Goal: Information Seeking & Learning: Check status

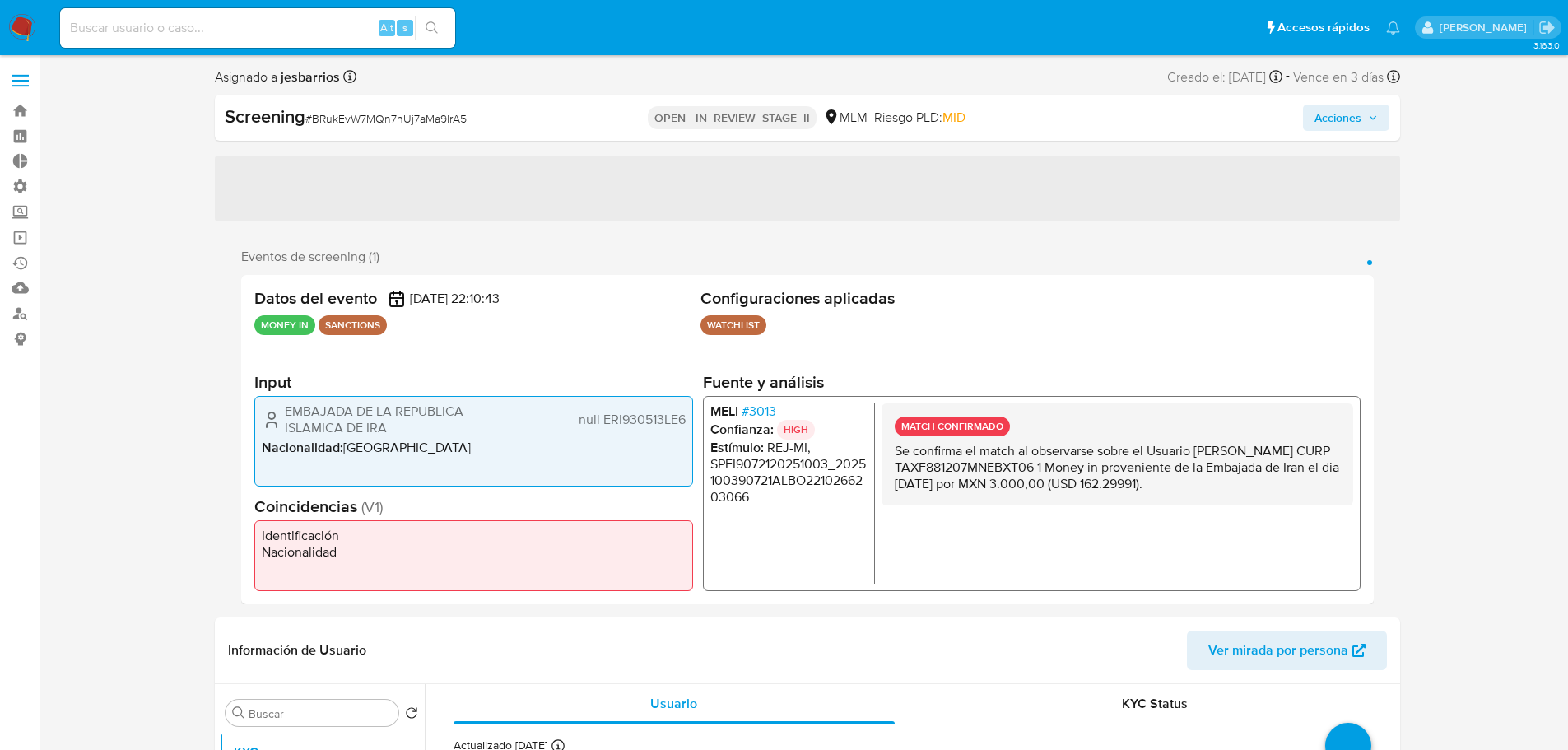
select select "10"
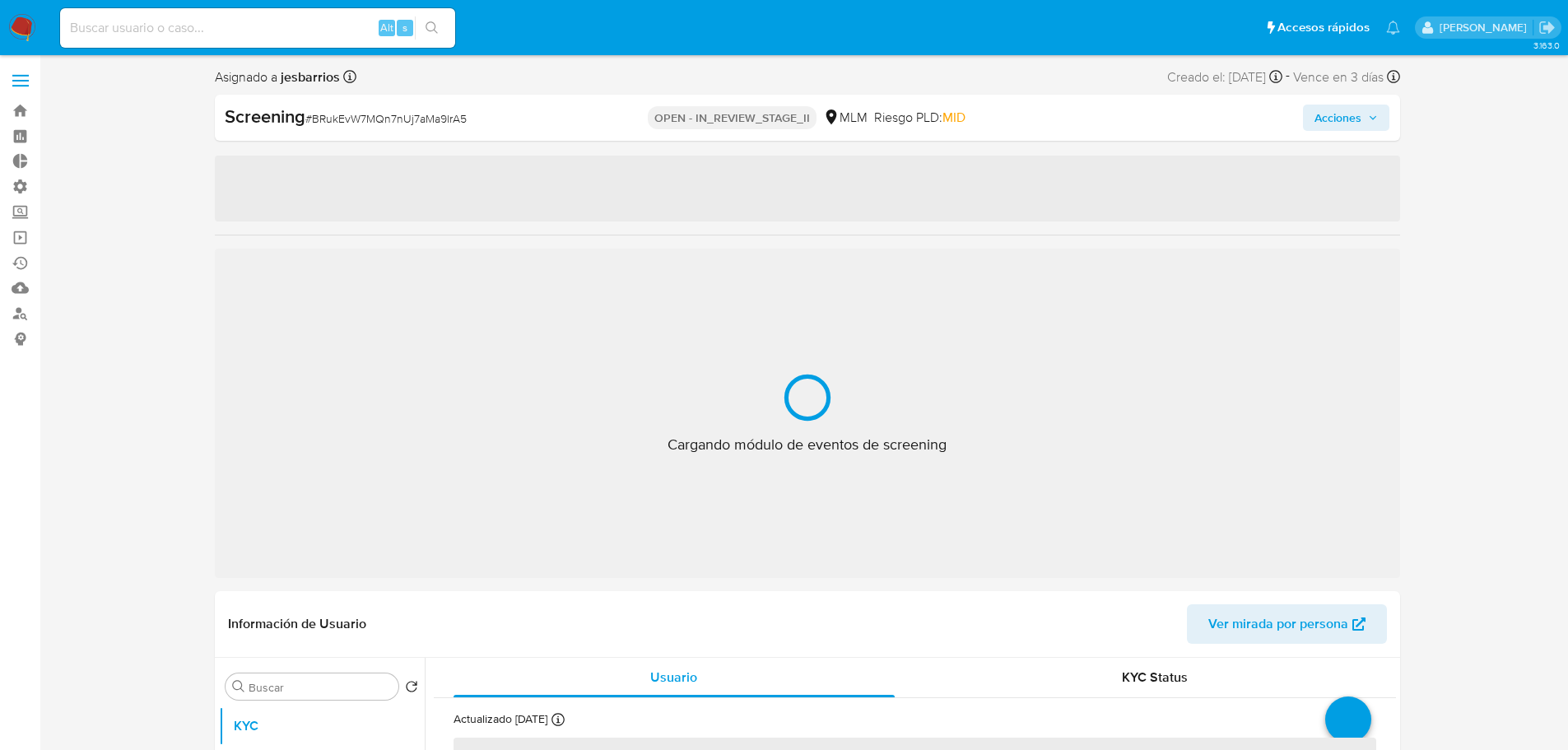
select select "10"
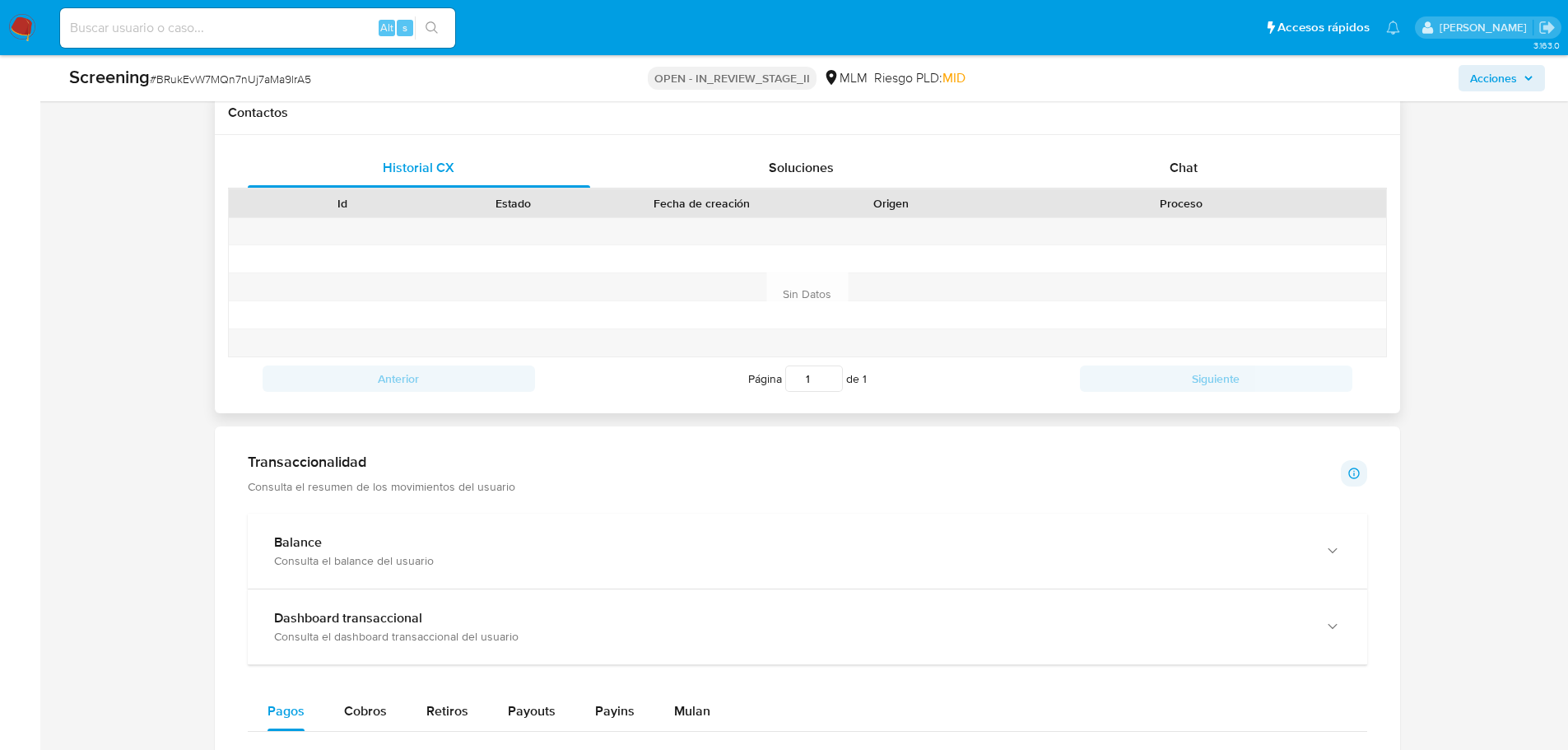
scroll to position [989, 0]
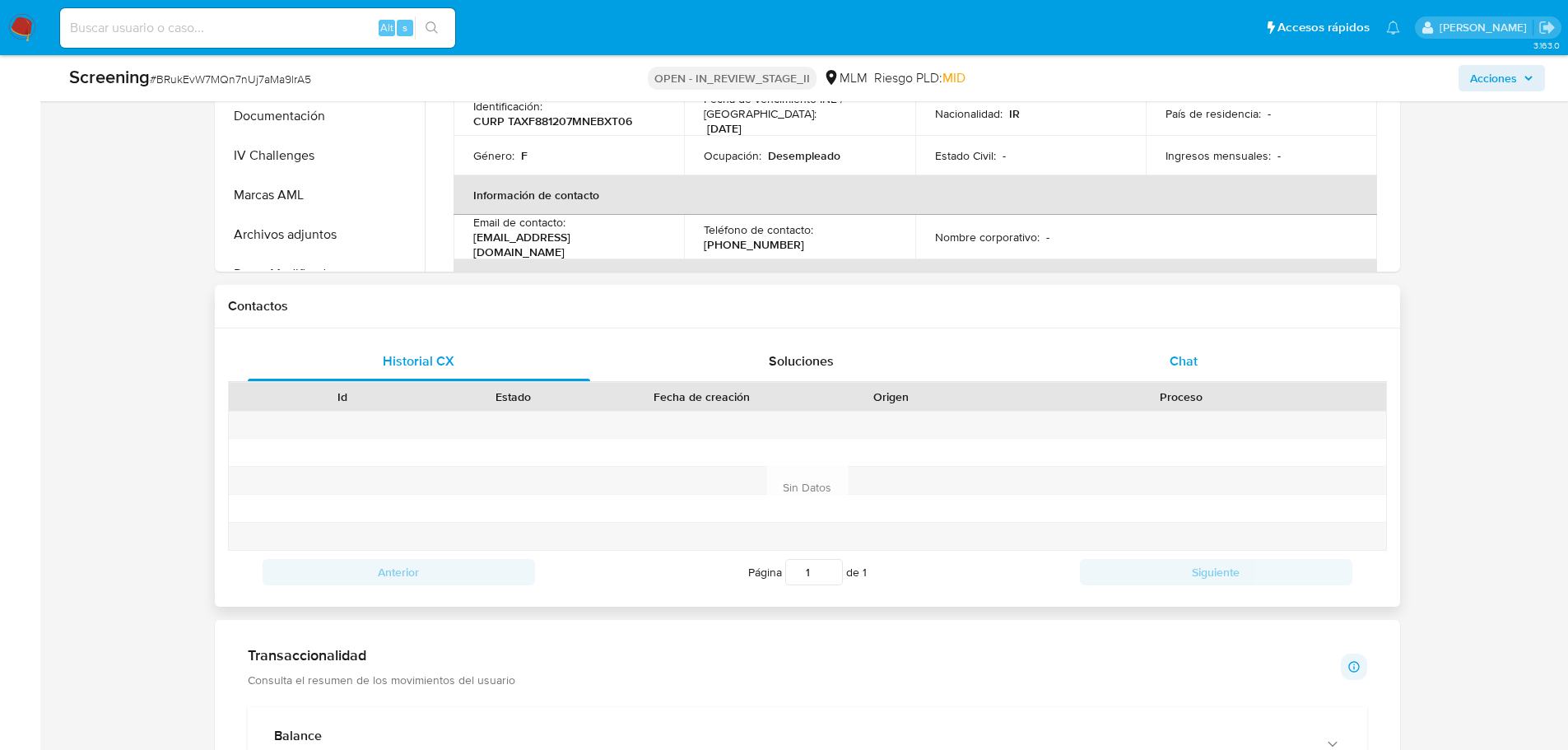
click at [1164, 348] on div "Chat" at bounding box center [1184, 361] width 343 height 39
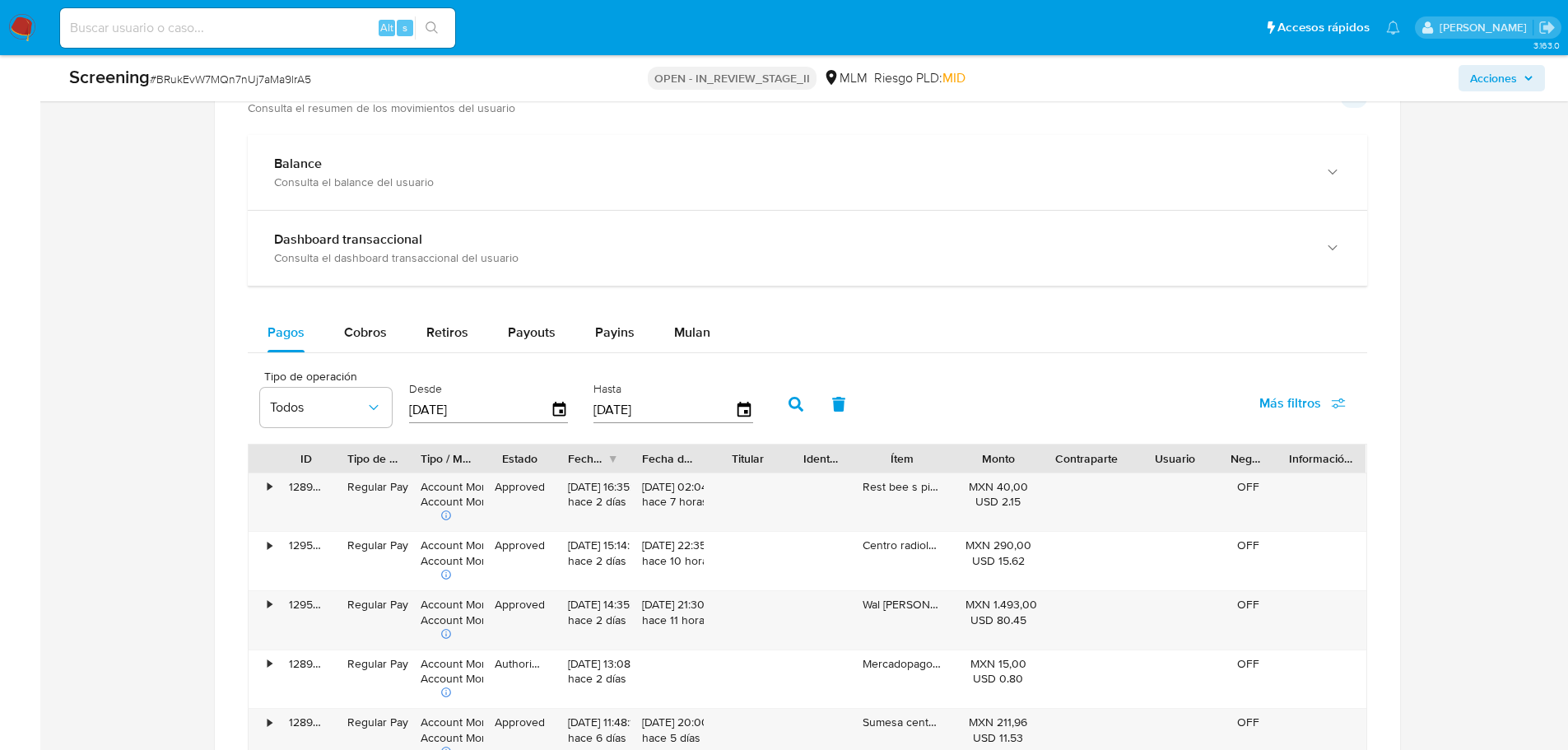
scroll to position [1647, 0]
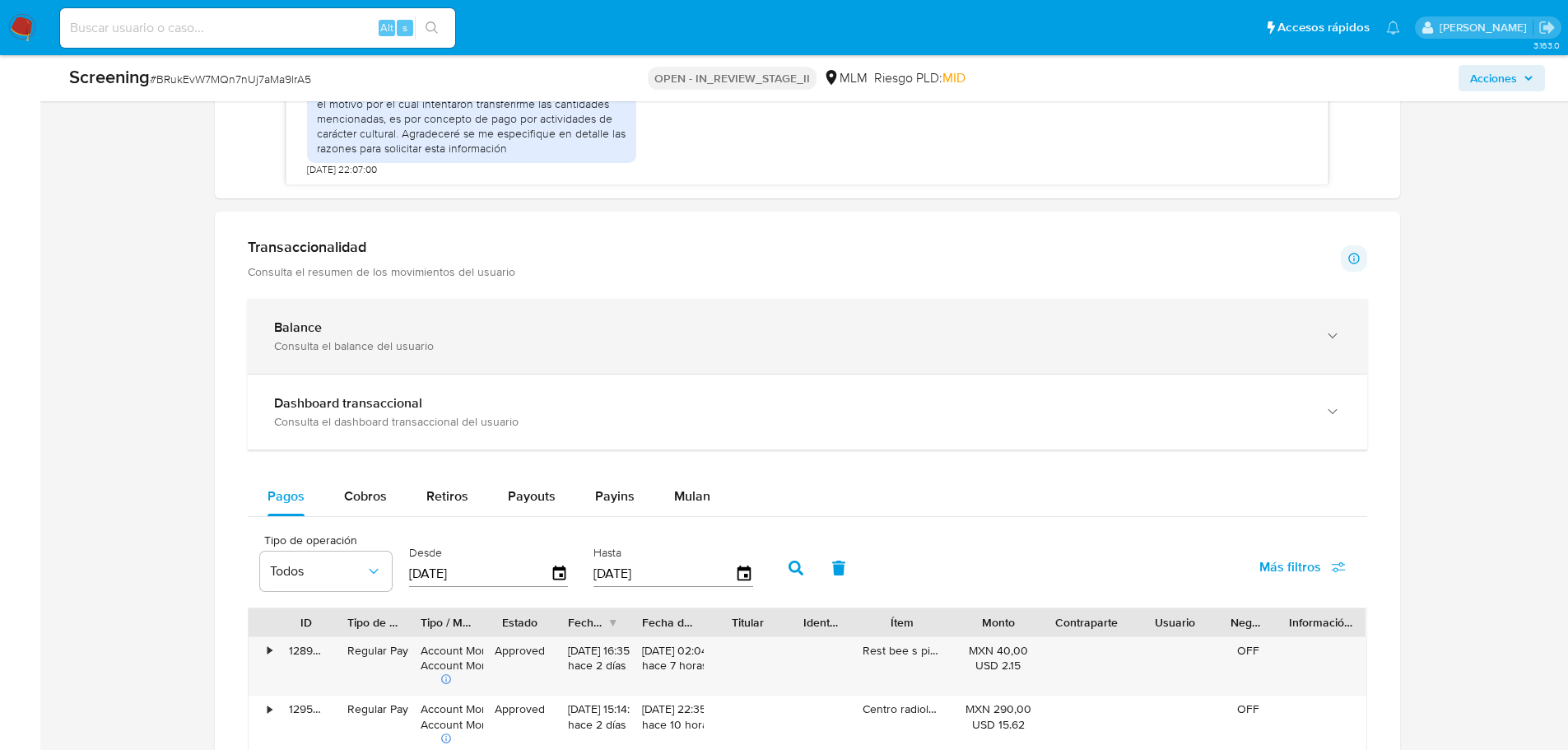
click at [370, 335] on div "Balance" at bounding box center [791, 327] width 1034 height 16
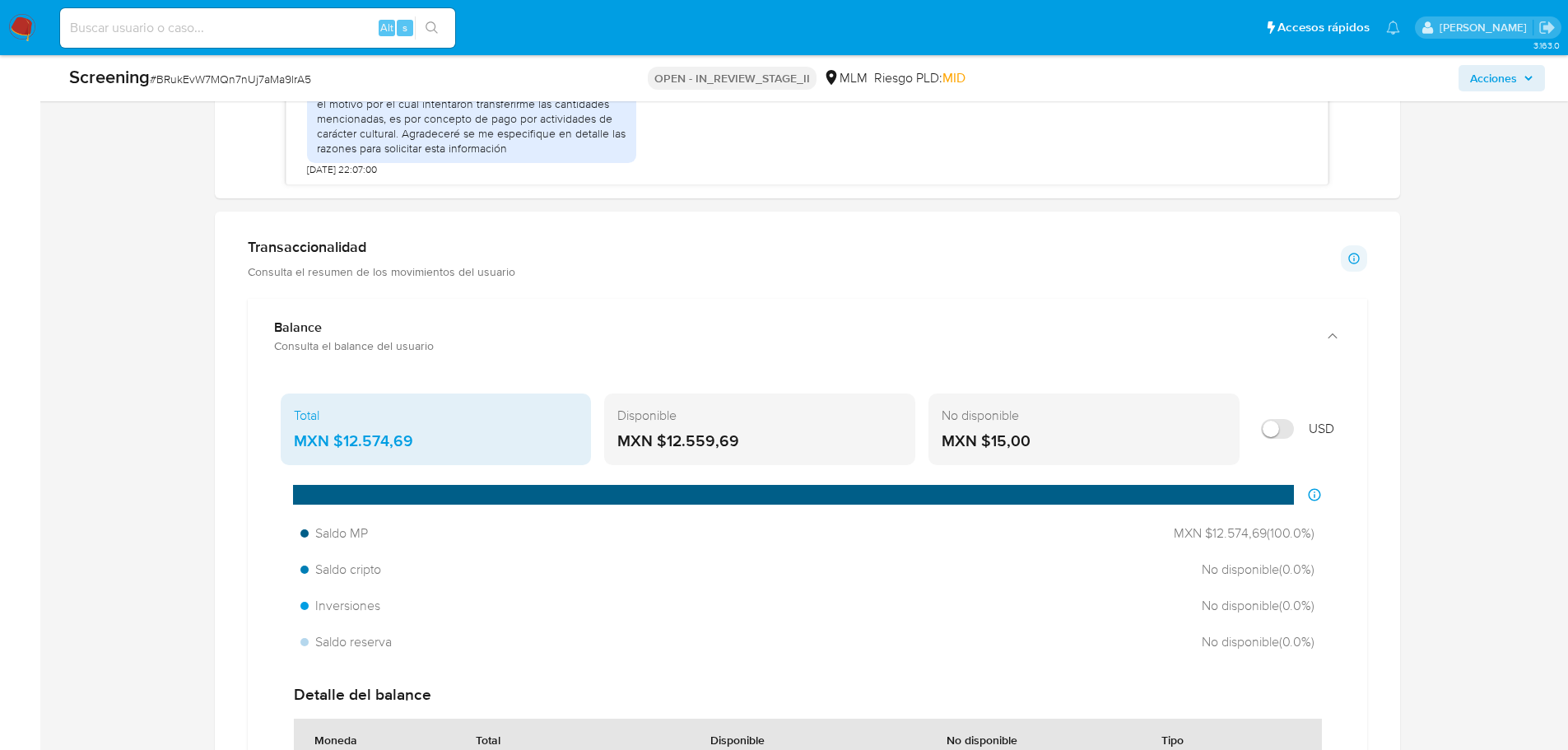
click at [1271, 433] on input "Mostrar en USD" at bounding box center [1277, 428] width 33 height 20
checkbox input "false"
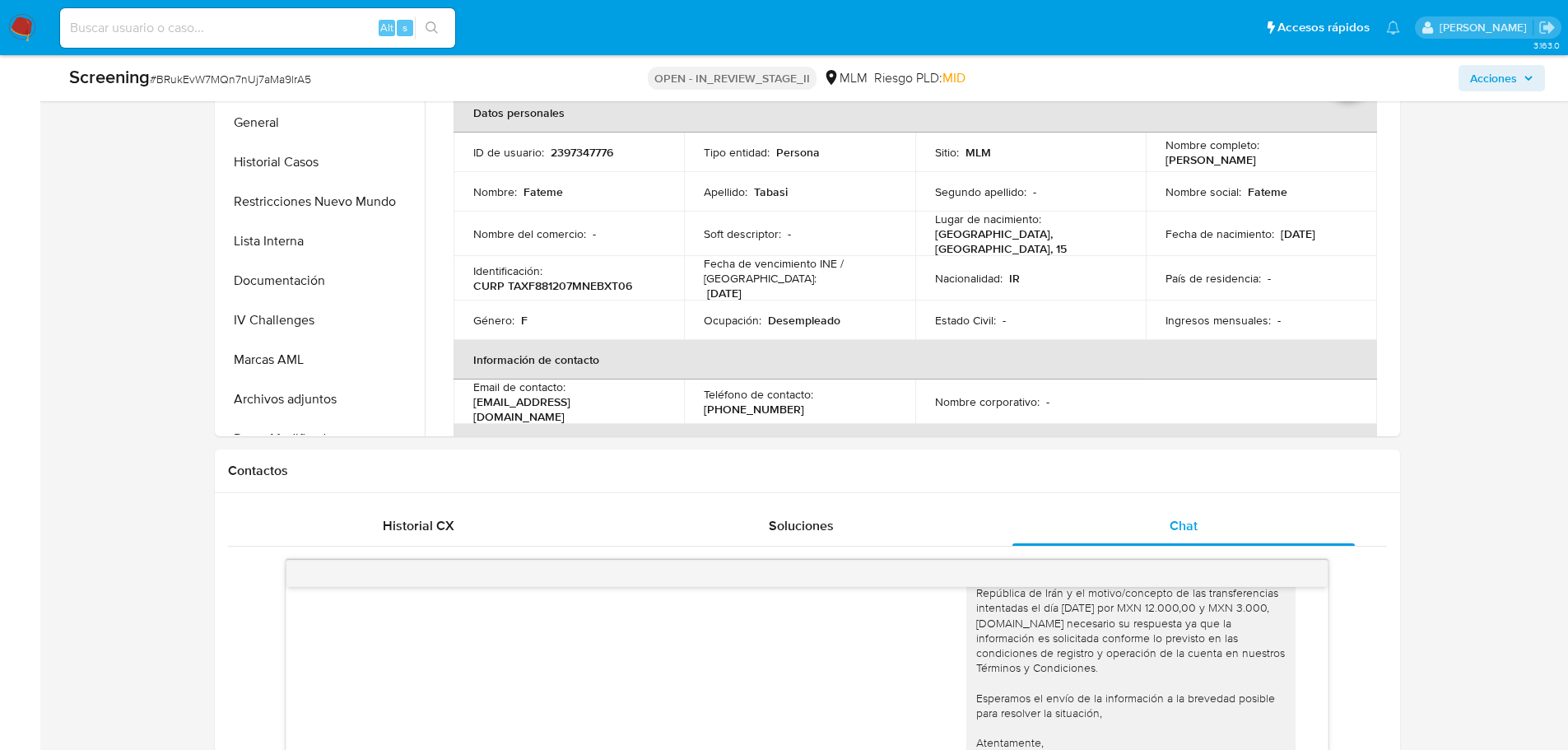
scroll to position [1235, 0]
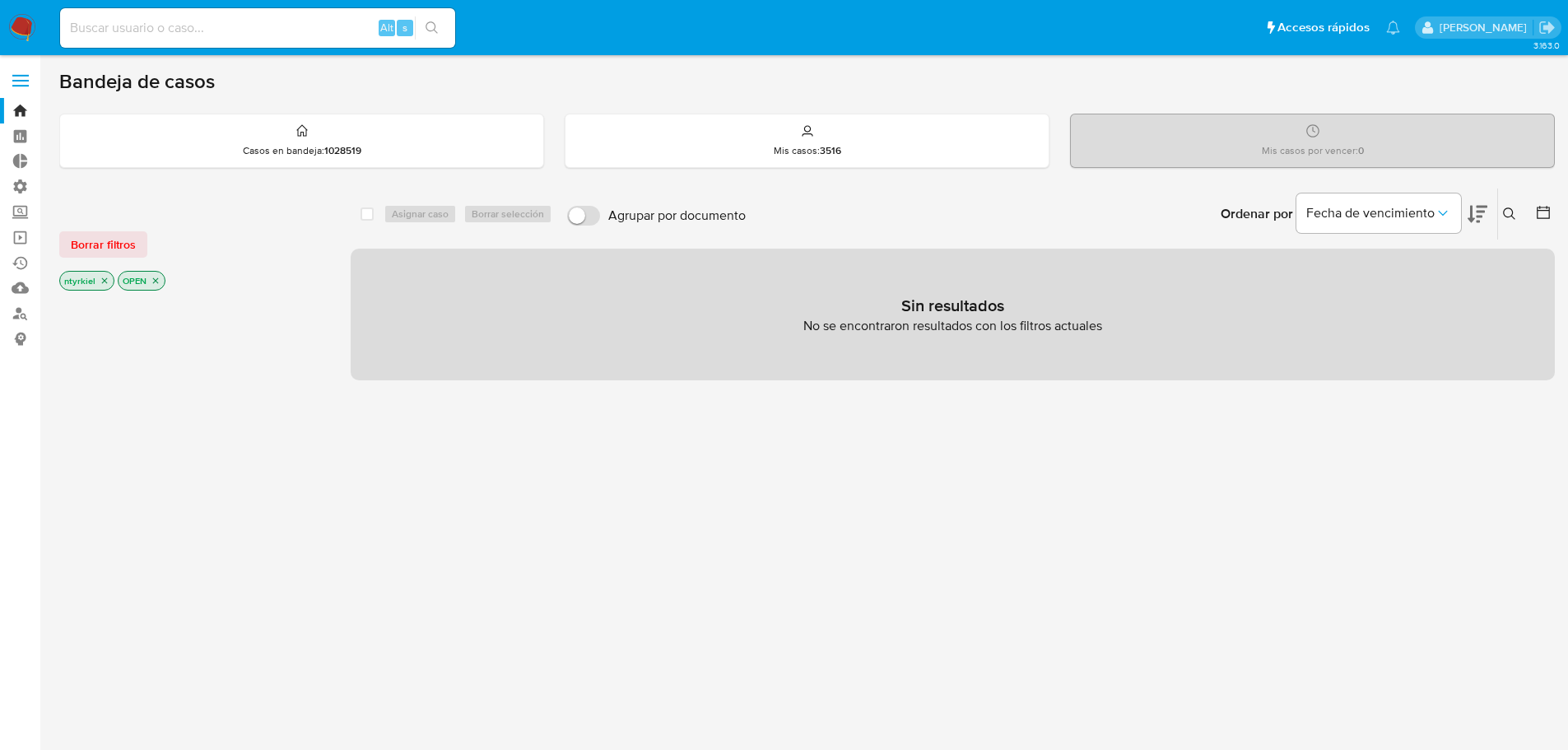
click at [15, 86] on span at bounding box center [20, 86] width 16 height 3
click at [0, 0] on input "checkbox" at bounding box center [0, 0] width 0 height 0
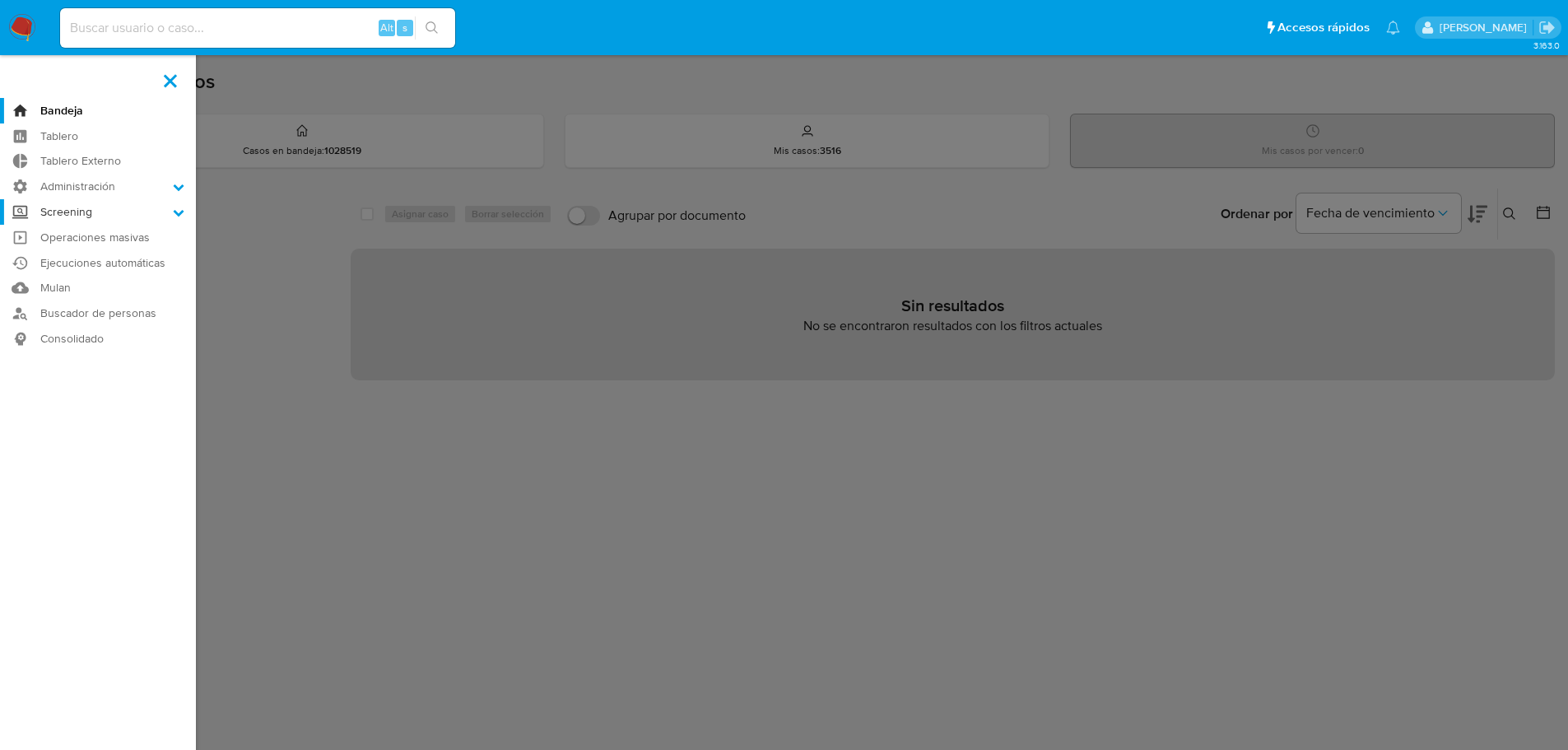
click at [93, 214] on label "Screening" at bounding box center [98, 212] width 196 height 26
click at [0, 0] on input "Screening" at bounding box center [0, 0] width 0 height 0
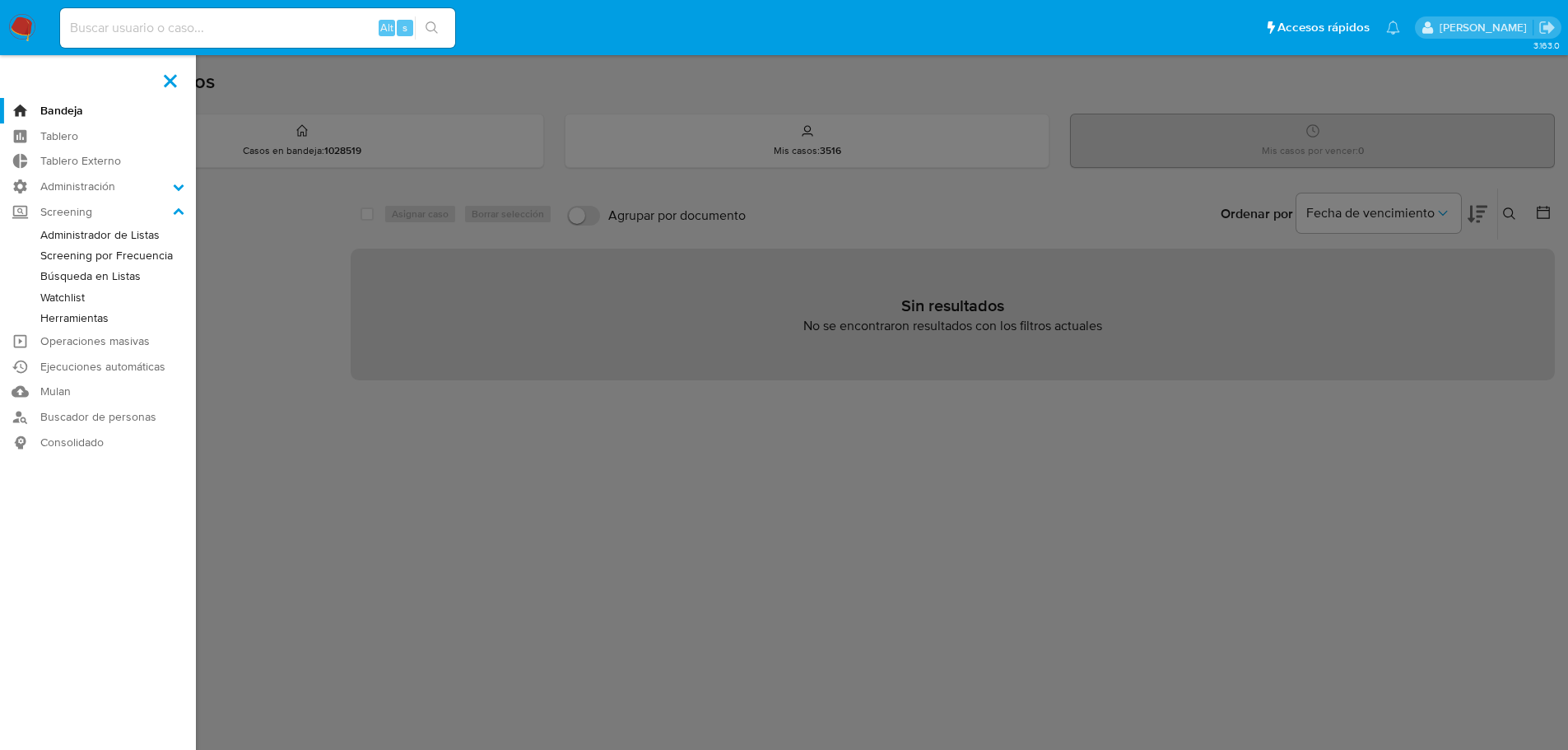
click at [90, 239] on link "Administrador de Listas" at bounding box center [98, 235] width 196 height 21
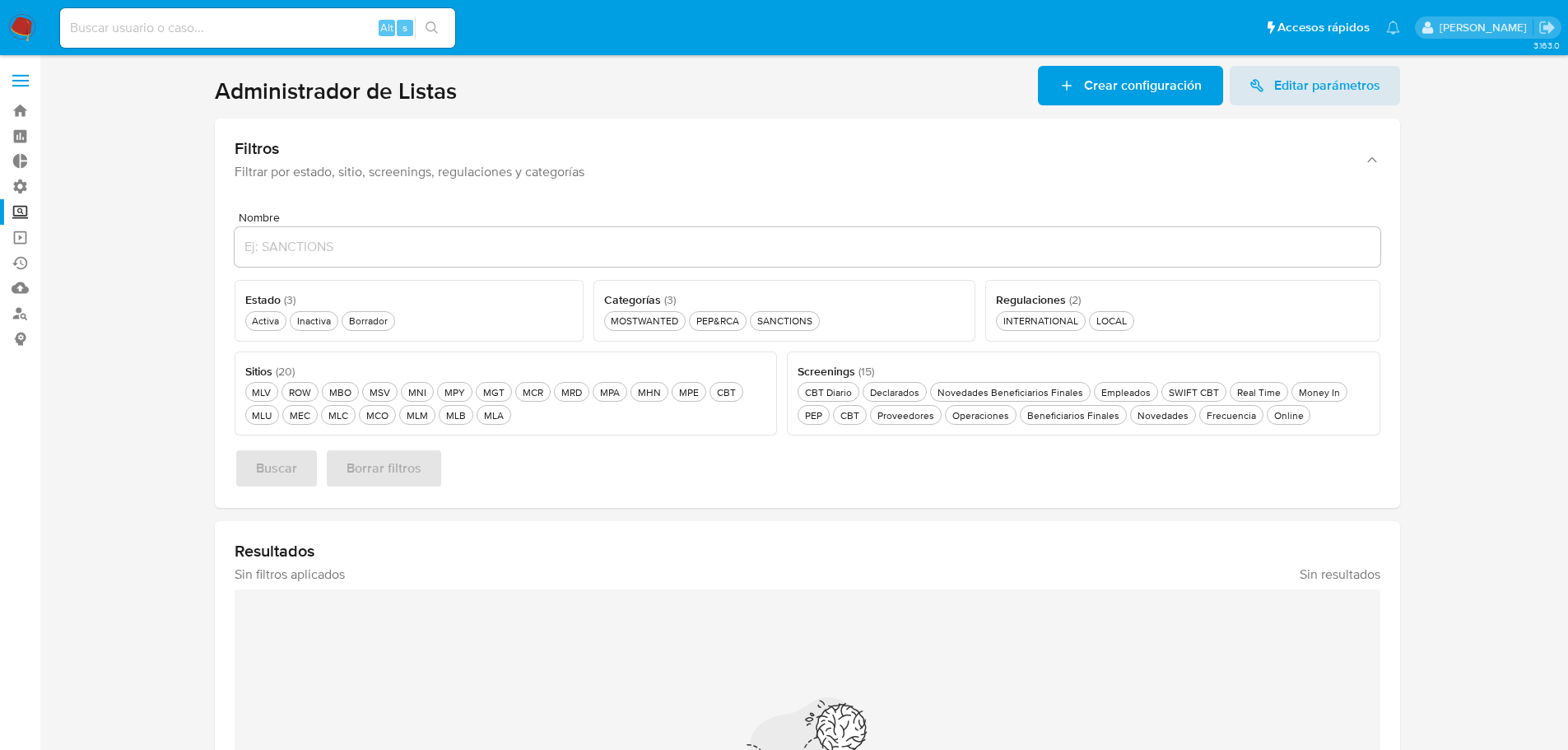
click at [15, 80] on span at bounding box center [20, 81] width 16 height 3
click at [0, 0] on input "checkbox" at bounding box center [0, 0] width 0 height 0
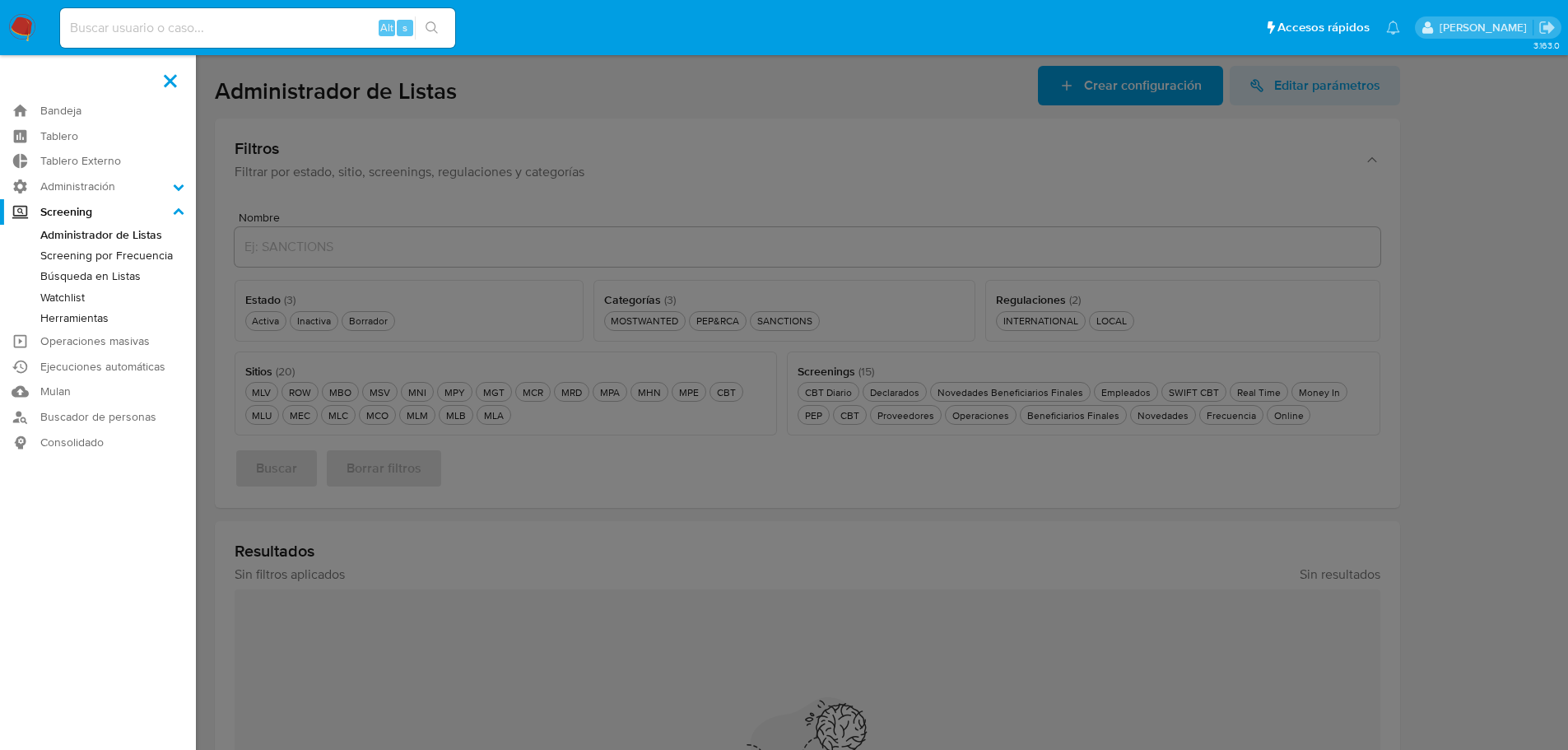
click at [109, 275] on link "Búsqueda en Listas" at bounding box center [98, 276] width 196 height 21
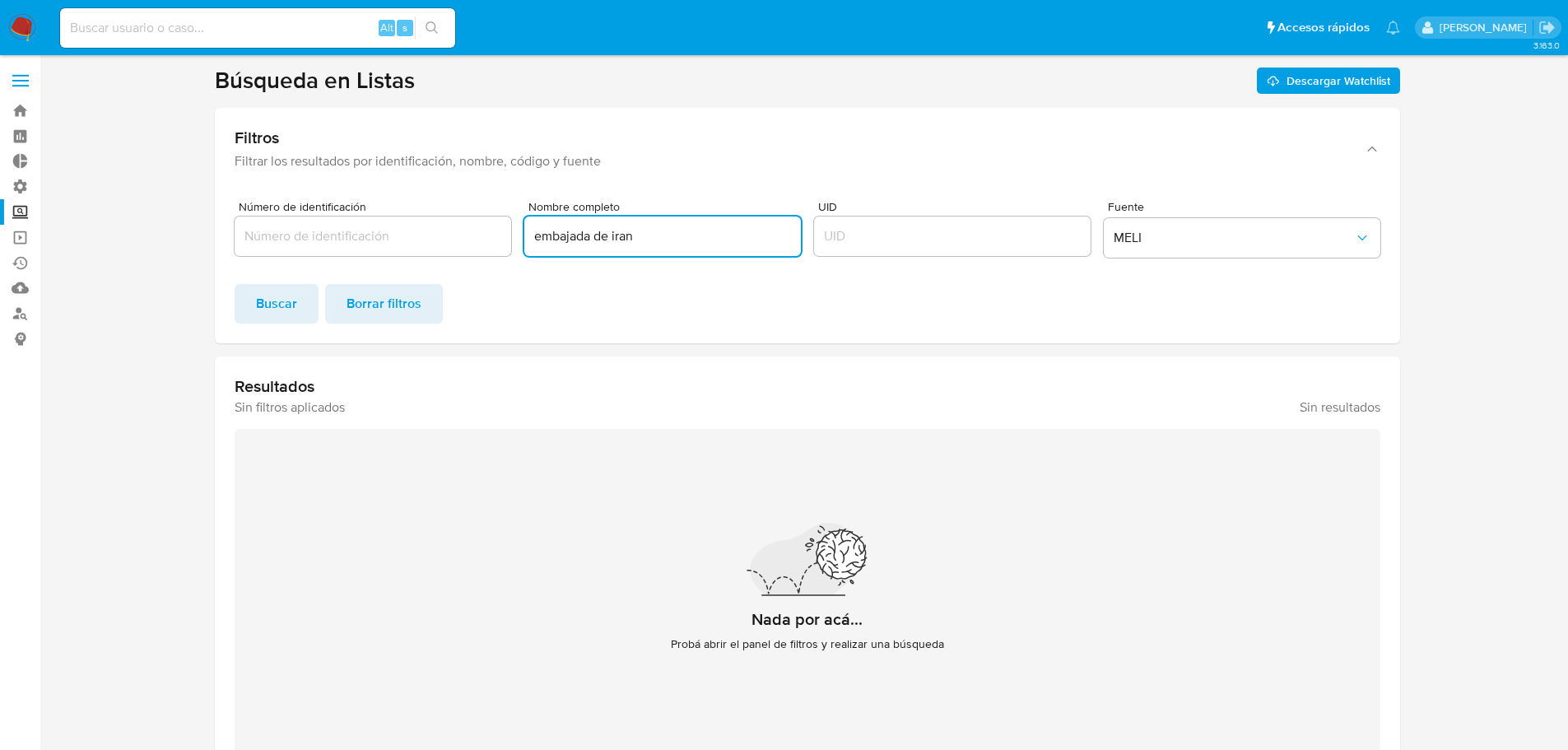
drag, startPoint x: 645, startPoint y: 233, endPoint x: 364, endPoint y: 250, distance: 281.5
click at [364, 250] on div "Número de identificación Nombre completo embajada de iran UID Fuente MELI" at bounding box center [807, 233] width 1146 height 64
click at [286, 294] on span "Buscar" at bounding box center [276, 304] width 41 height 36
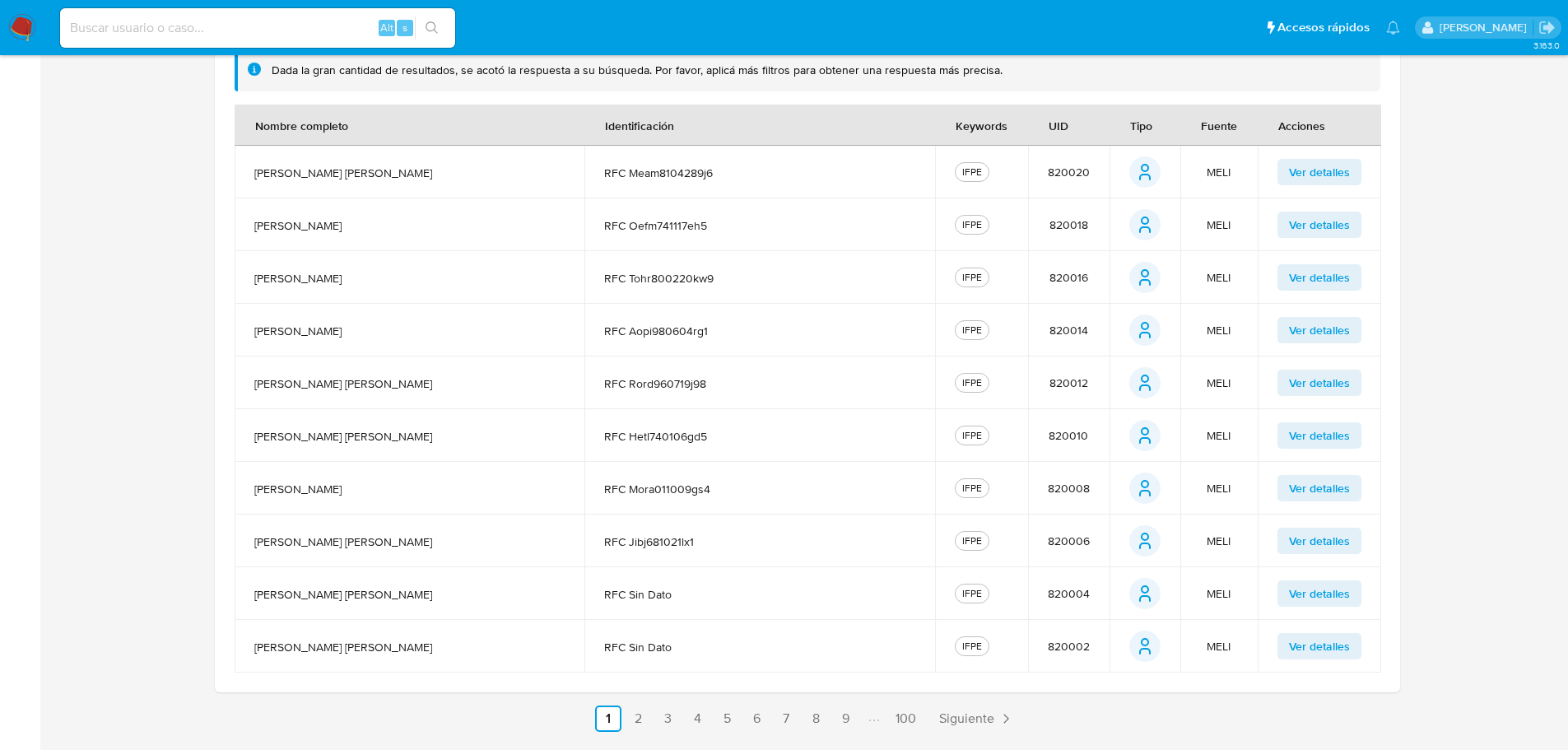
scroll to position [412, 0]
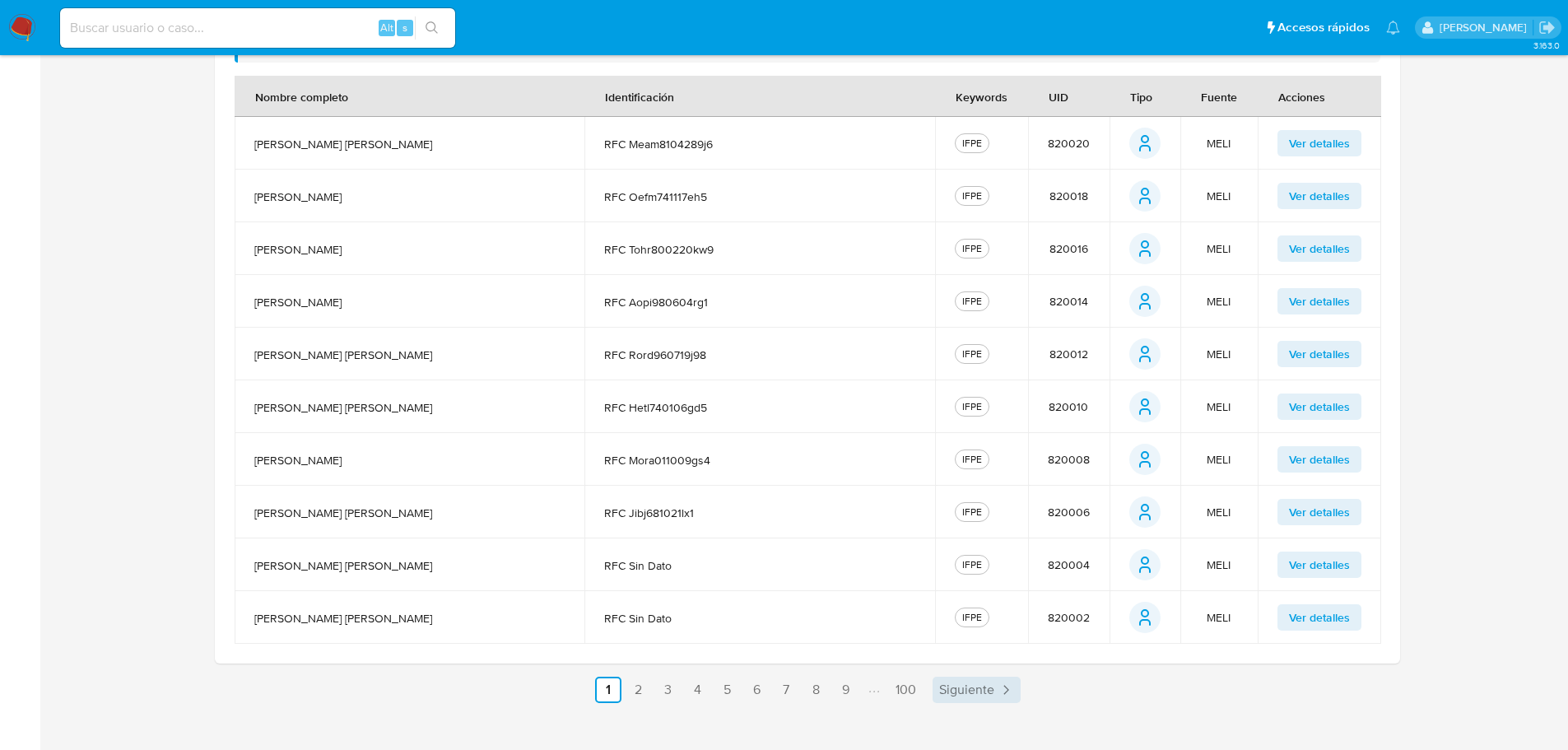
click at [956, 692] on span "Siguiente" at bounding box center [967, 689] width 55 height 13
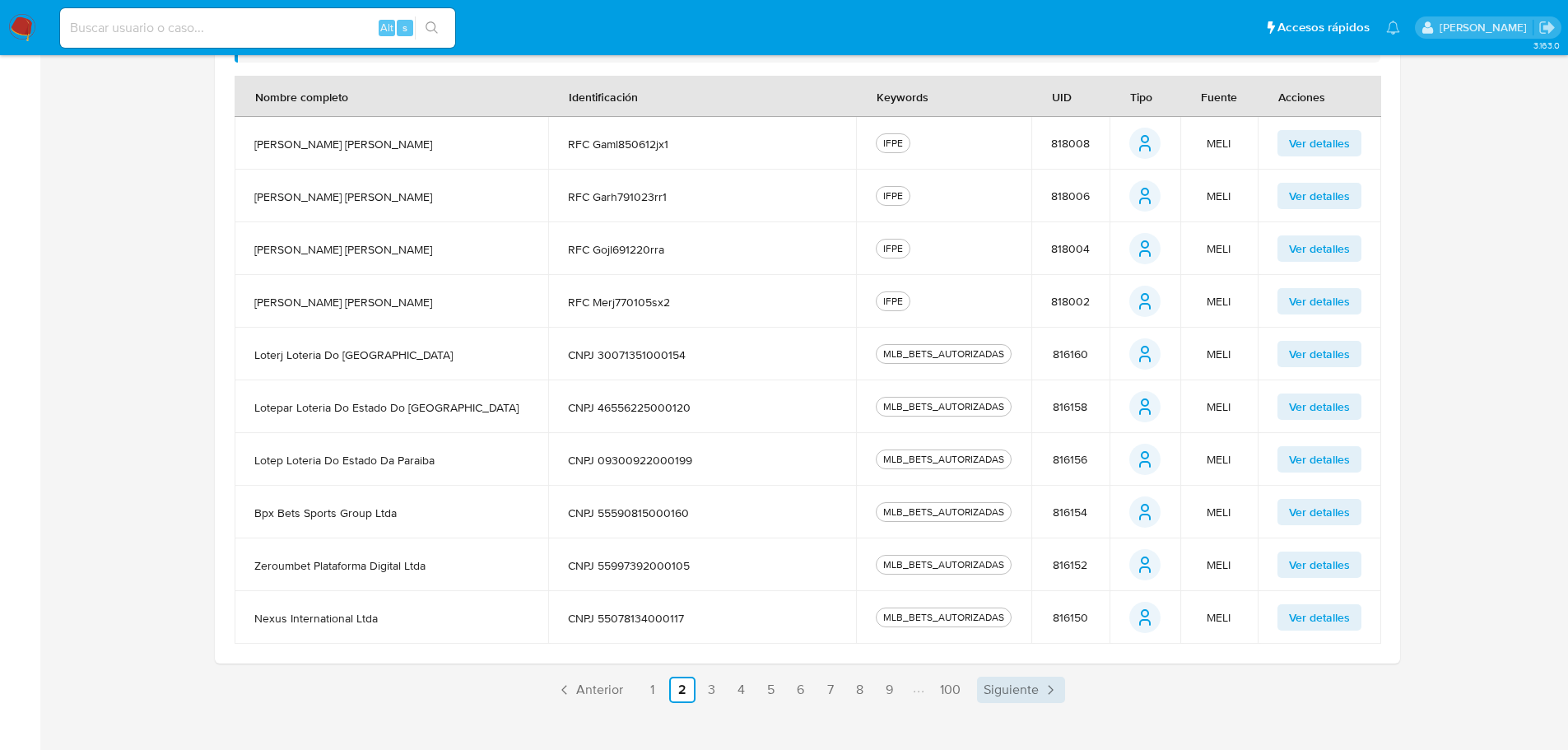
click at [1010, 683] on span "Siguiente" at bounding box center [1011, 689] width 55 height 13
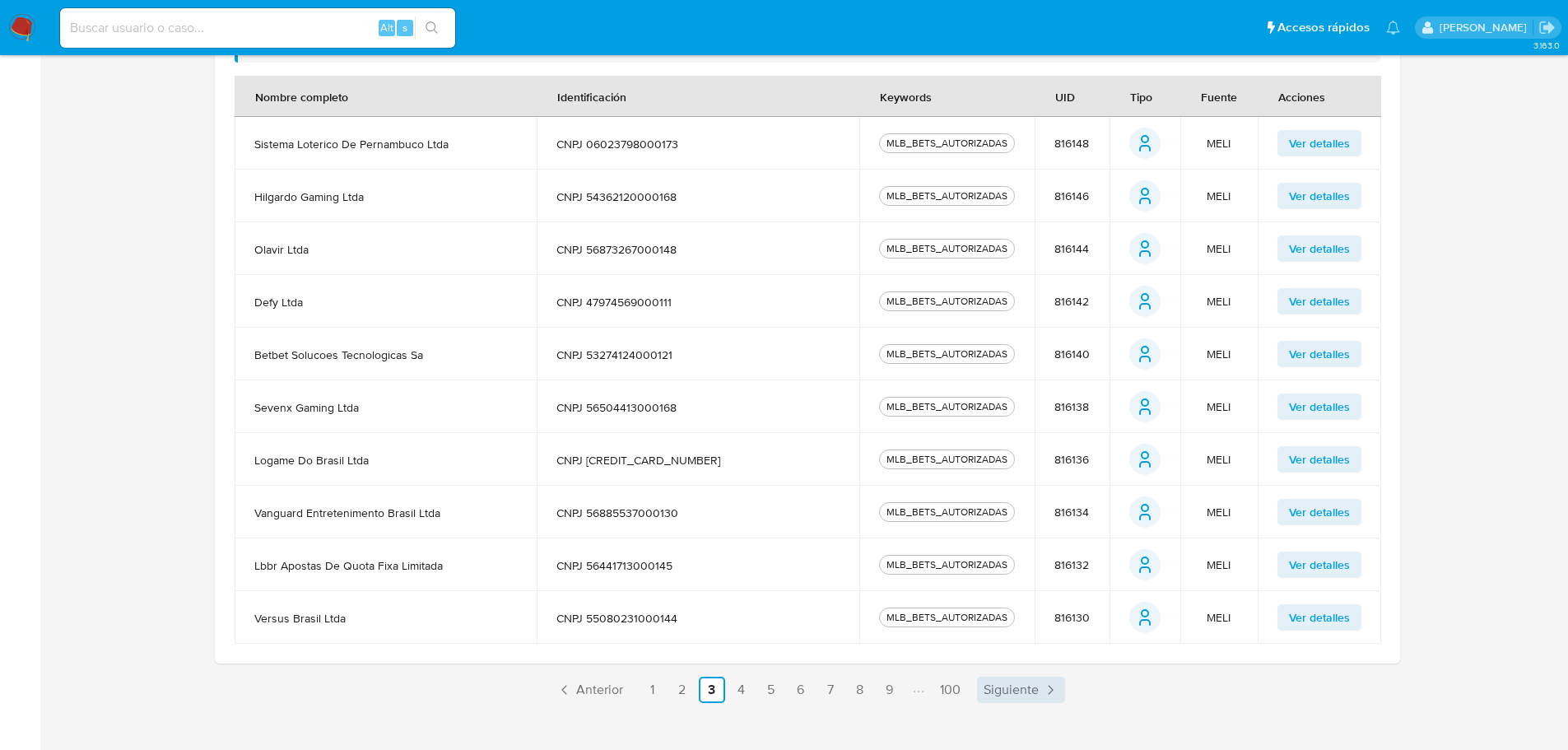
click at [1007, 683] on span "Siguiente" at bounding box center [1011, 689] width 55 height 13
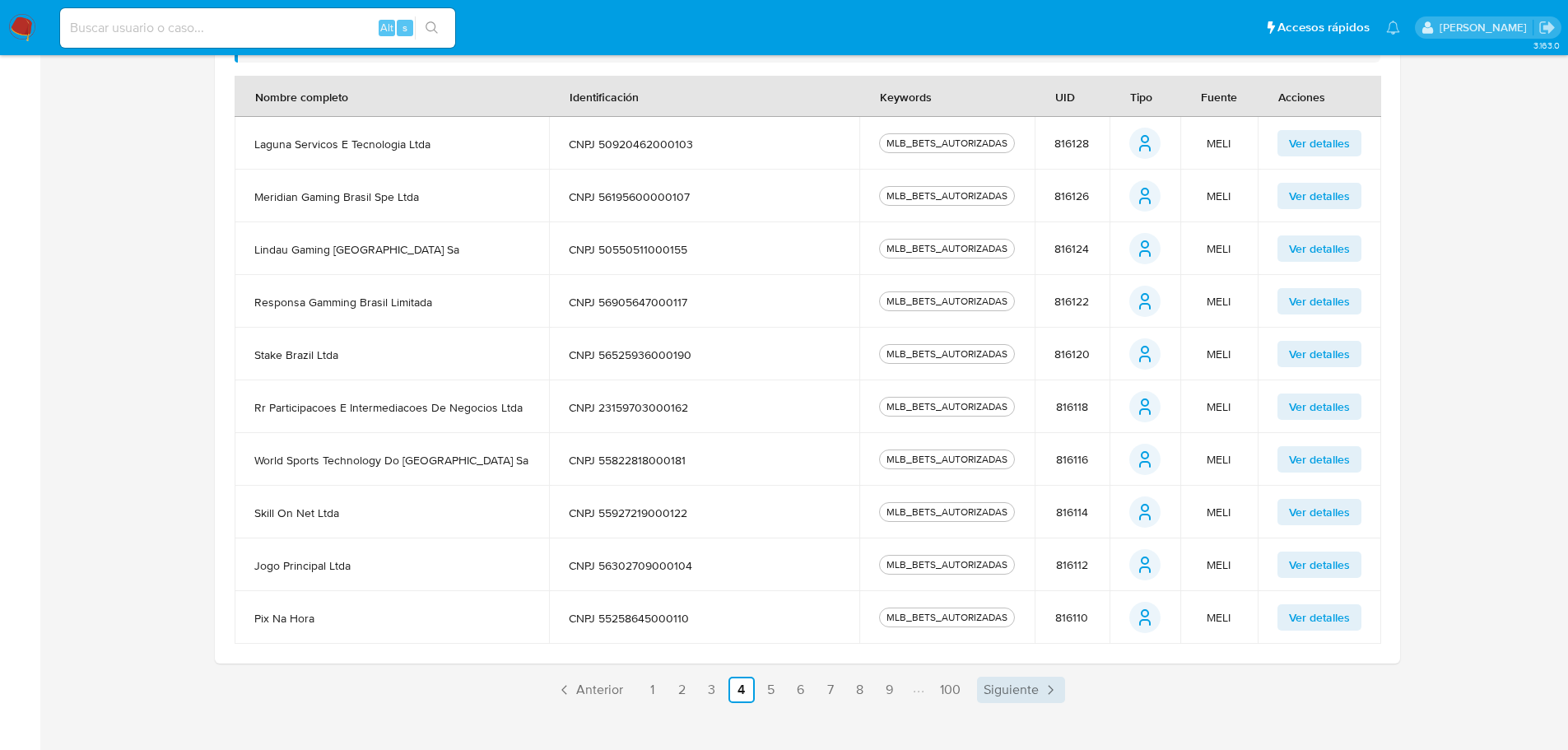
click at [999, 685] on span "Siguiente" at bounding box center [1011, 689] width 55 height 13
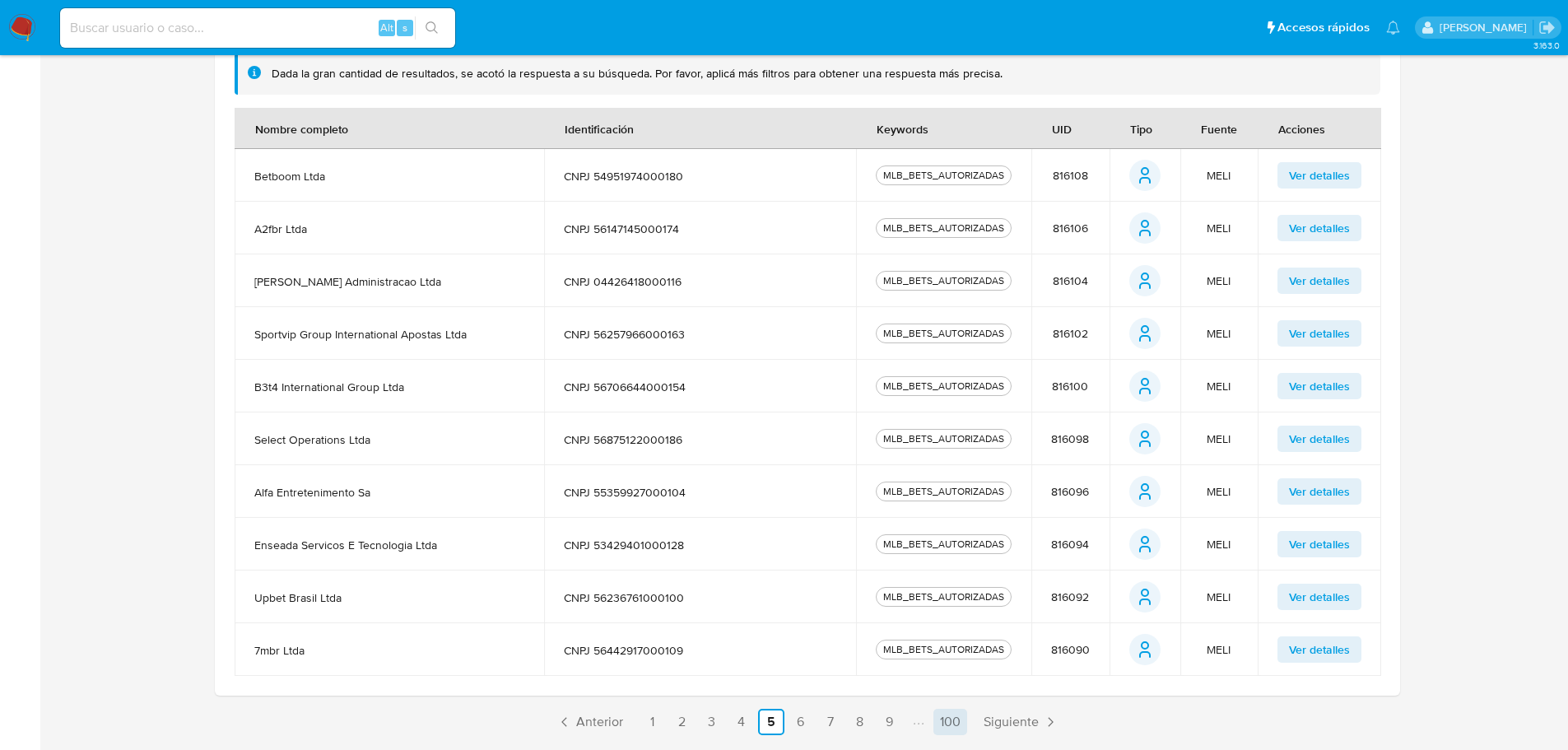
scroll to position [435, 0]
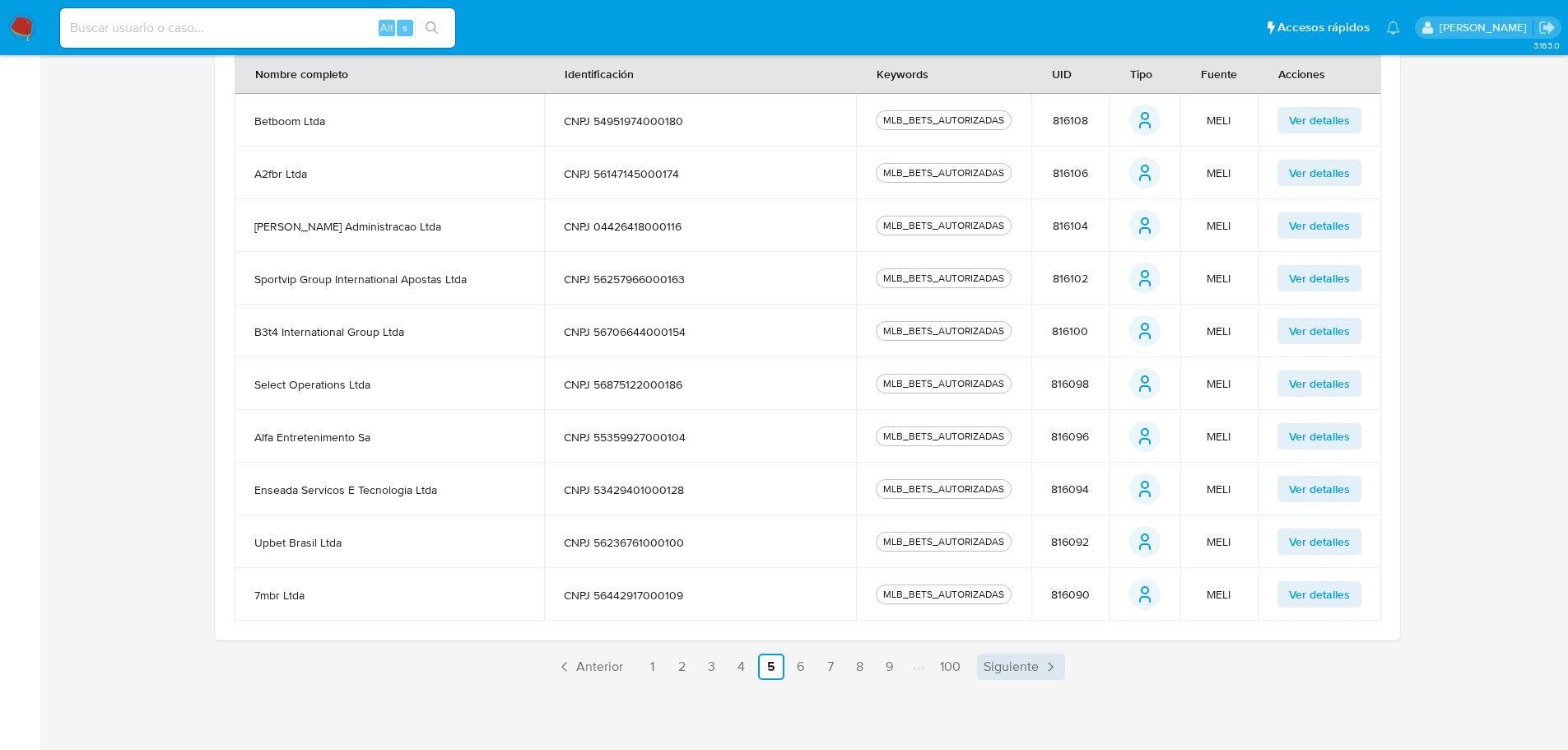
click at [991, 661] on span "Siguiente" at bounding box center [1011, 667] width 55 height 13
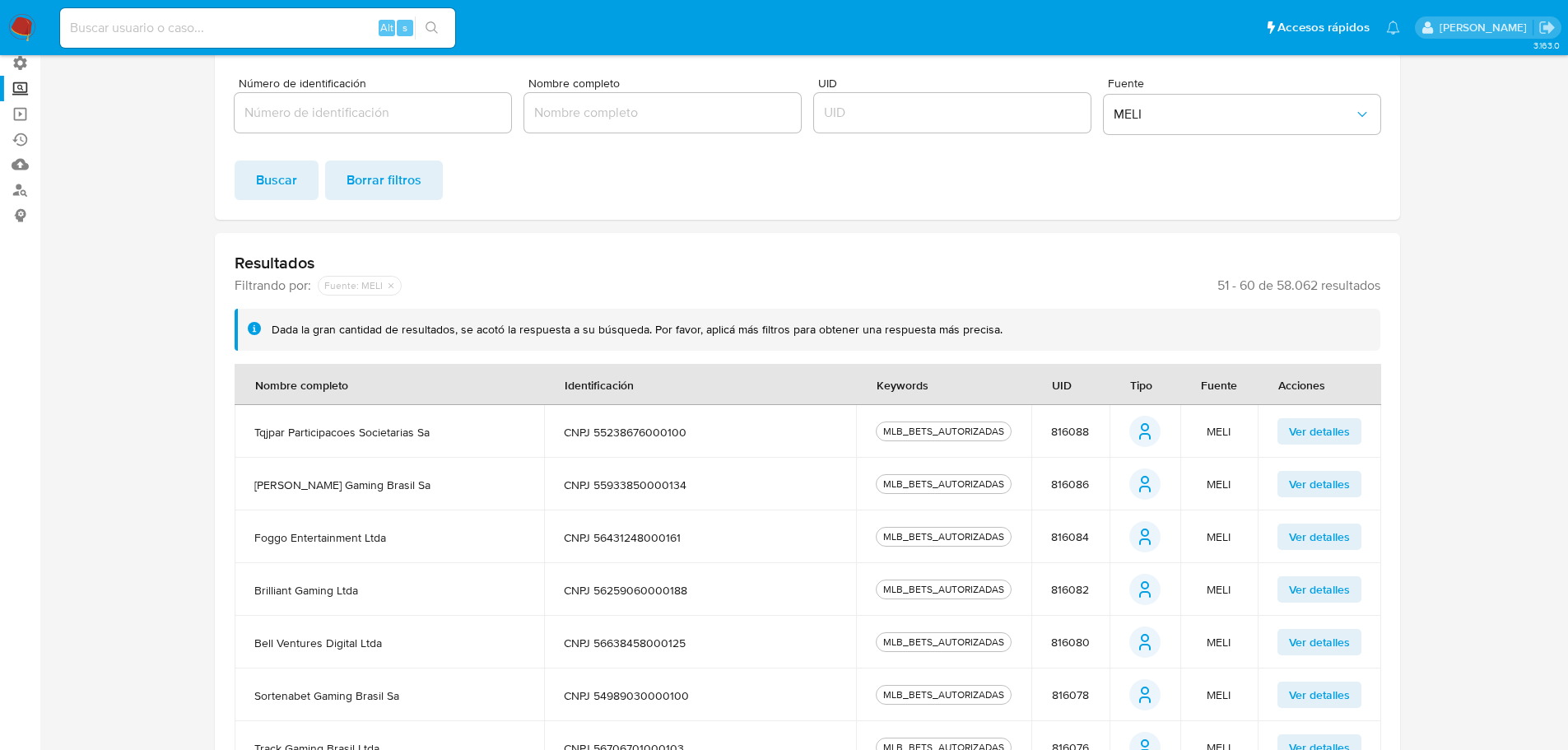
scroll to position [412, 0]
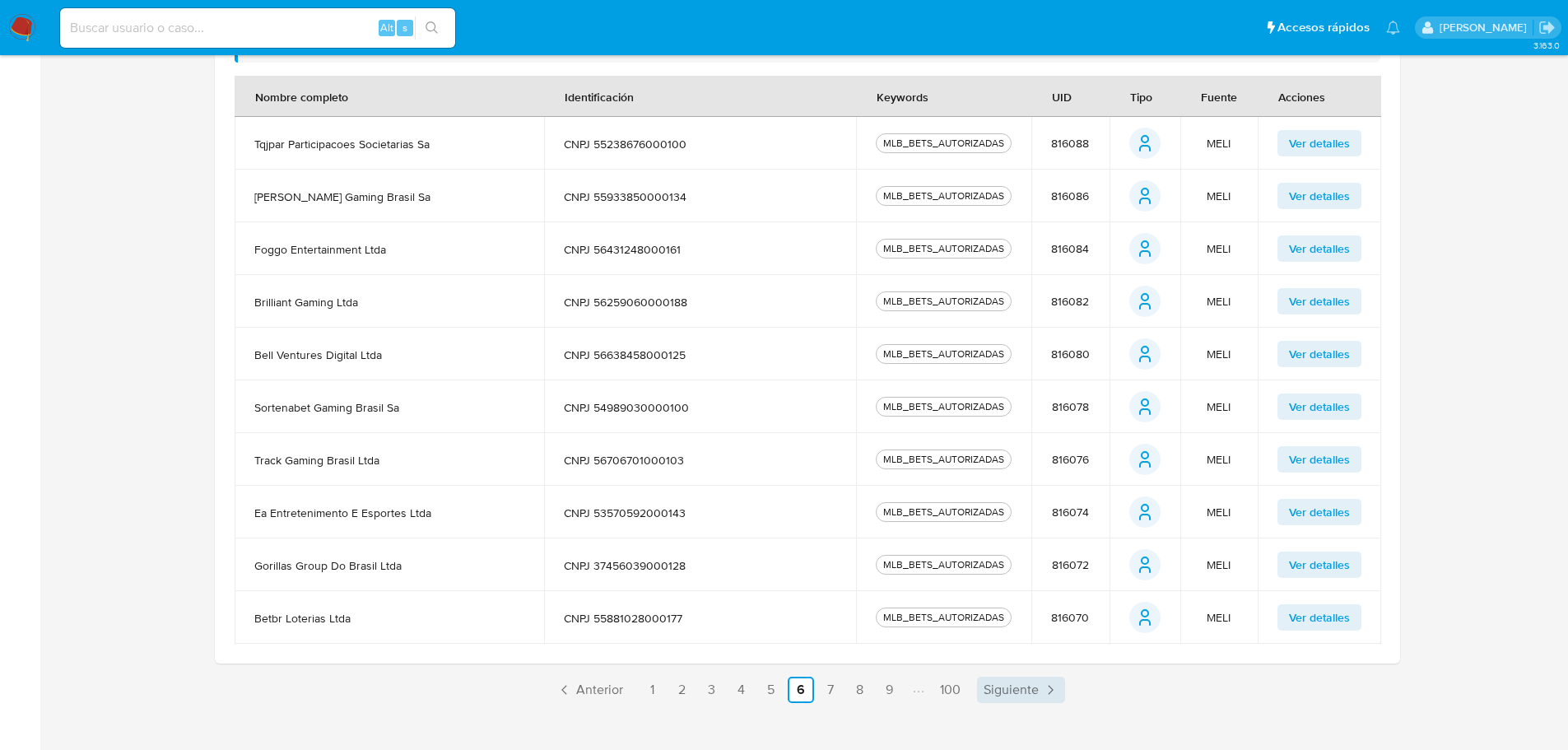
click at [1018, 687] on span "Siguiente" at bounding box center [1011, 689] width 55 height 13
click at [1009, 697] on span "Siguiente" at bounding box center [1011, 689] width 55 height 13
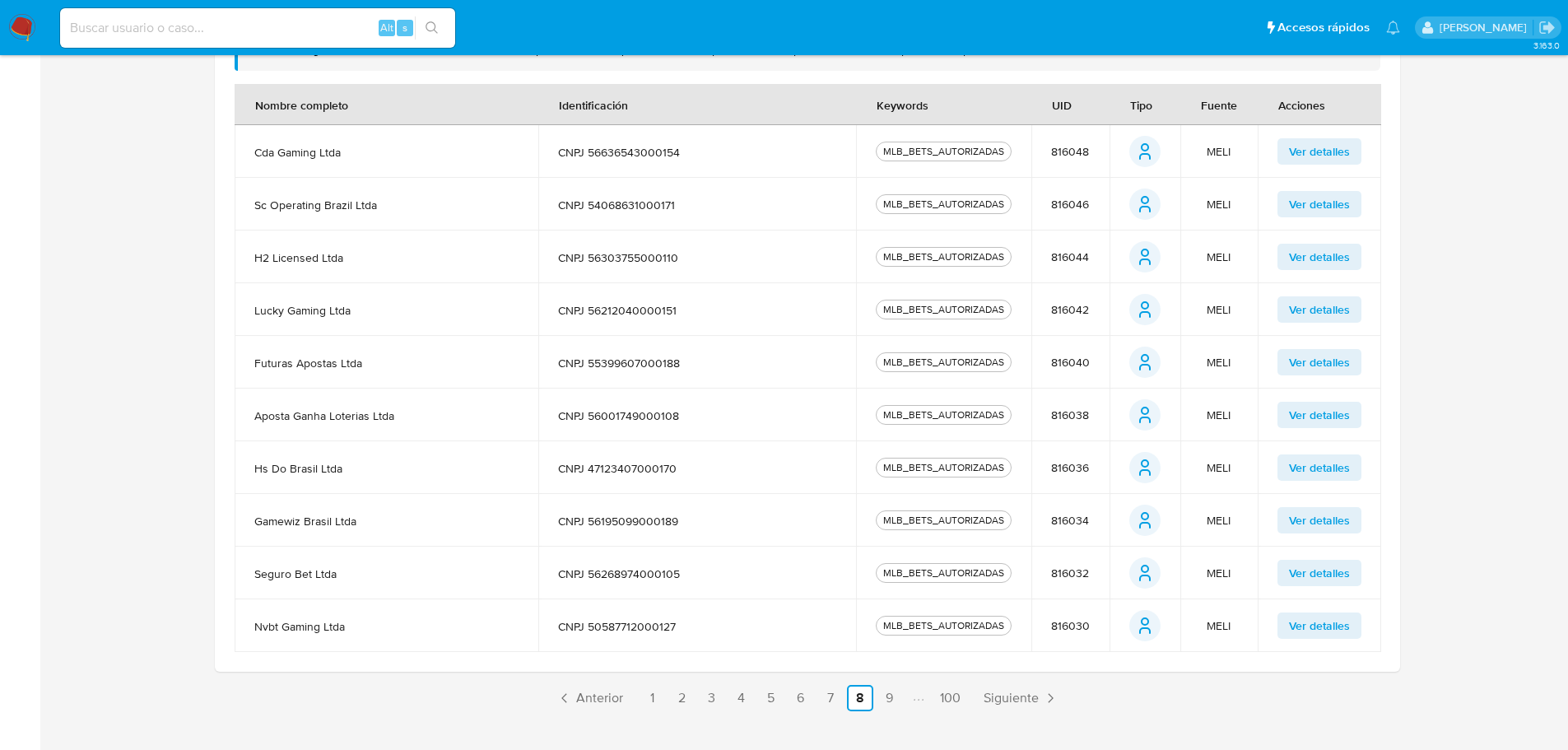
scroll to position [435, 0]
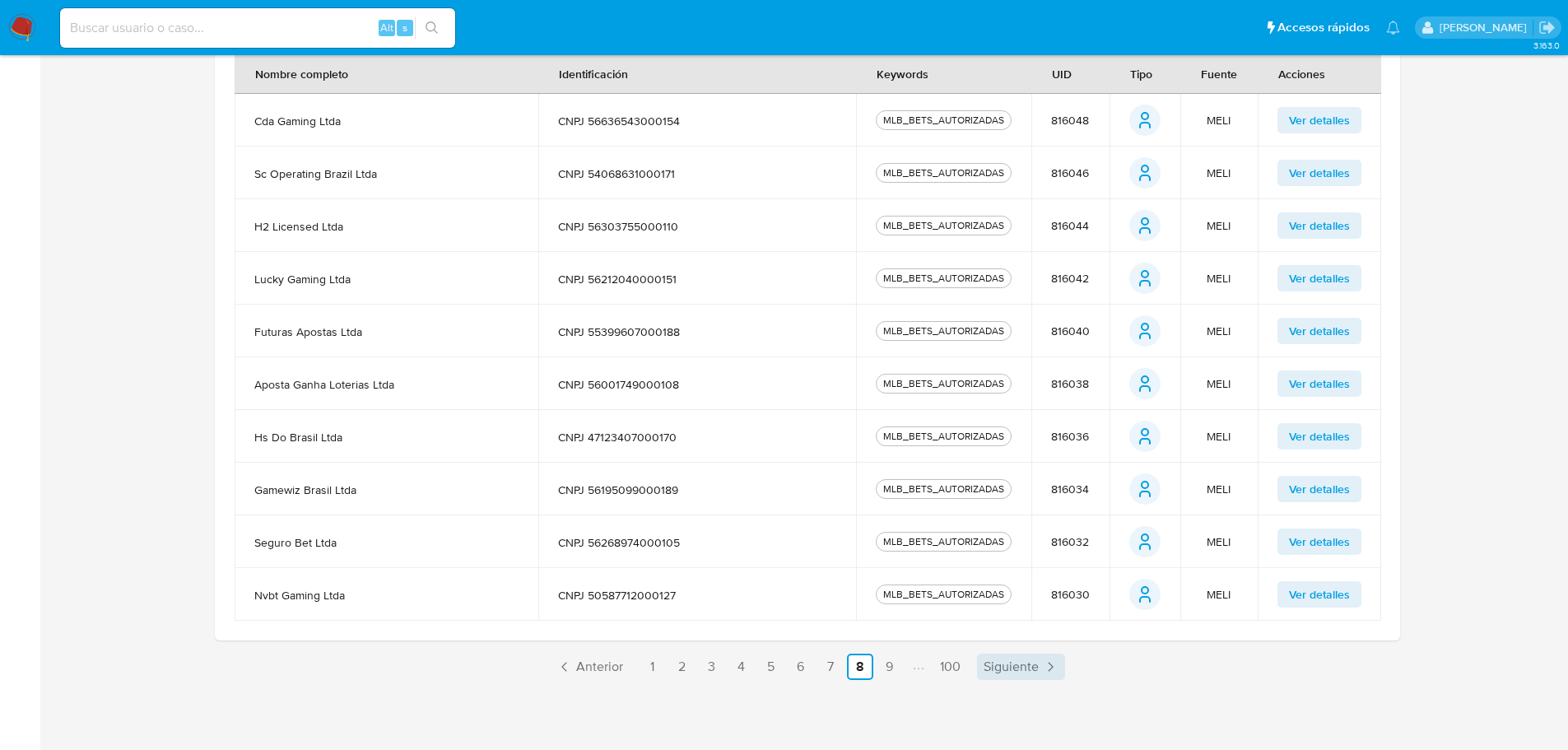
click at [1025, 674] on span "Siguiente" at bounding box center [1011, 667] width 55 height 13
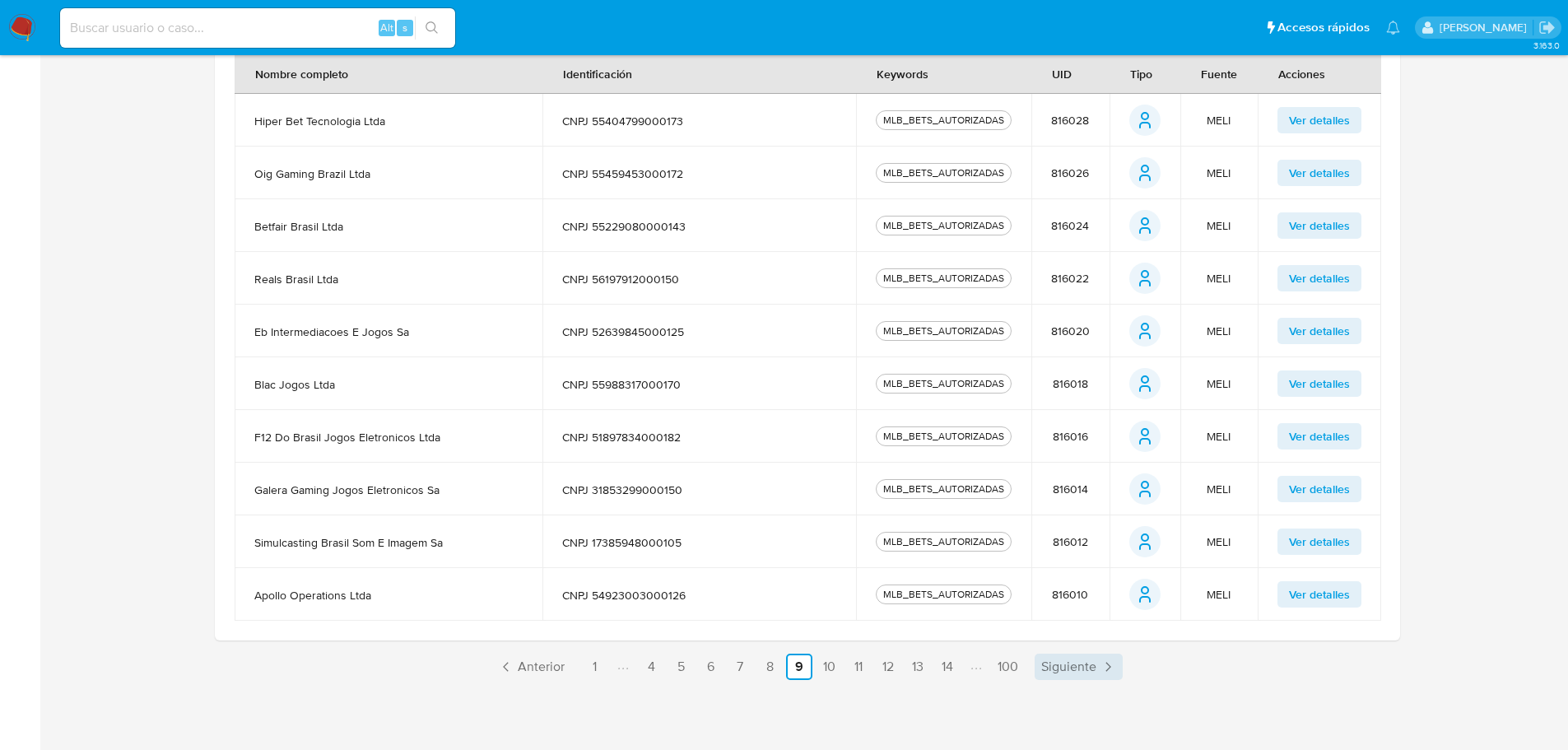
click at [1056, 661] on span "Siguiente" at bounding box center [1069, 667] width 55 height 13
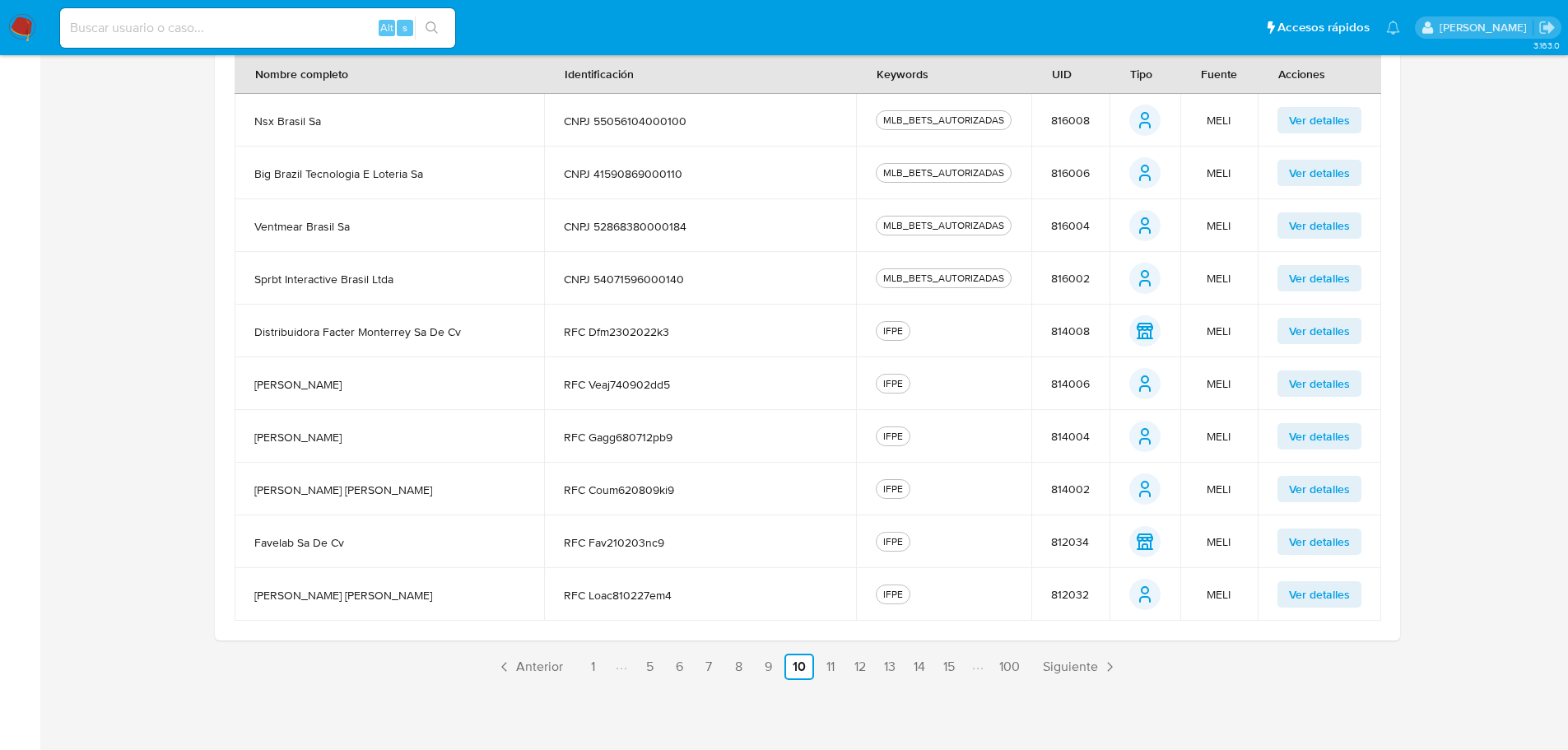
click at [1069, 665] on span "Siguiente" at bounding box center [1070, 667] width 55 height 13
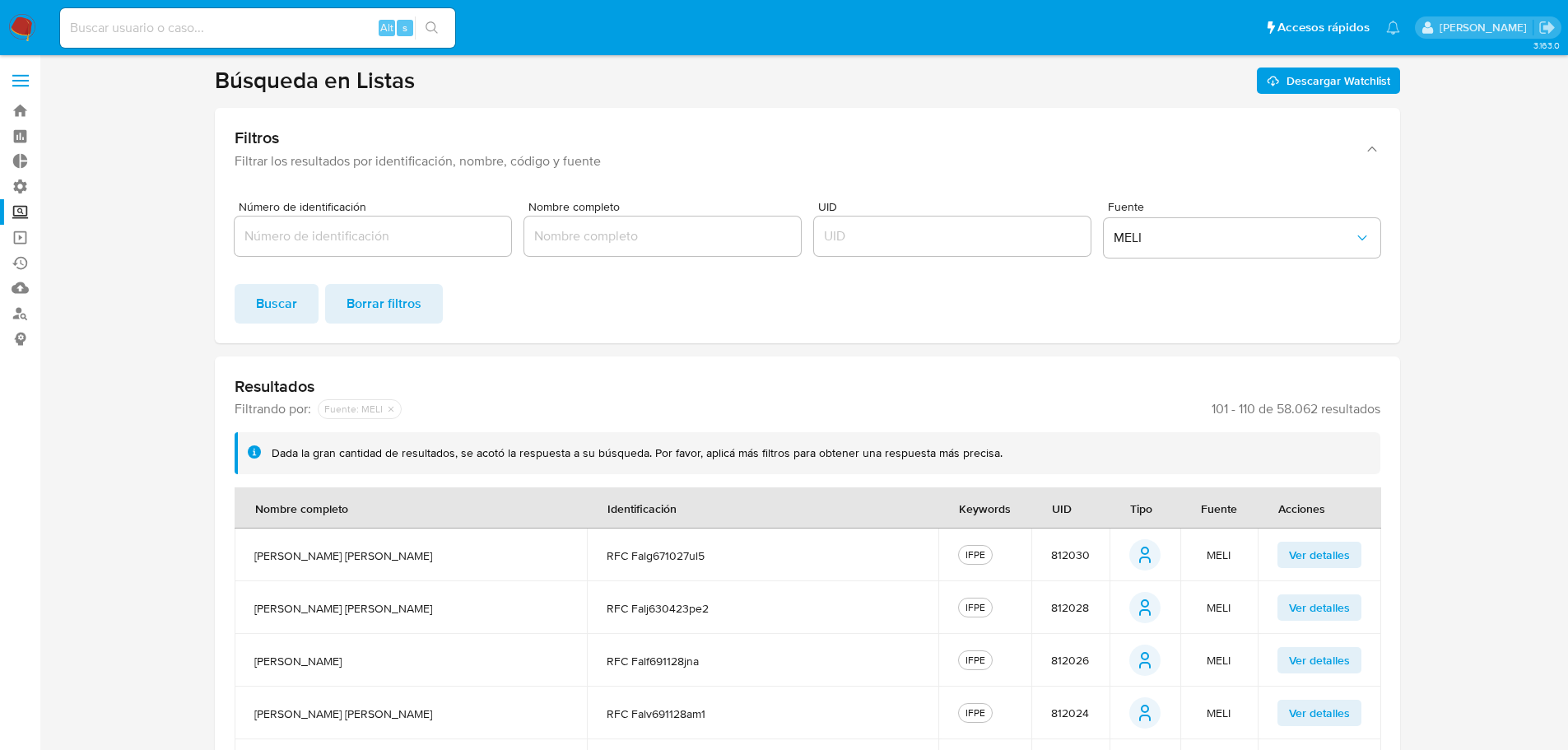
scroll to position [412, 0]
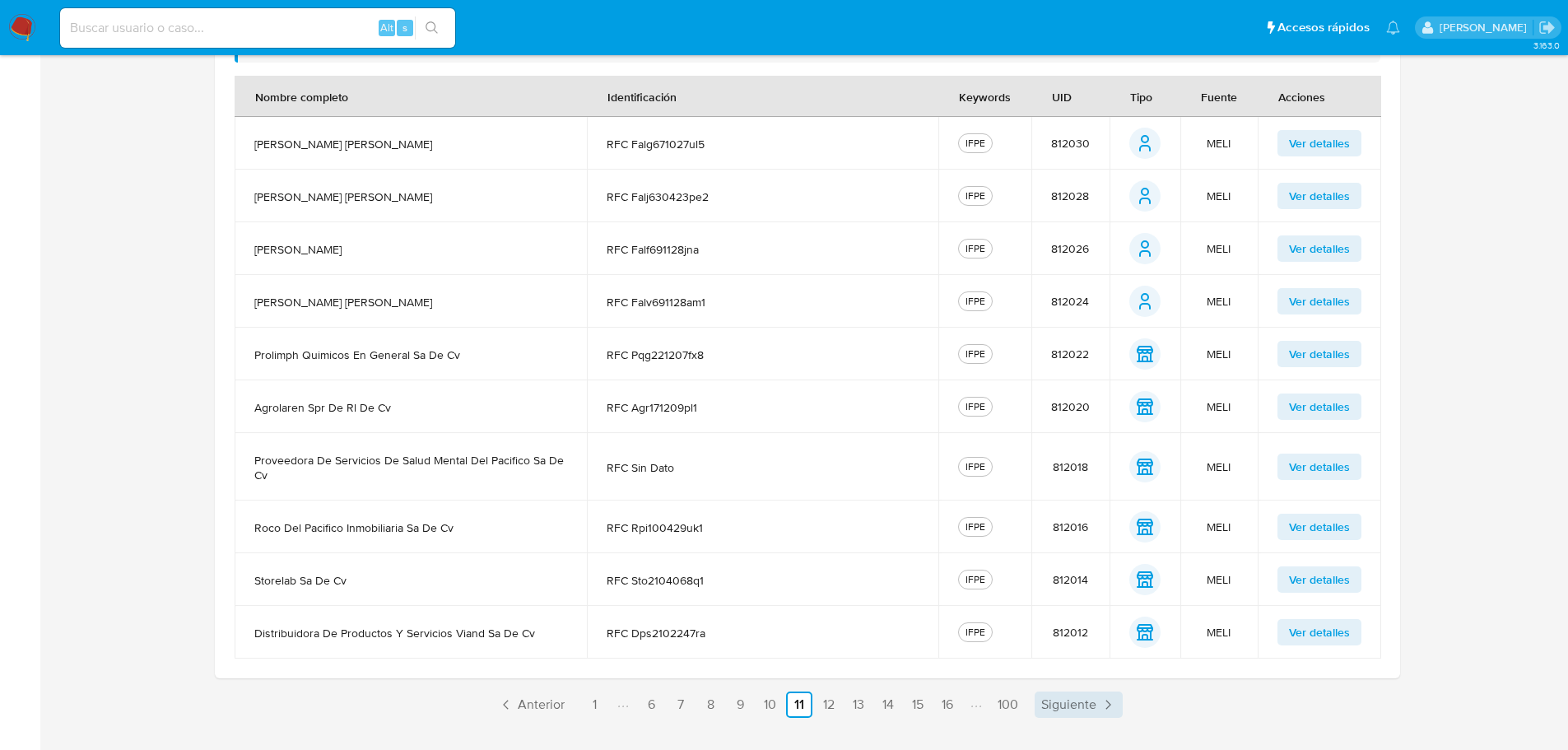
click at [1079, 710] on span "Siguiente" at bounding box center [1069, 705] width 55 height 13
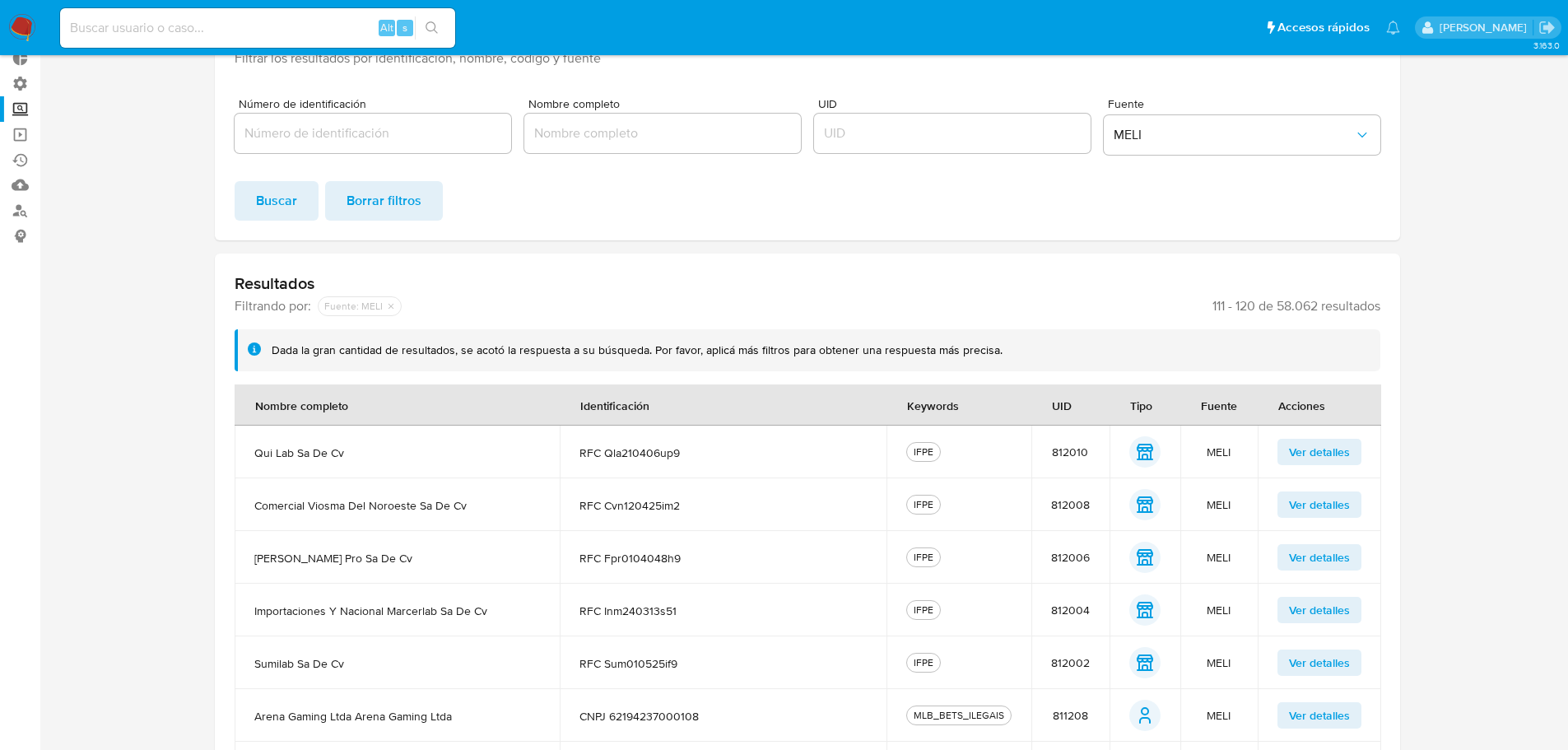
scroll to position [450, 0]
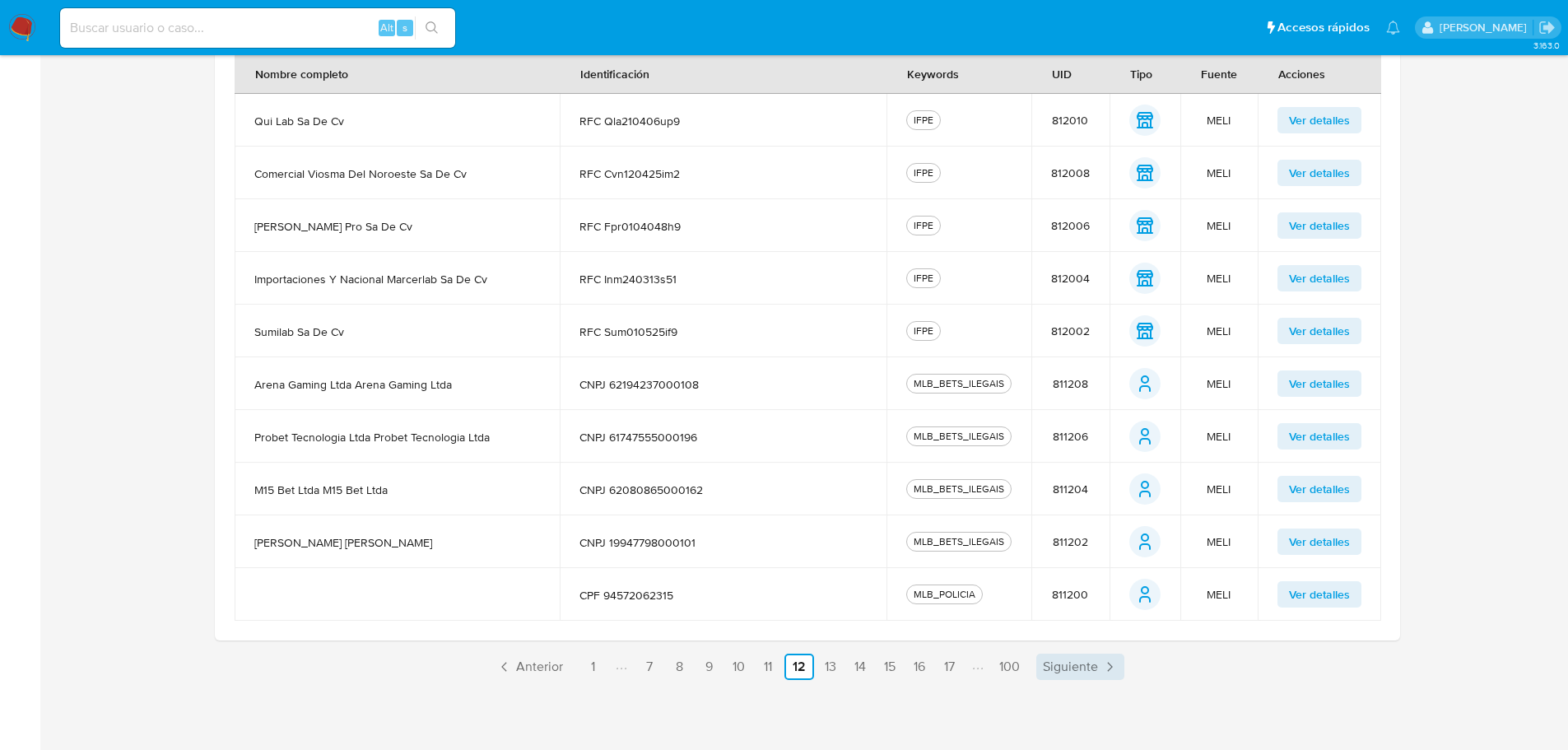
click at [1085, 664] on span "Siguiente" at bounding box center [1070, 667] width 55 height 13
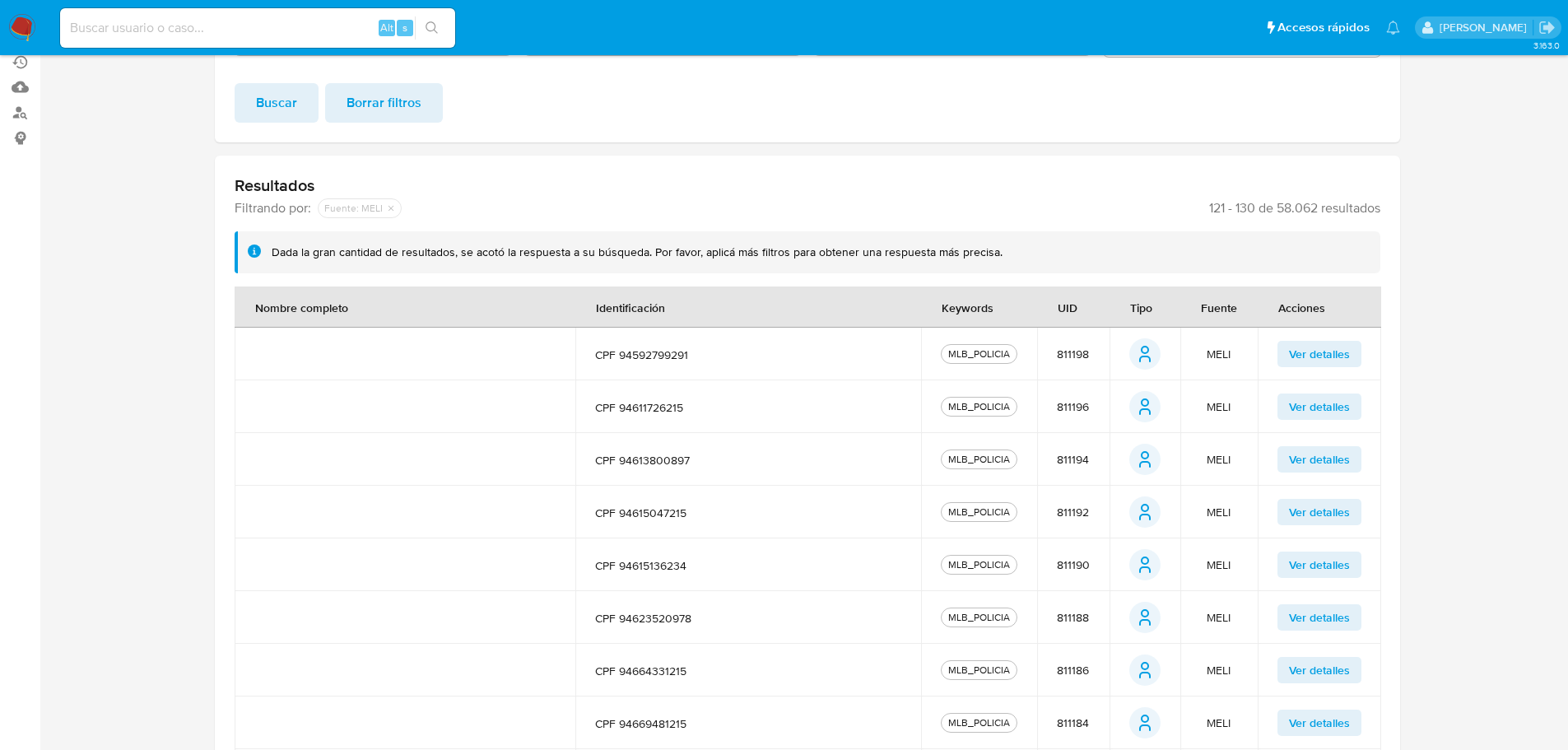
scroll to position [435, 0]
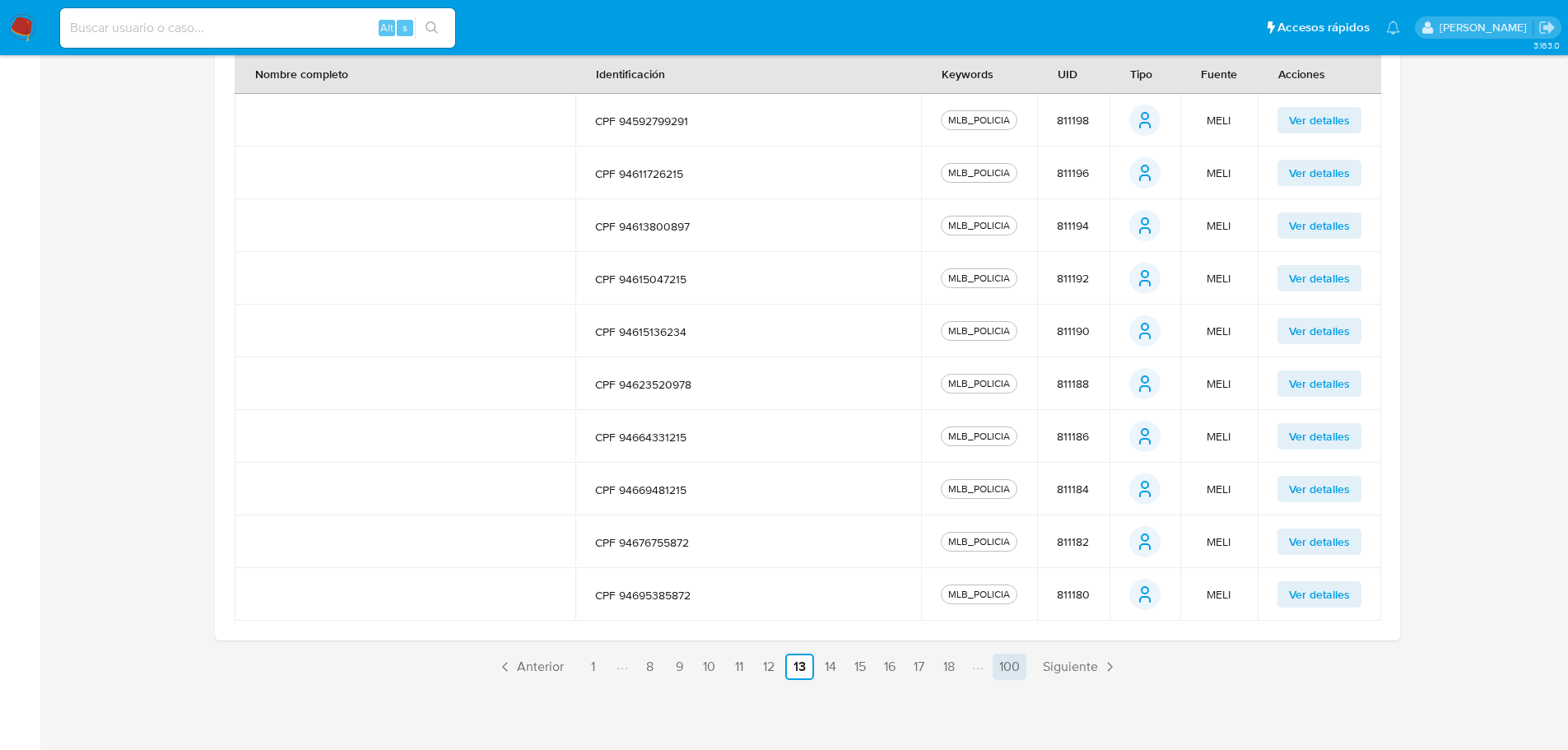
click at [1006, 666] on link "100" at bounding box center [1009, 667] width 33 height 27
click at [1320, 377] on span "Ver detalles" at bounding box center [1319, 384] width 61 height 23
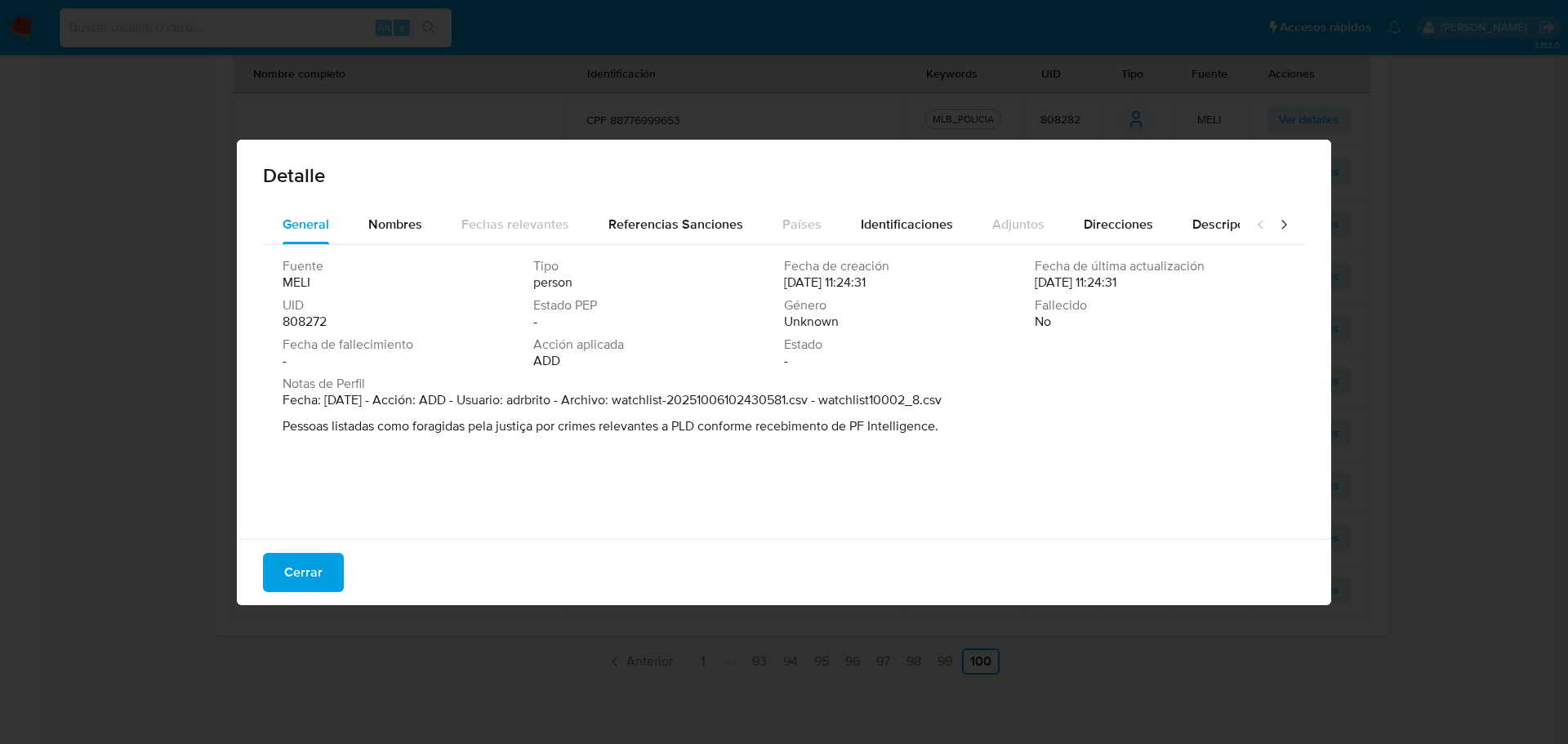
click at [289, 575] on span "Cerrar" at bounding box center [303, 573] width 38 height 36
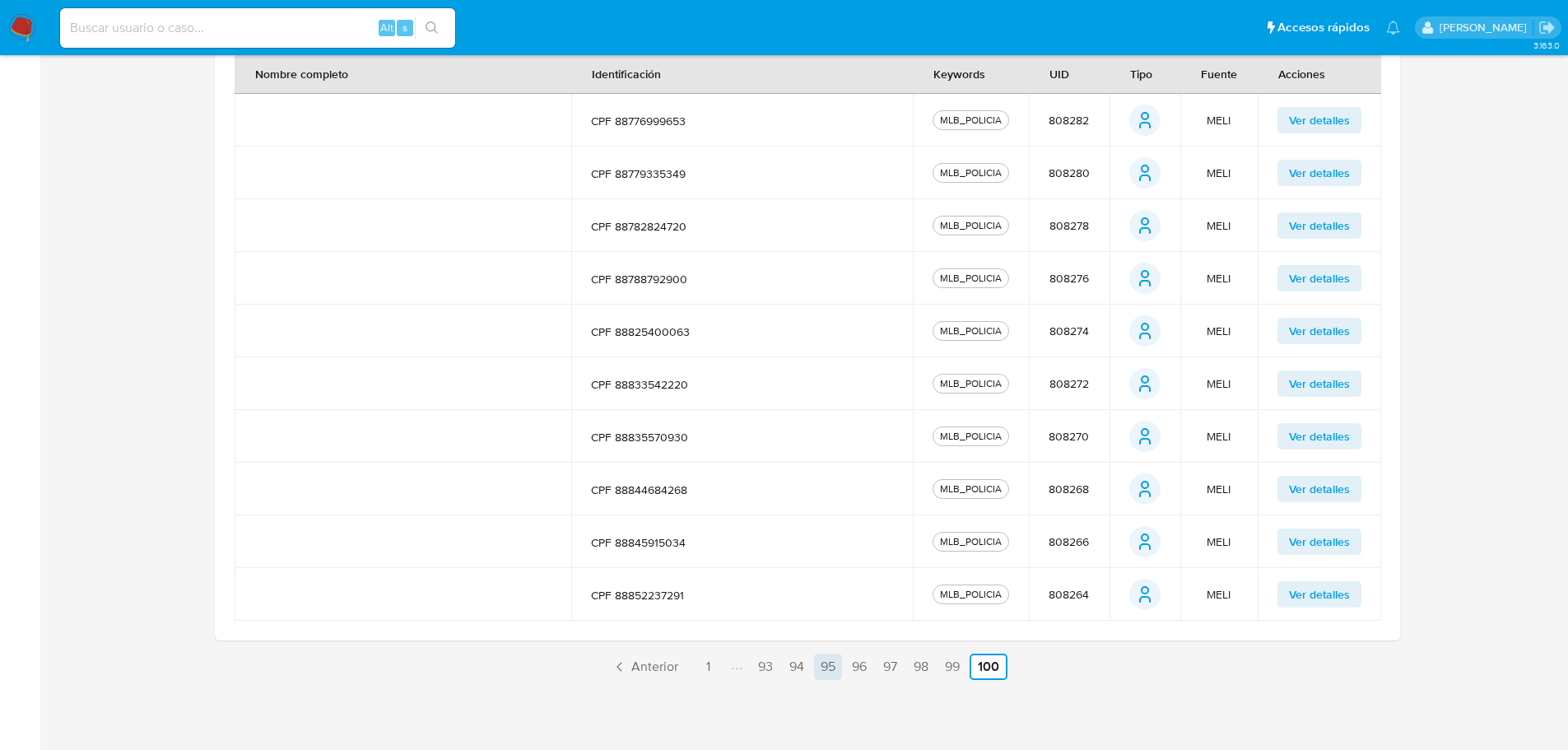
click at [841, 669] on link "95" at bounding box center [828, 667] width 28 height 27
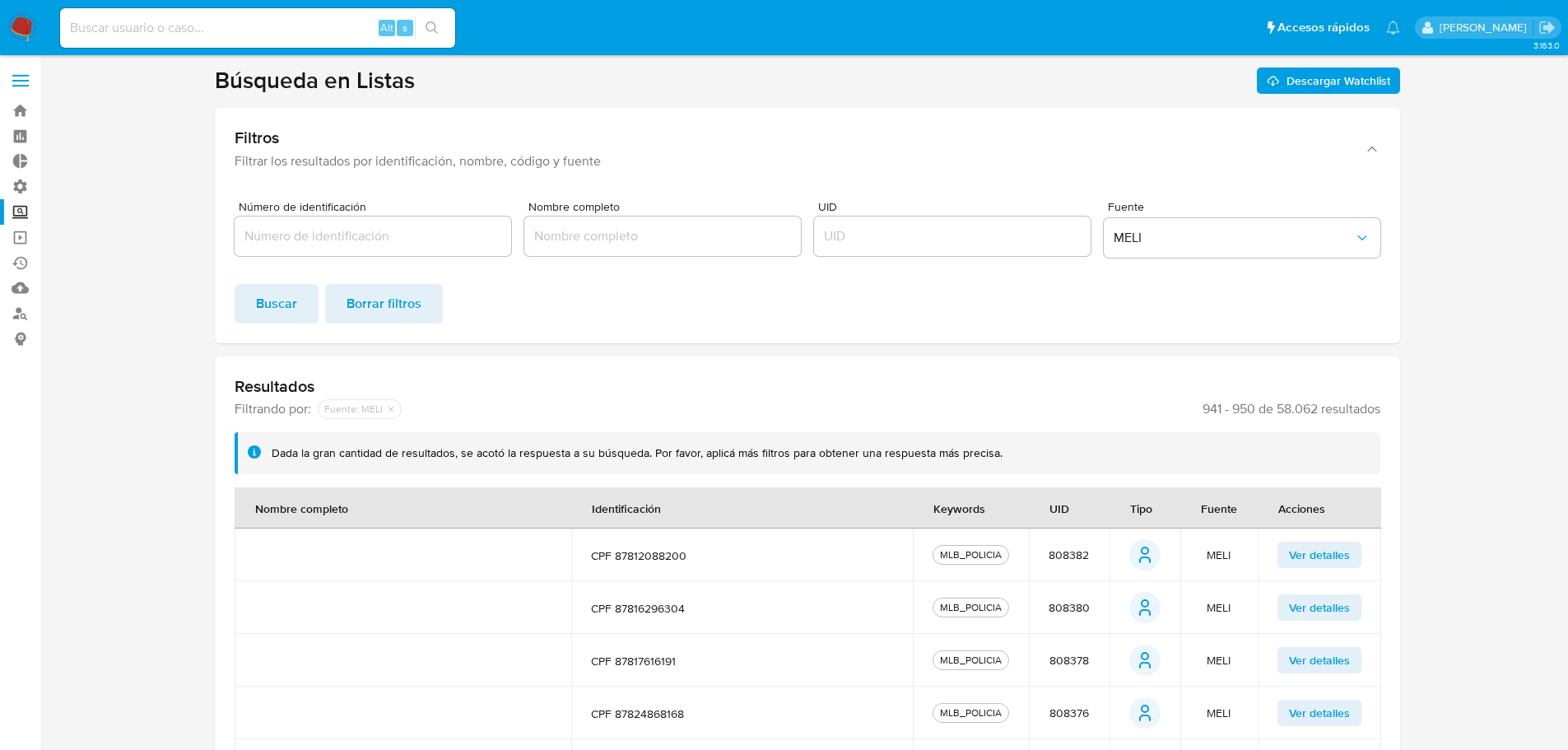
click at [1324, 606] on span "Ver detalles" at bounding box center [1319, 608] width 61 height 23
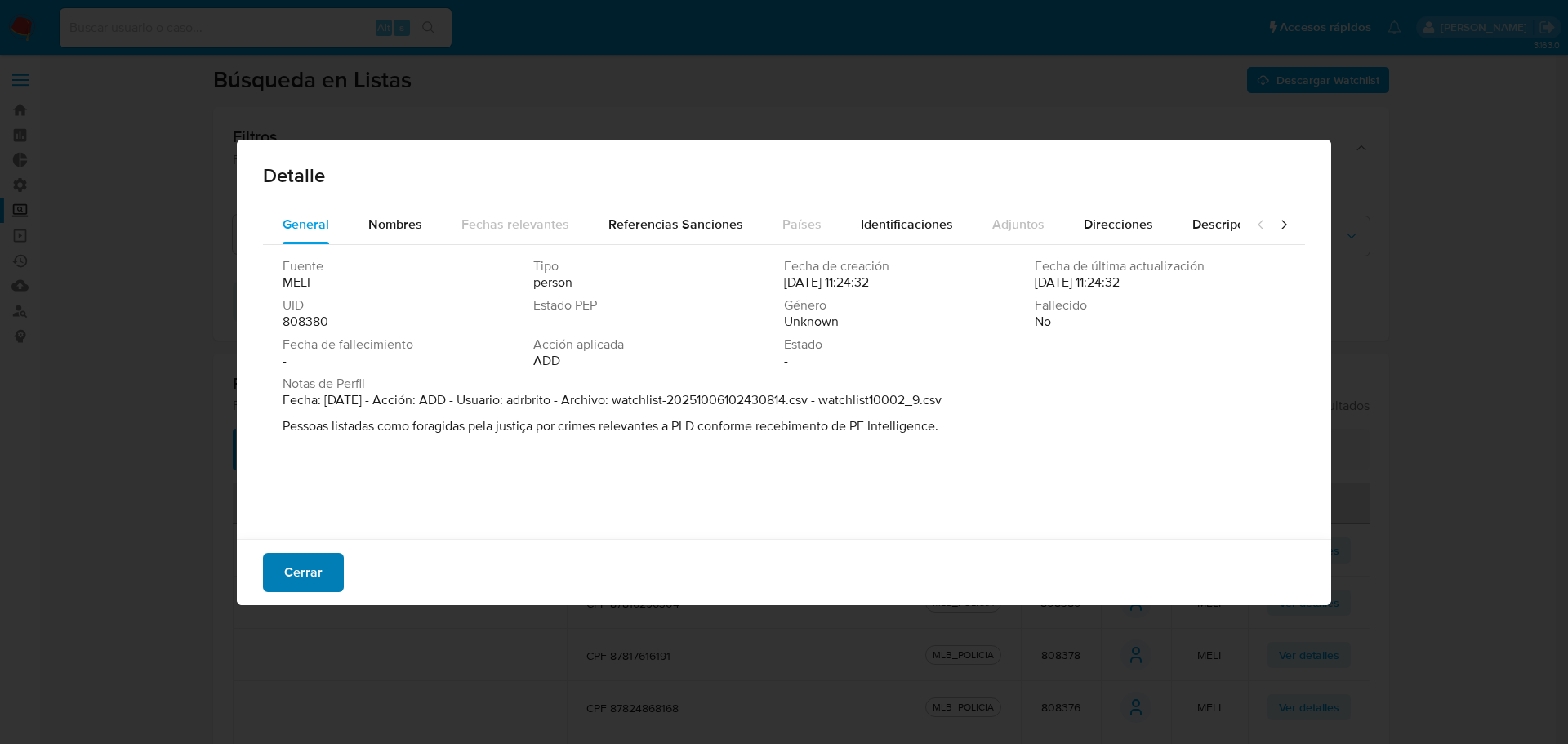
click at [311, 562] on span "Cerrar" at bounding box center [303, 573] width 38 height 36
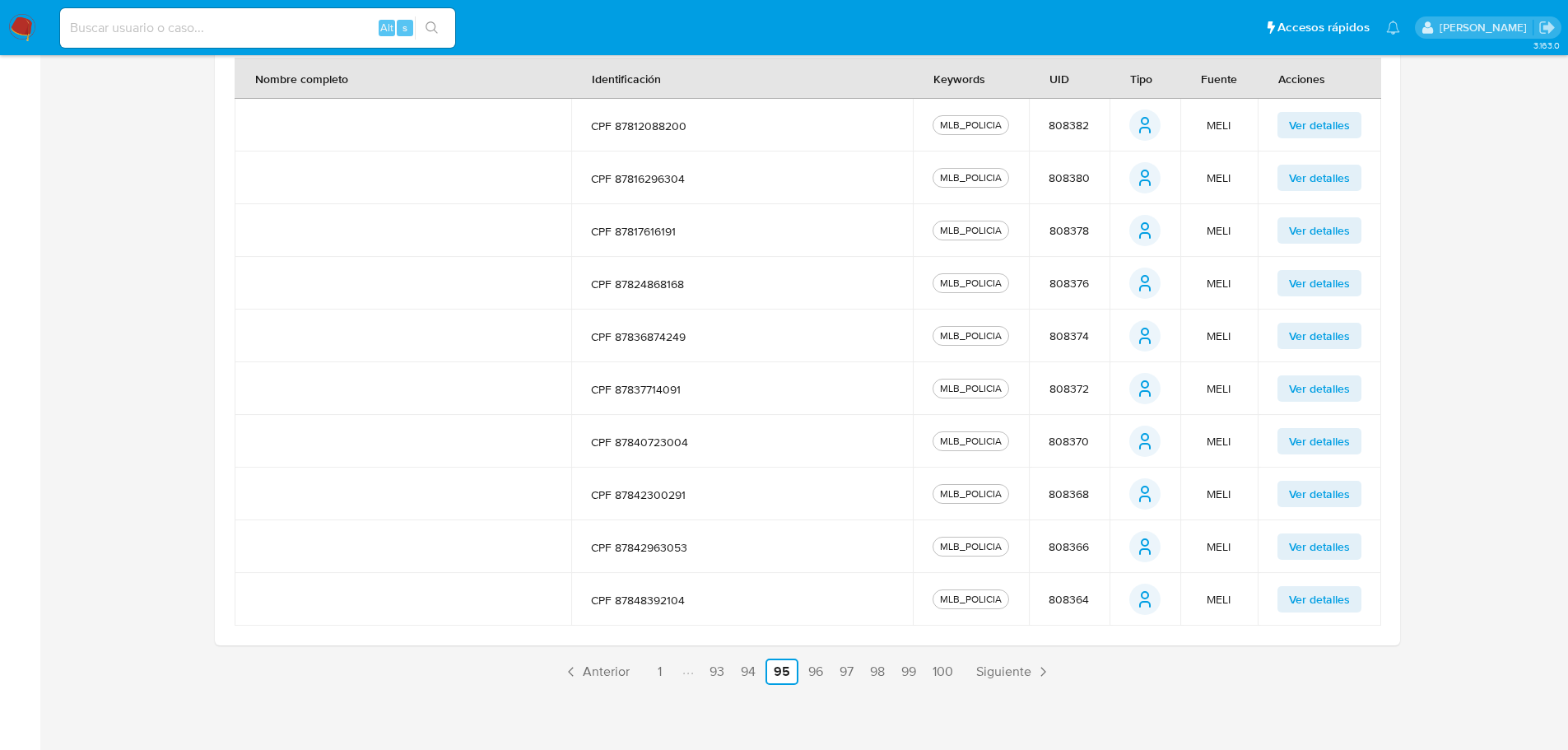
scroll to position [435, 0]
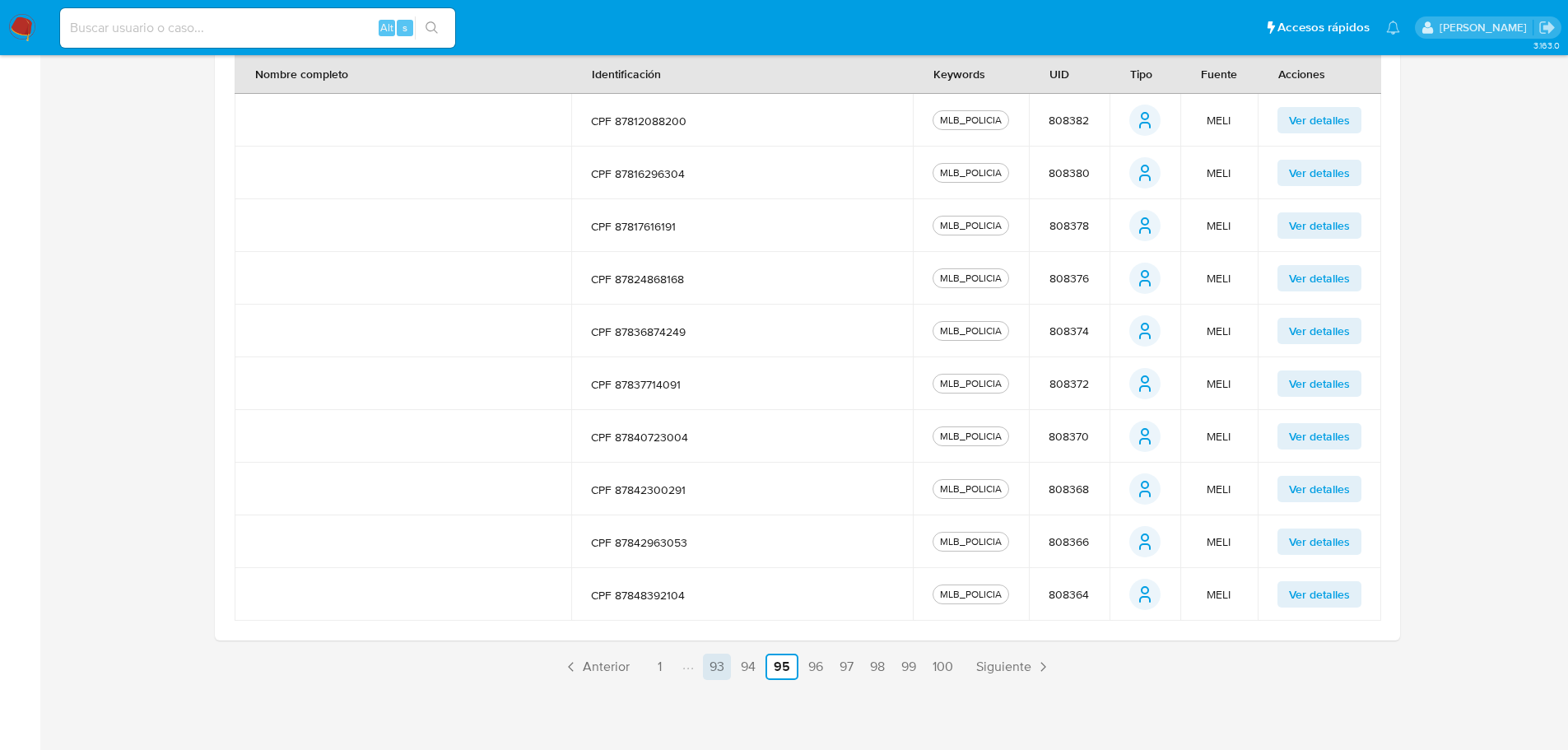
click at [706, 662] on link "93" at bounding box center [717, 667] width 28 height 27
click at [1293, 433] on span "Ver detalles" at bounding box center [1319, 436] width 61 height 23
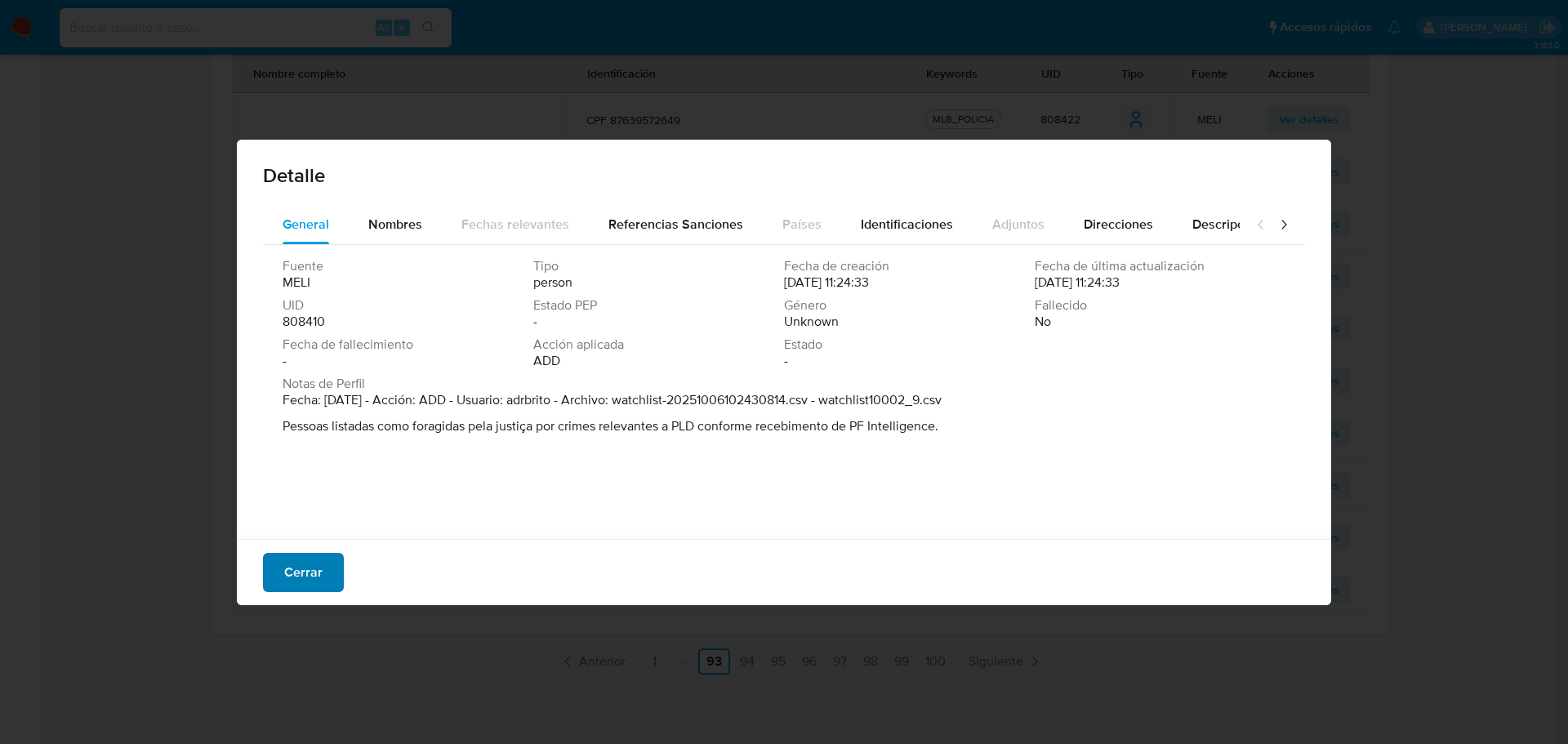
click at [283, 567] on button "Cerrar" at bounding box center [303, 573] width 81 height 39
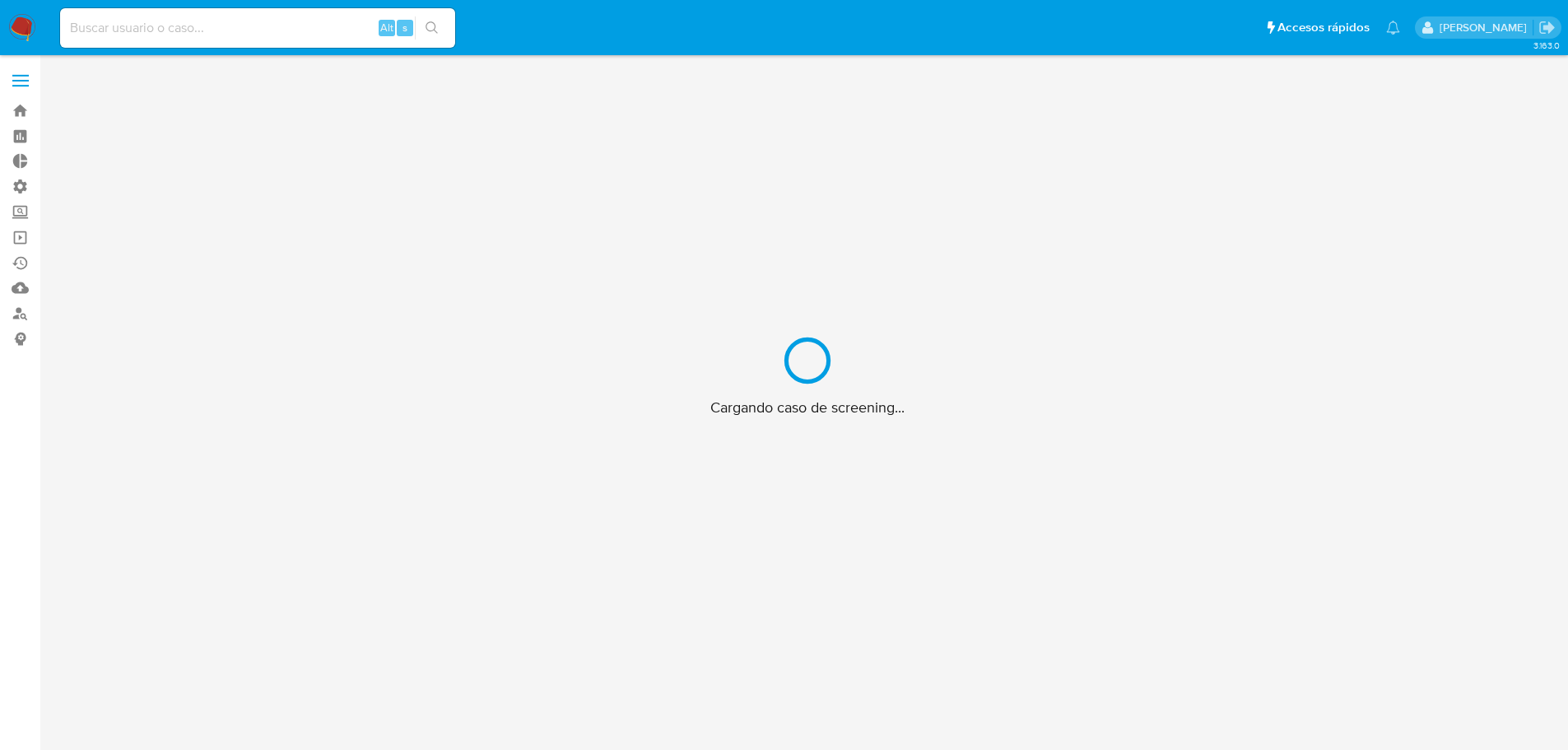
scroll to position [59, 0]
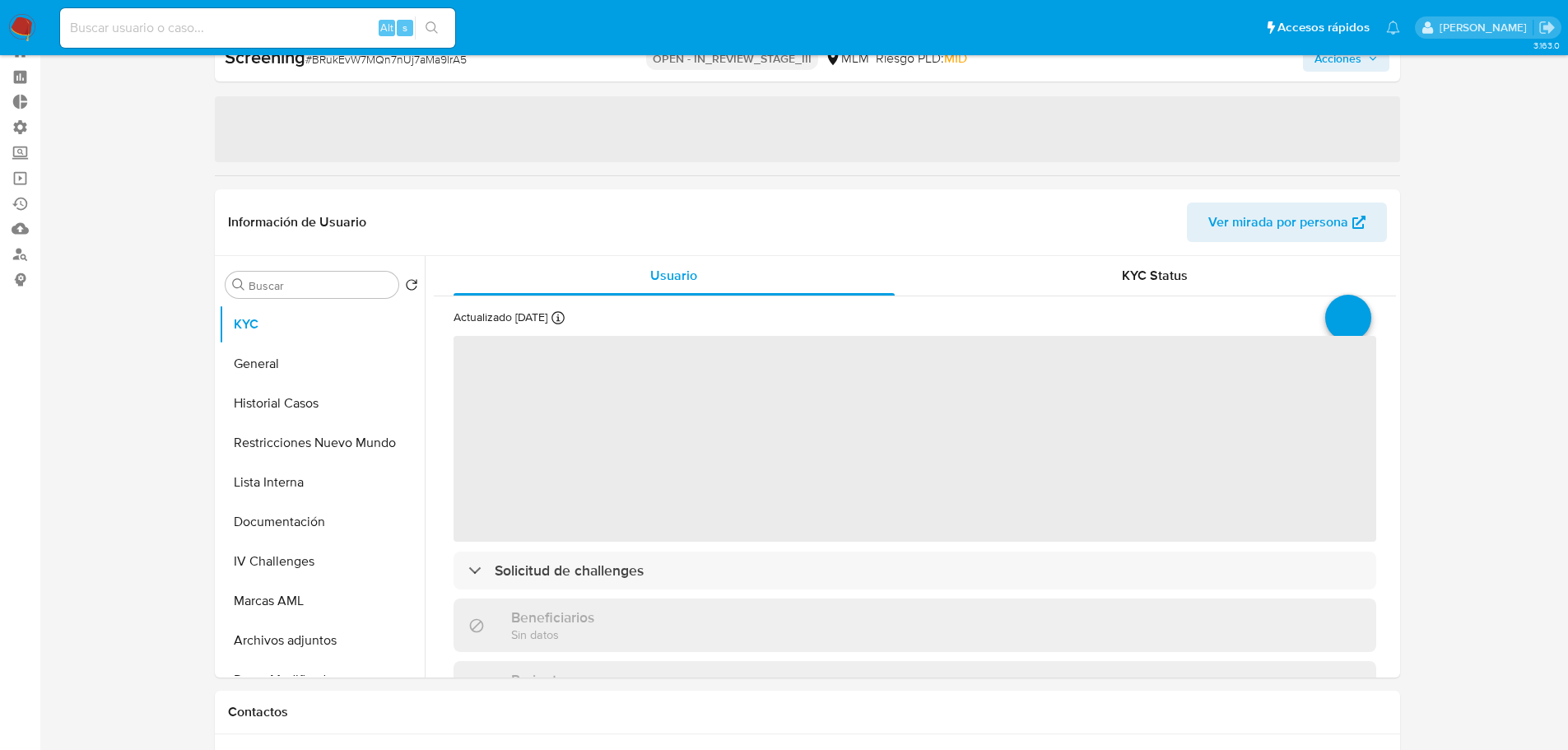
select select "10"
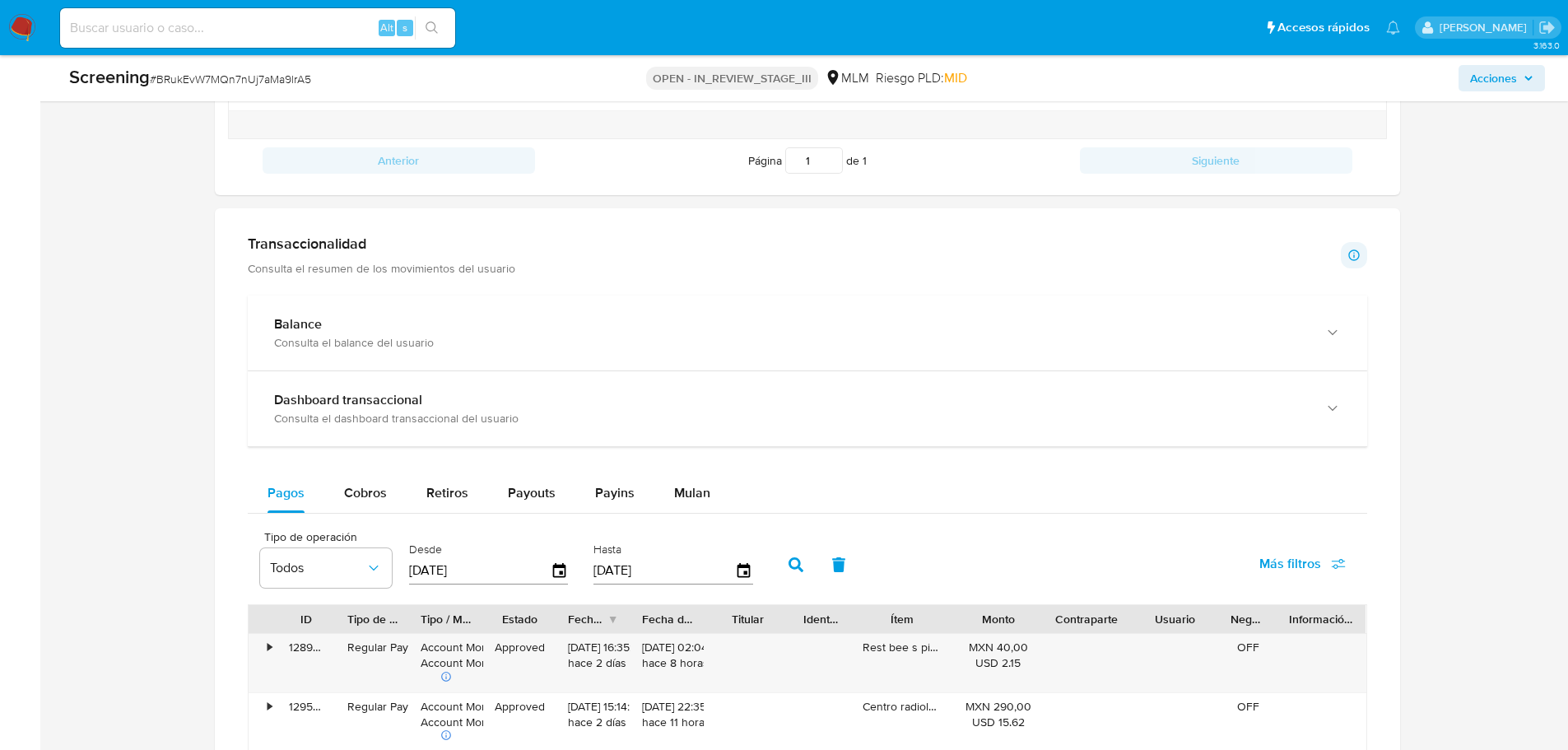
scroll to position [989, 0]
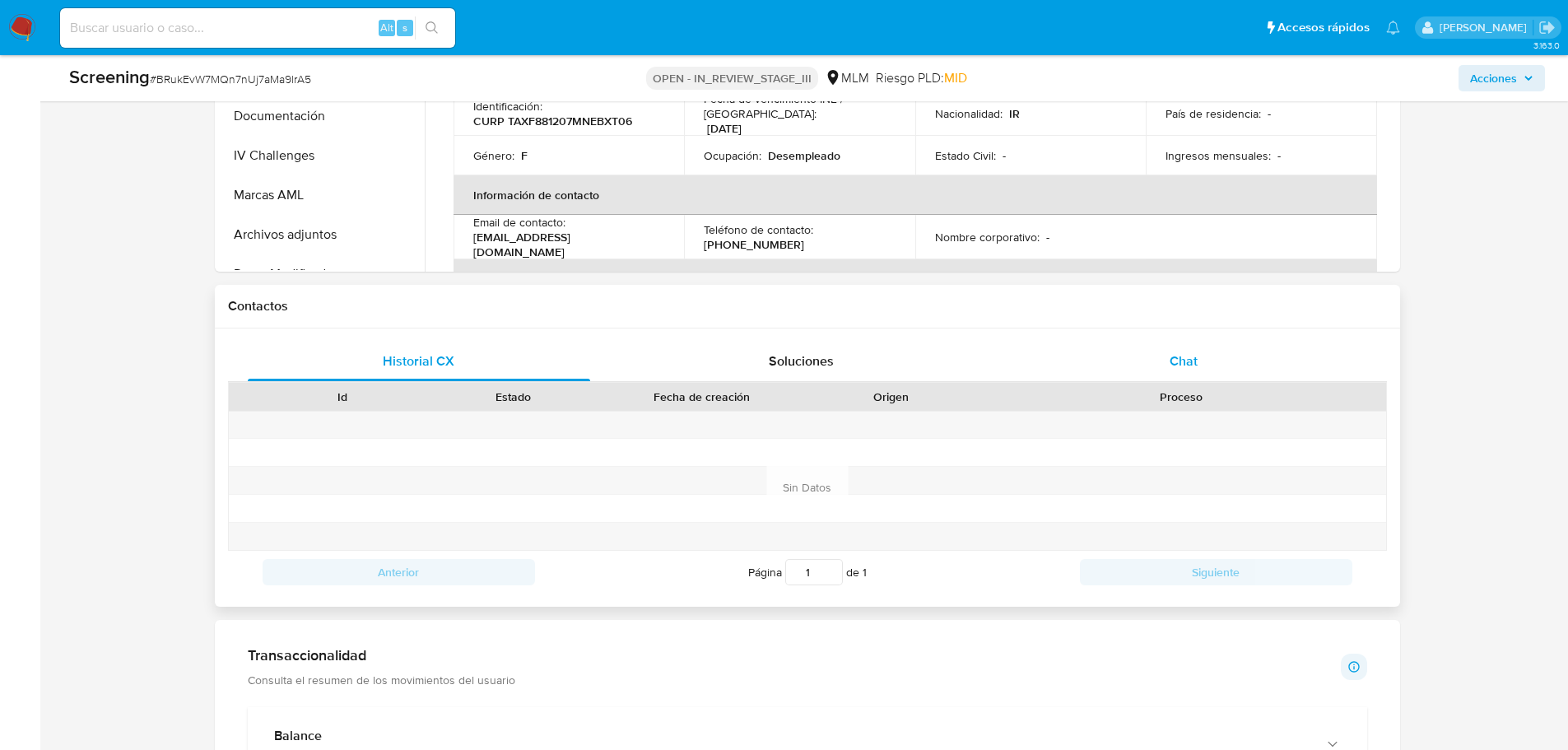
click at [1179, 361] on span "Chat" at bounding box center [1184, 361] width 28 height 19
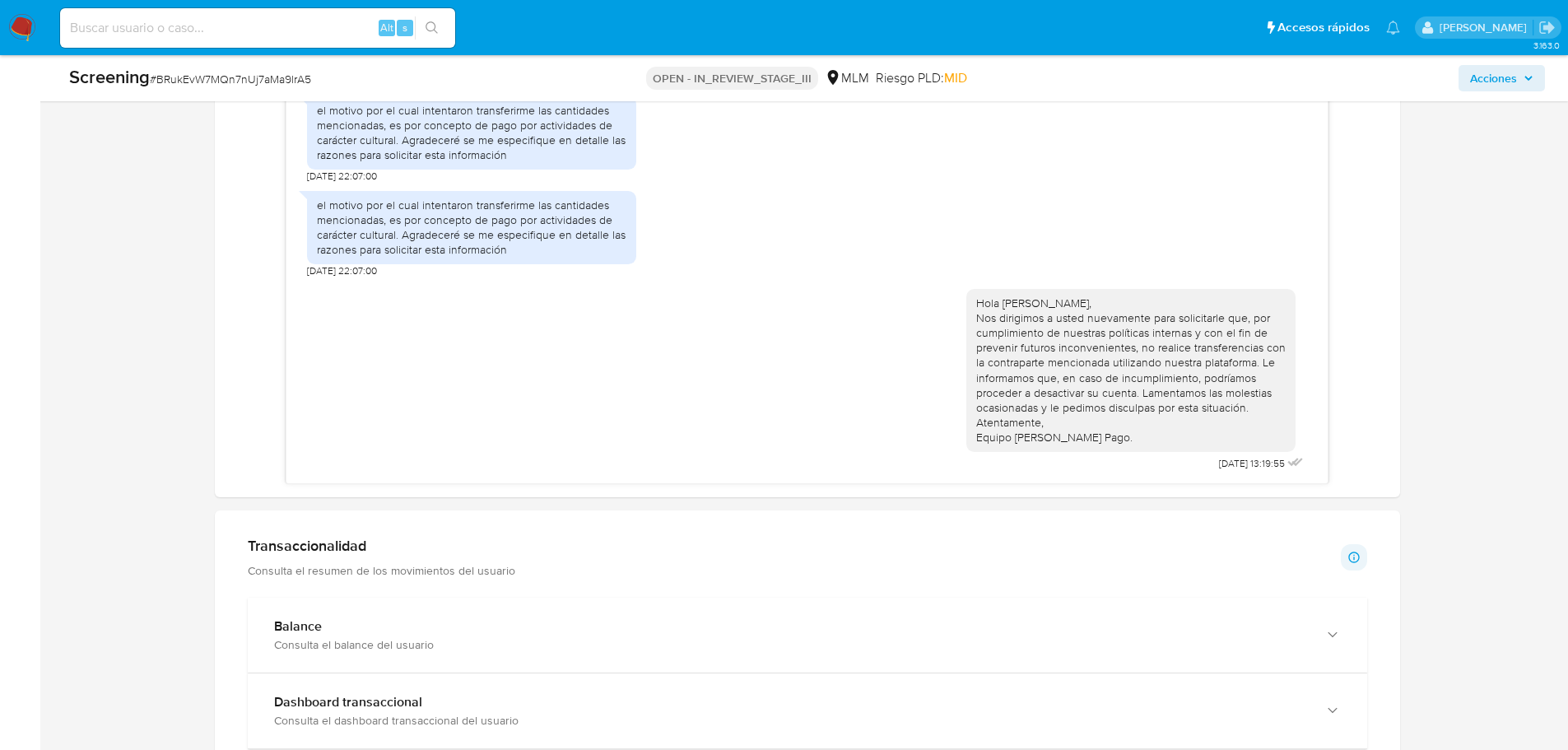
scroll to position [1482, 0]
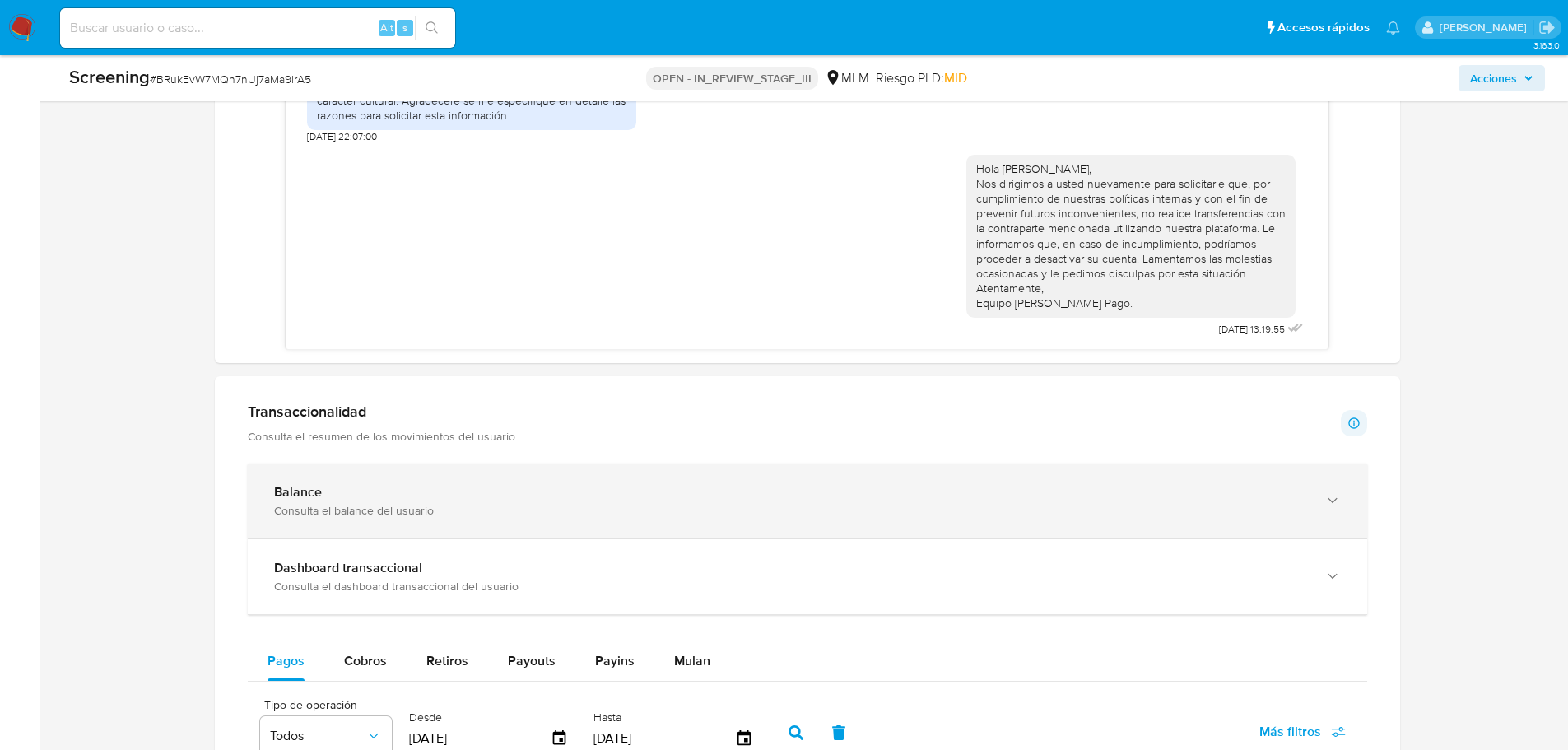
click at [404, 485] on div "Balance" at bounding box center [791, 492] width 1034 height 16
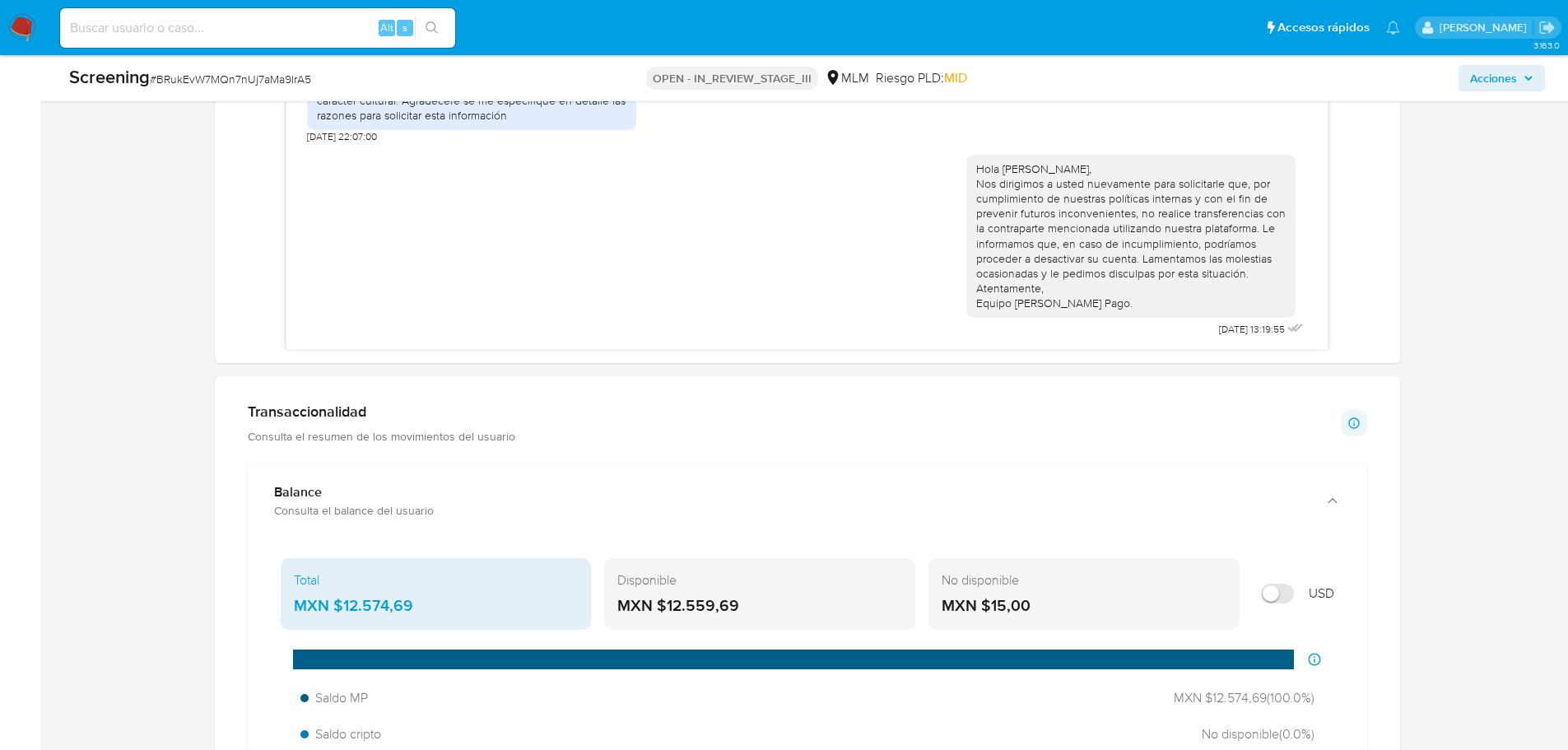
click at [1268, 585] on input "Mostrar en USD" at bounding box center [1277, 593] width 33 height 20
click at [1273, 590] on input "Mostrar en USD" at bounding box center [1277, 593] width 33 height 20
checkbox input "false"
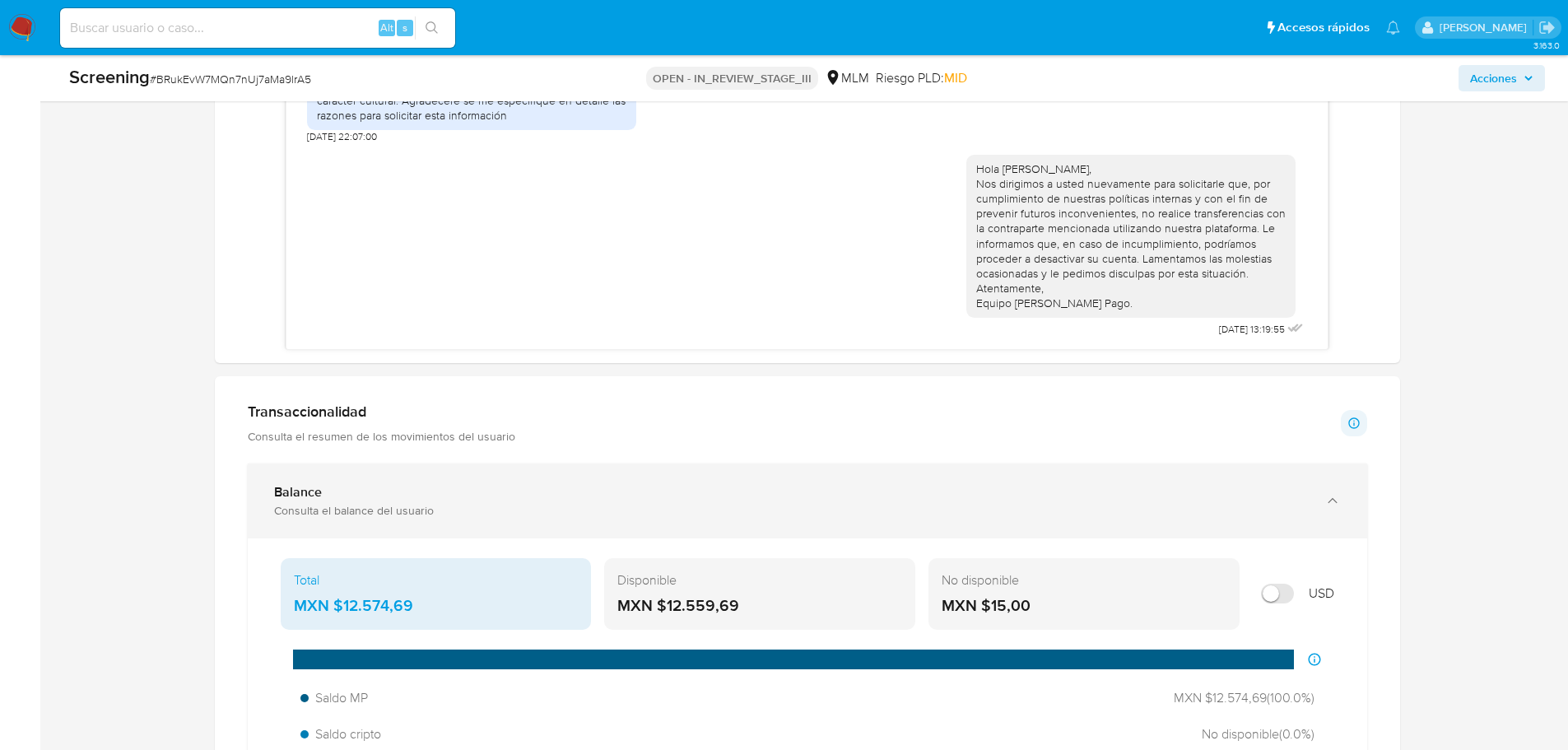
click at [370, 493] on div "Balance" at bounding box center [791, 492] width 1034 height 16
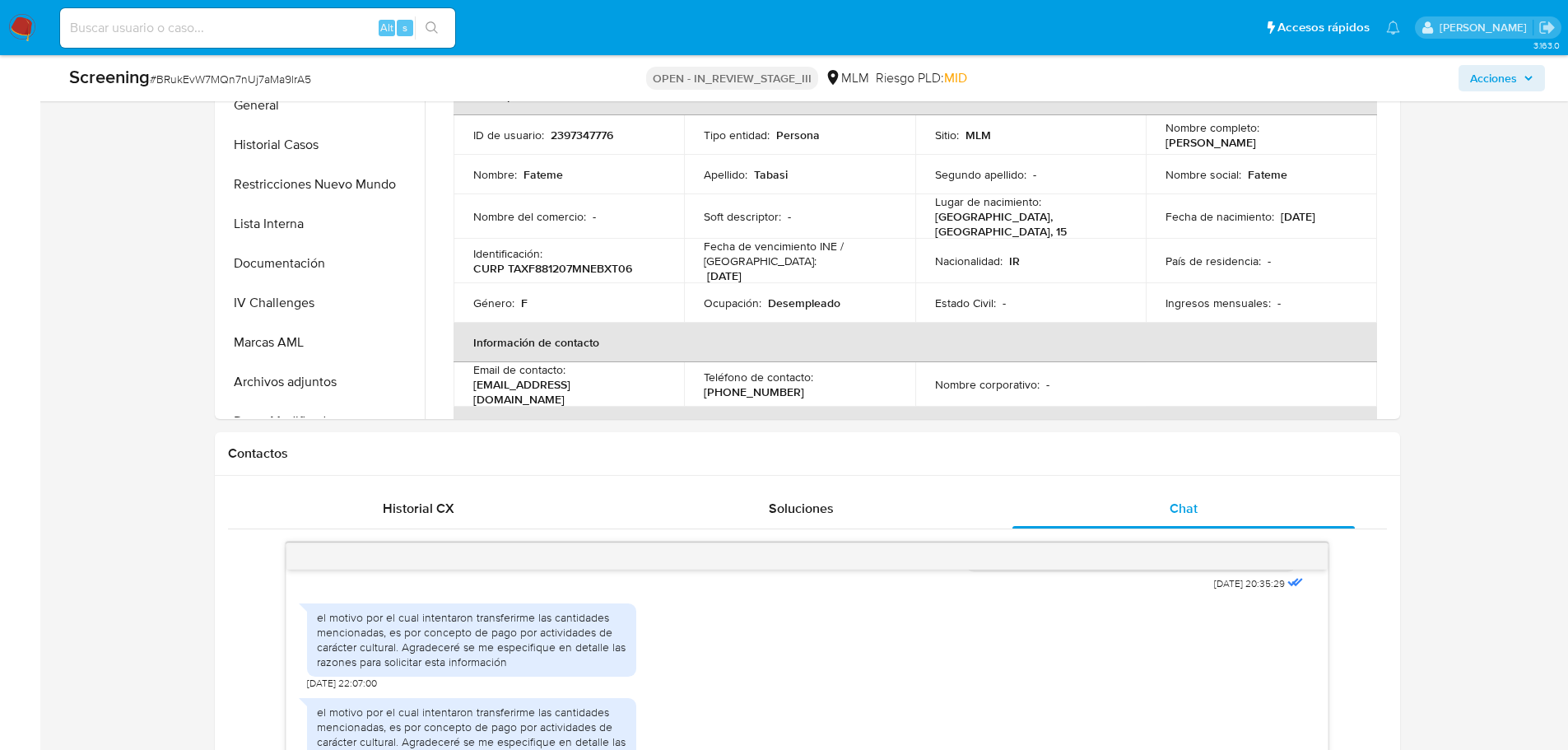
scroll to position [659, 0]
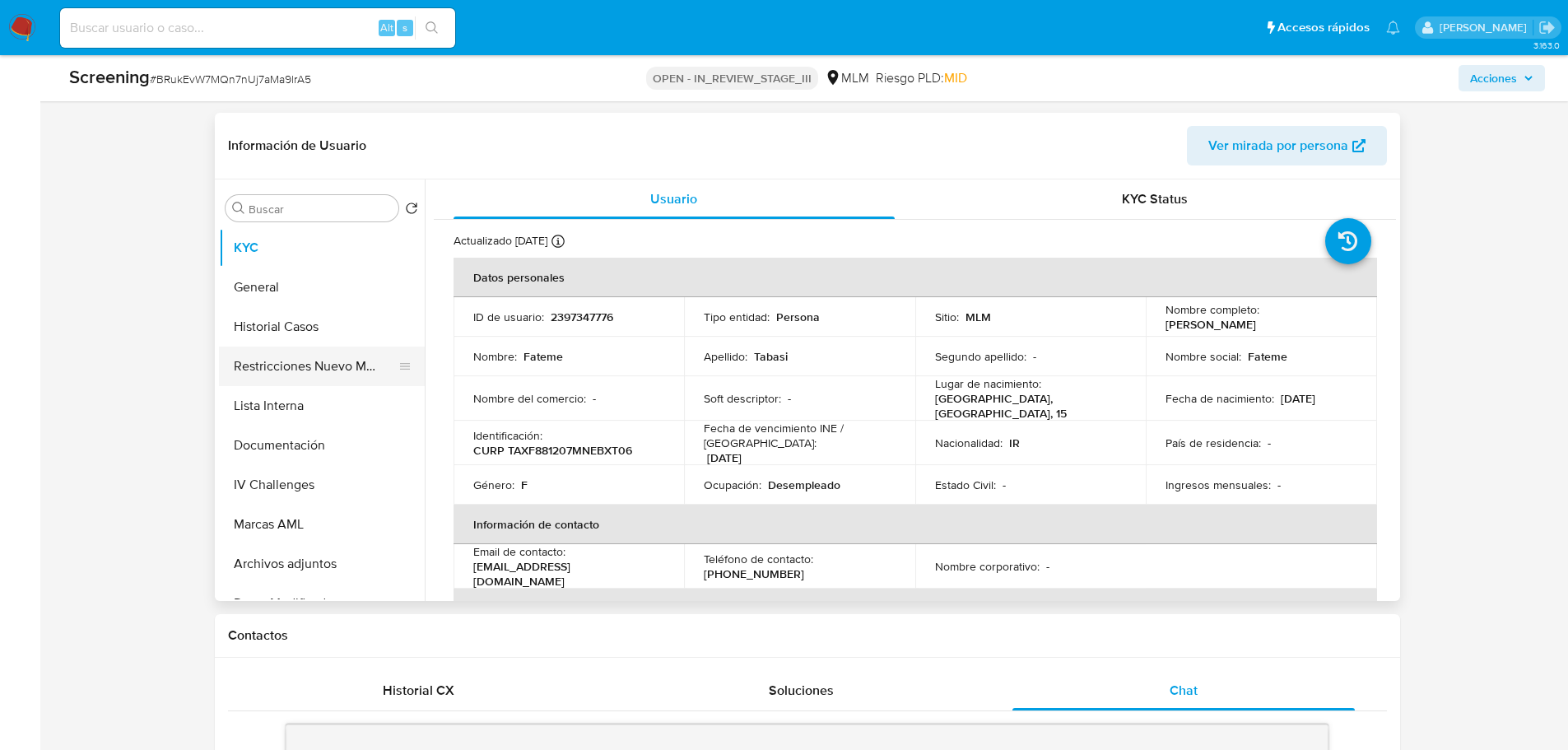
click at [321, 363] on button "Restricciones Nuevo Mundo" at bounding box center [315, 366] width 193 height 39
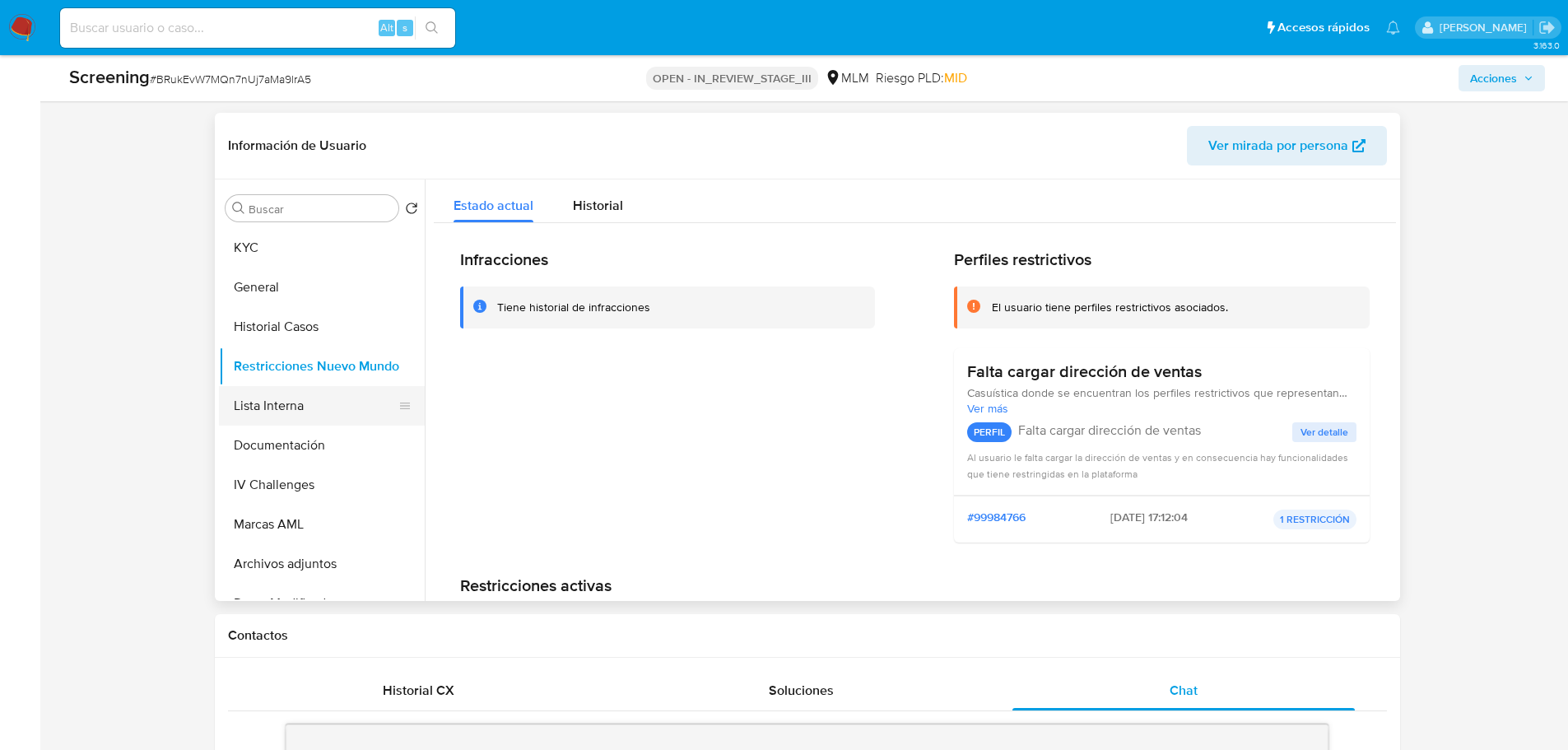
click at [294, 402] on button "Lista Interna" at bounding box center [315, 406] width 193 height 39
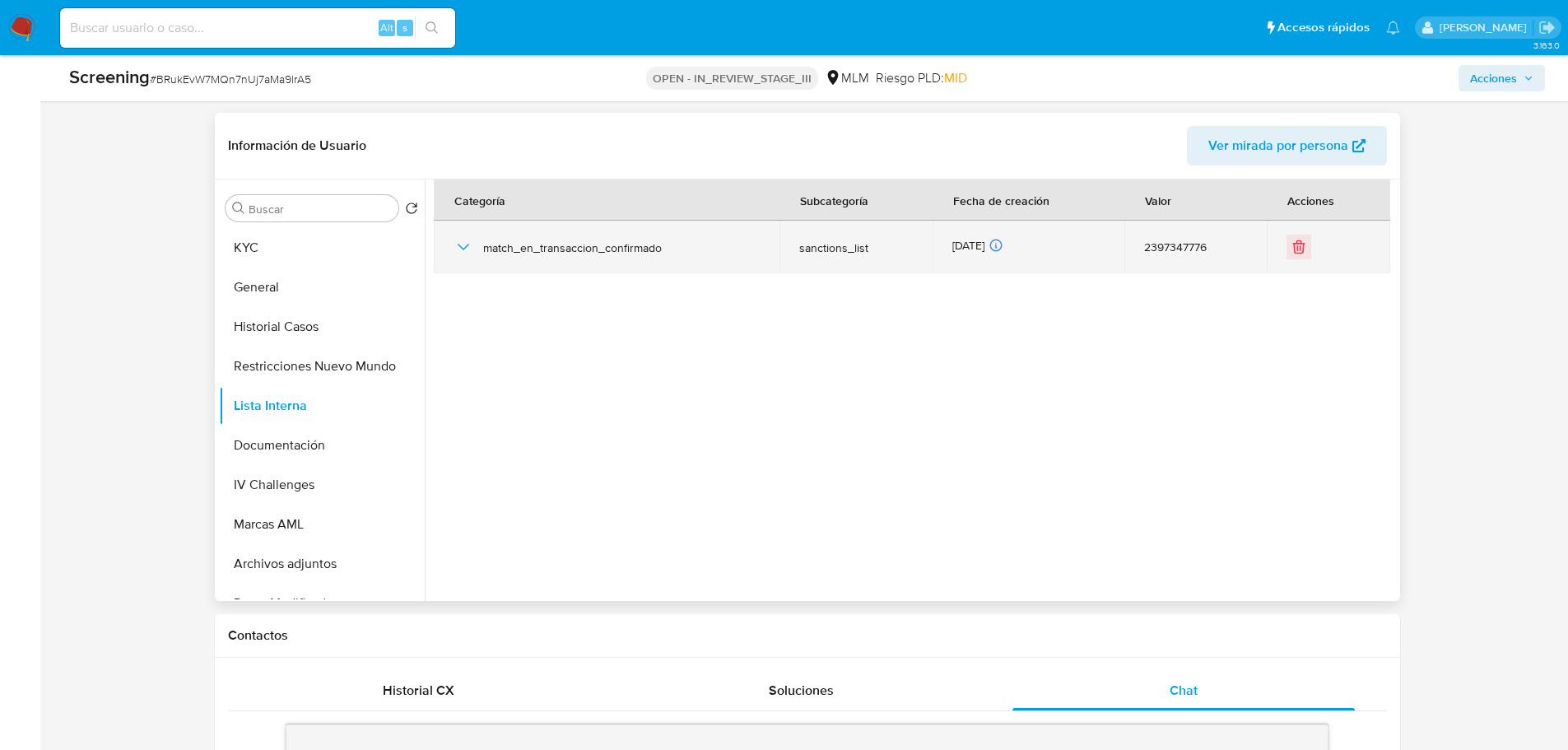
click at [464, 250] on icon "button" at bounding box center [463, 246] width 20 height 20
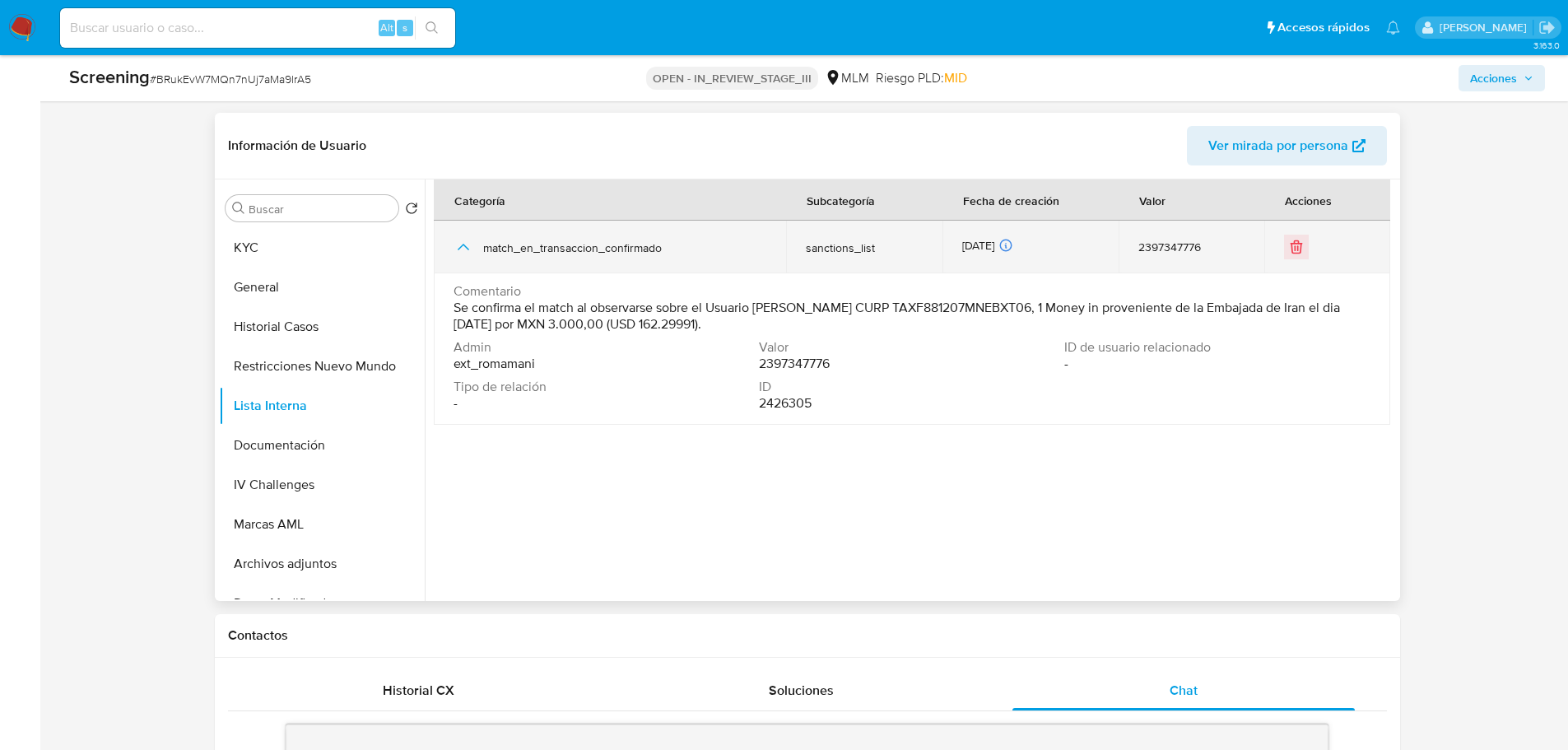
click at [464, 250] on icon "button" at bounding box center [463, 246] width 20 height 20
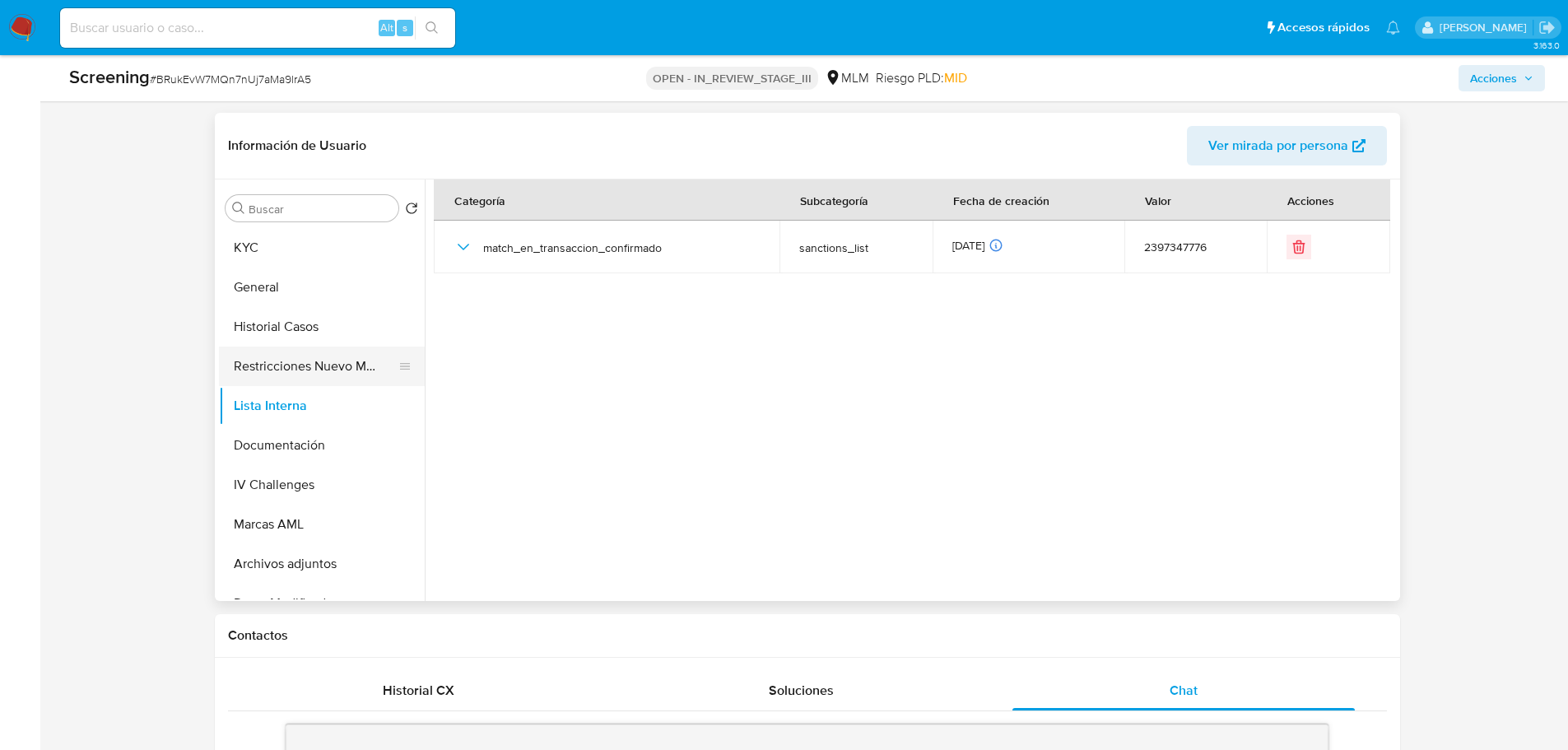
click at [279, 354] on button "Restricciones Nuevo Mundo" at bounding box center [315, 366] width 193 height 39
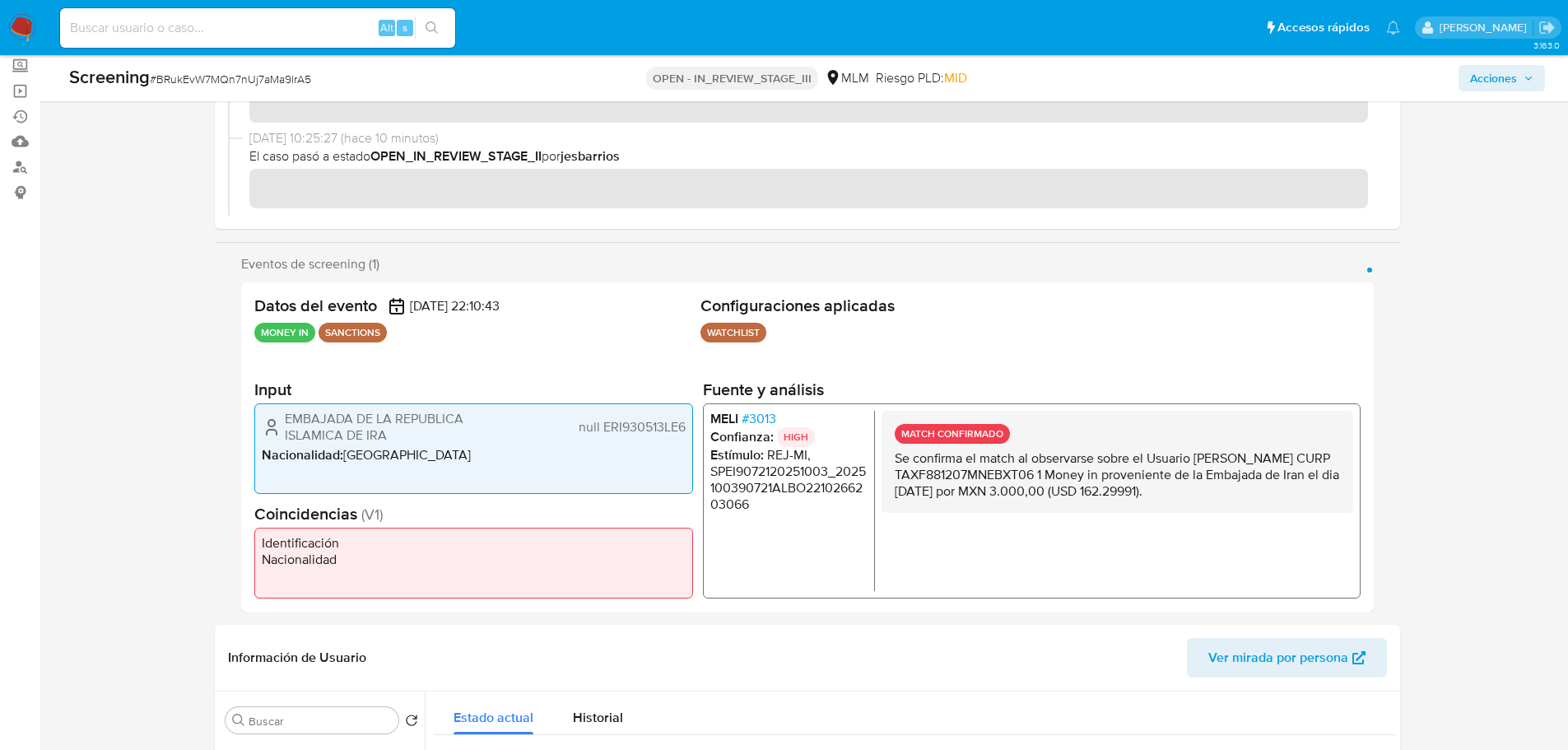
scroll to position [0, 0]
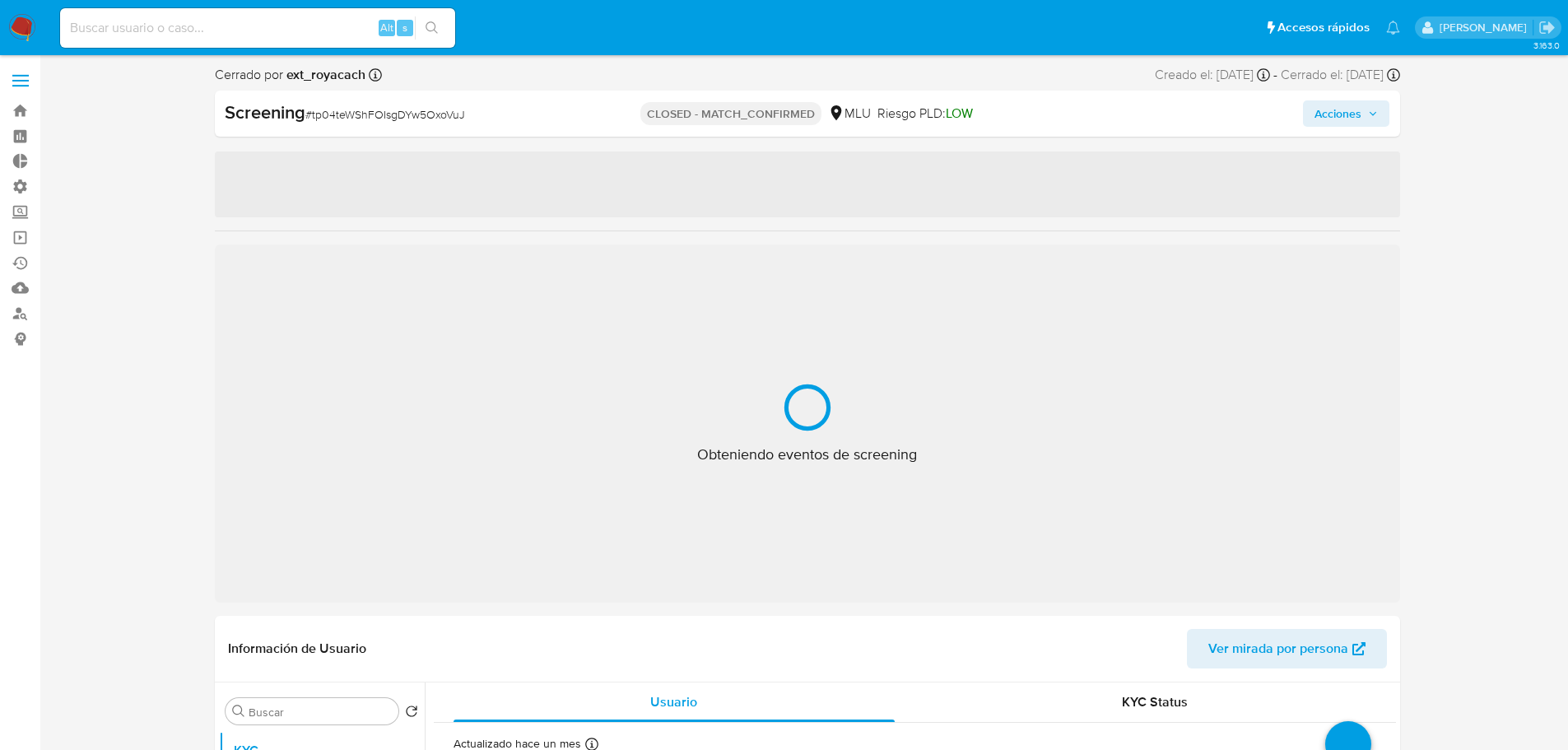
select select "10"
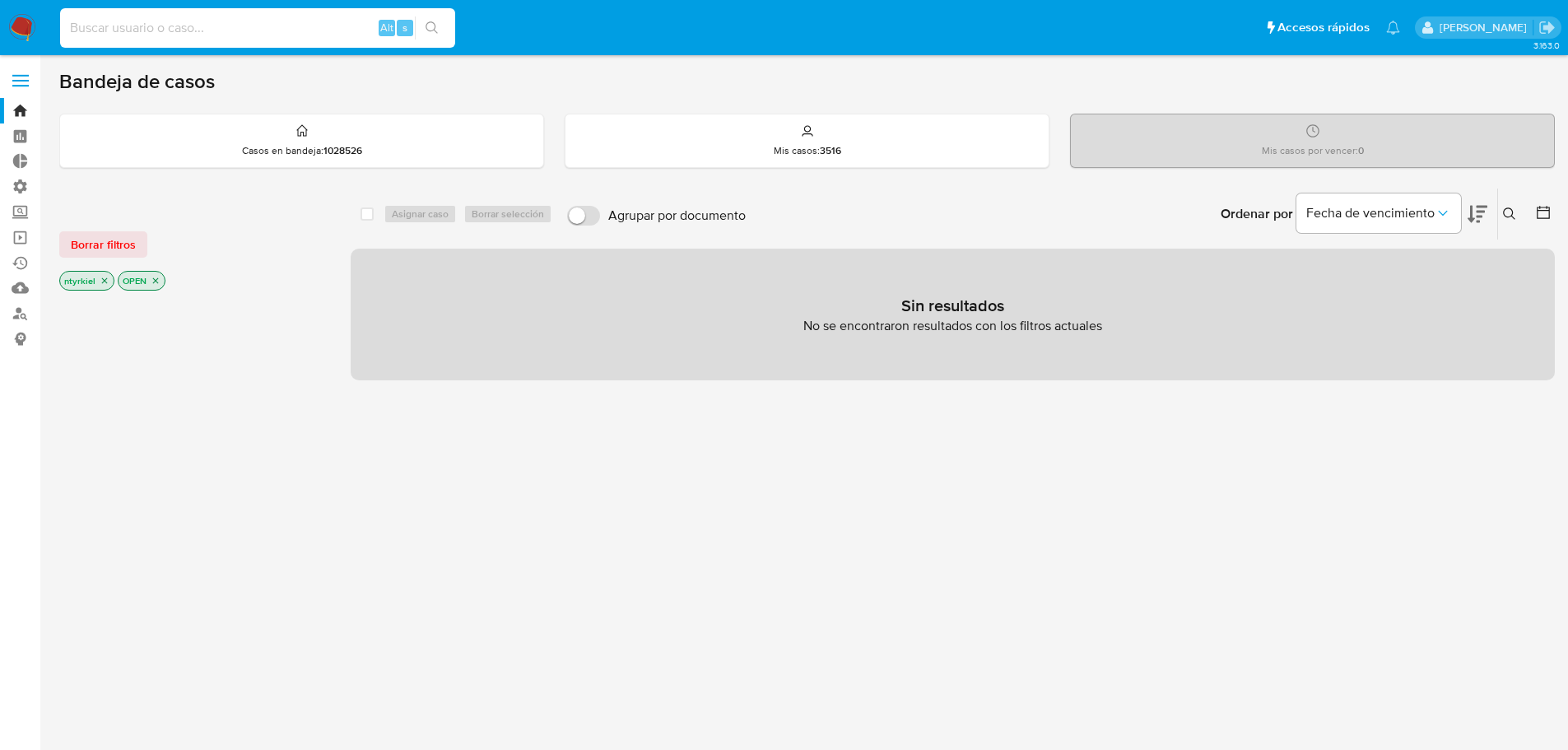
click at [173, 34] on input at bounding box center [257, 27] width 395 height 21
paste input "24912660"
type input "24912660"
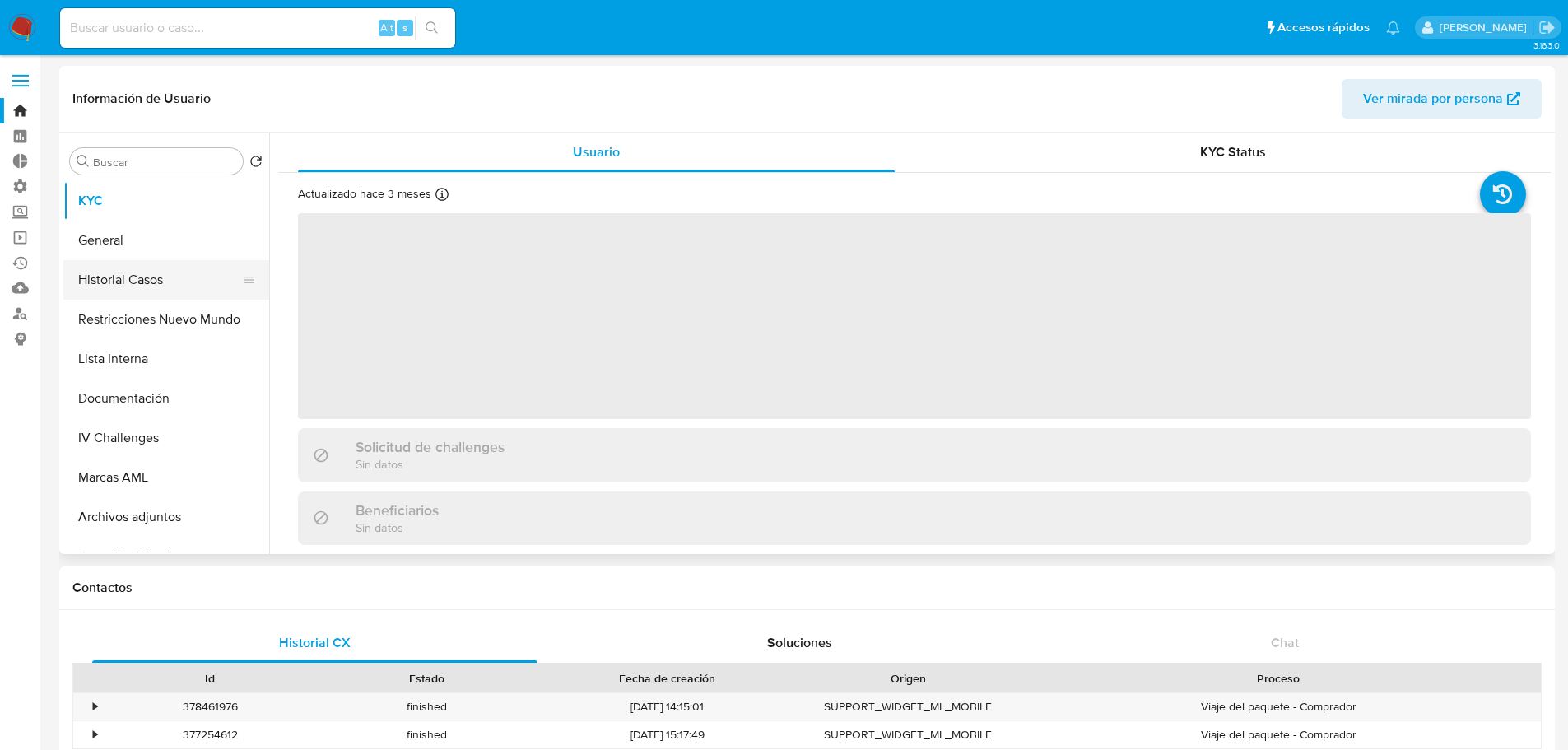
select select "10"
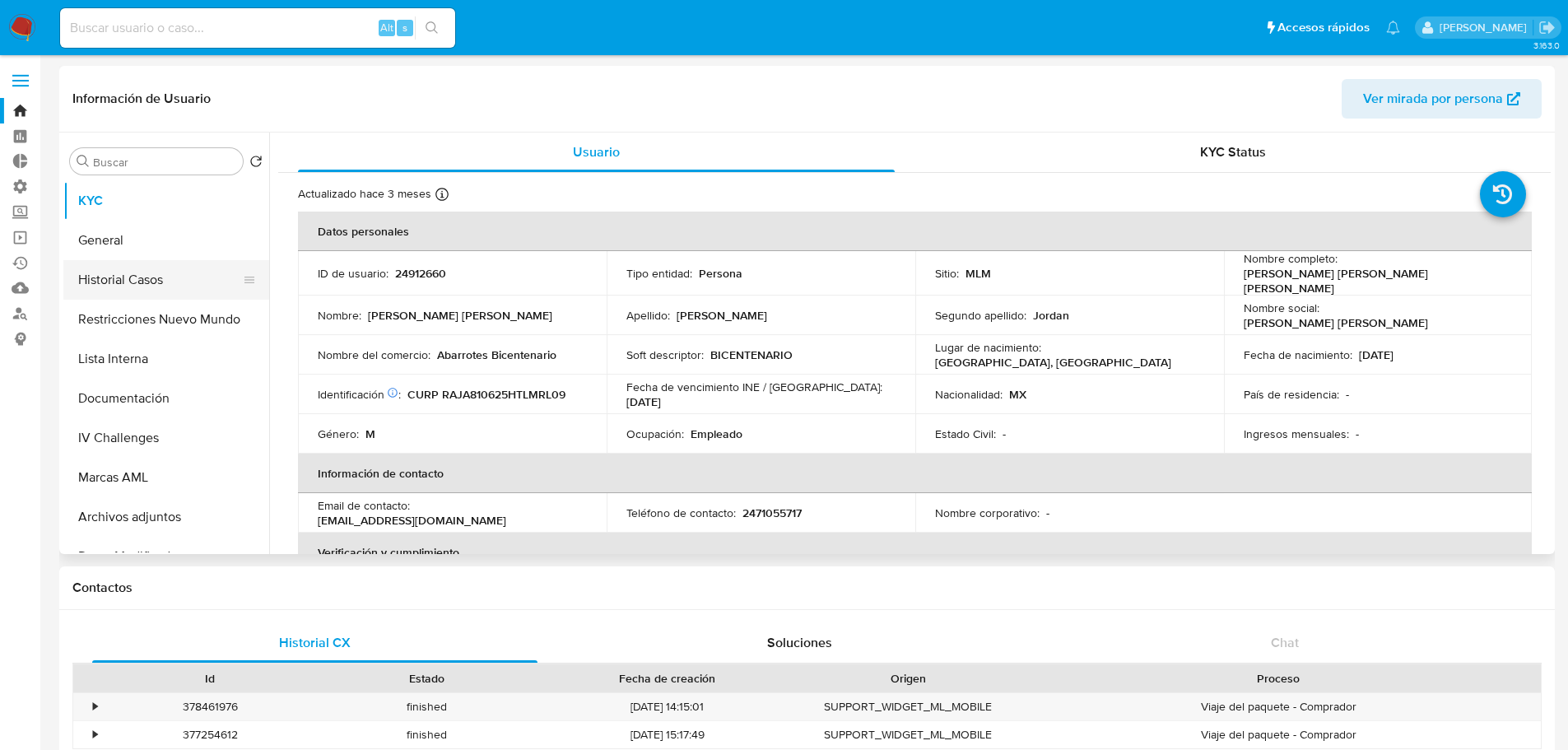
click at [137, 275] on button "Historial Casos" at bounding box center [160, 280] width 193 height 39
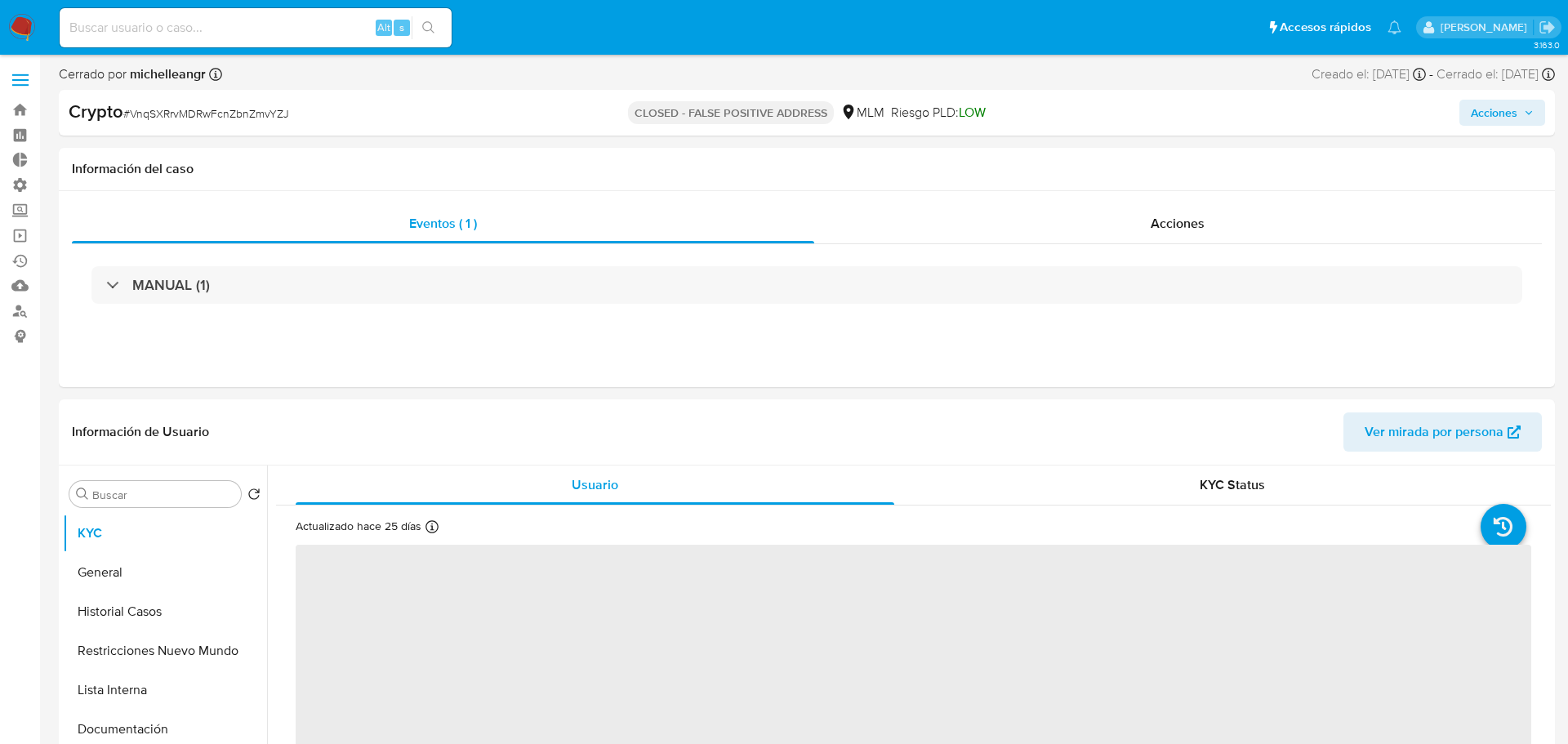
select select "10"
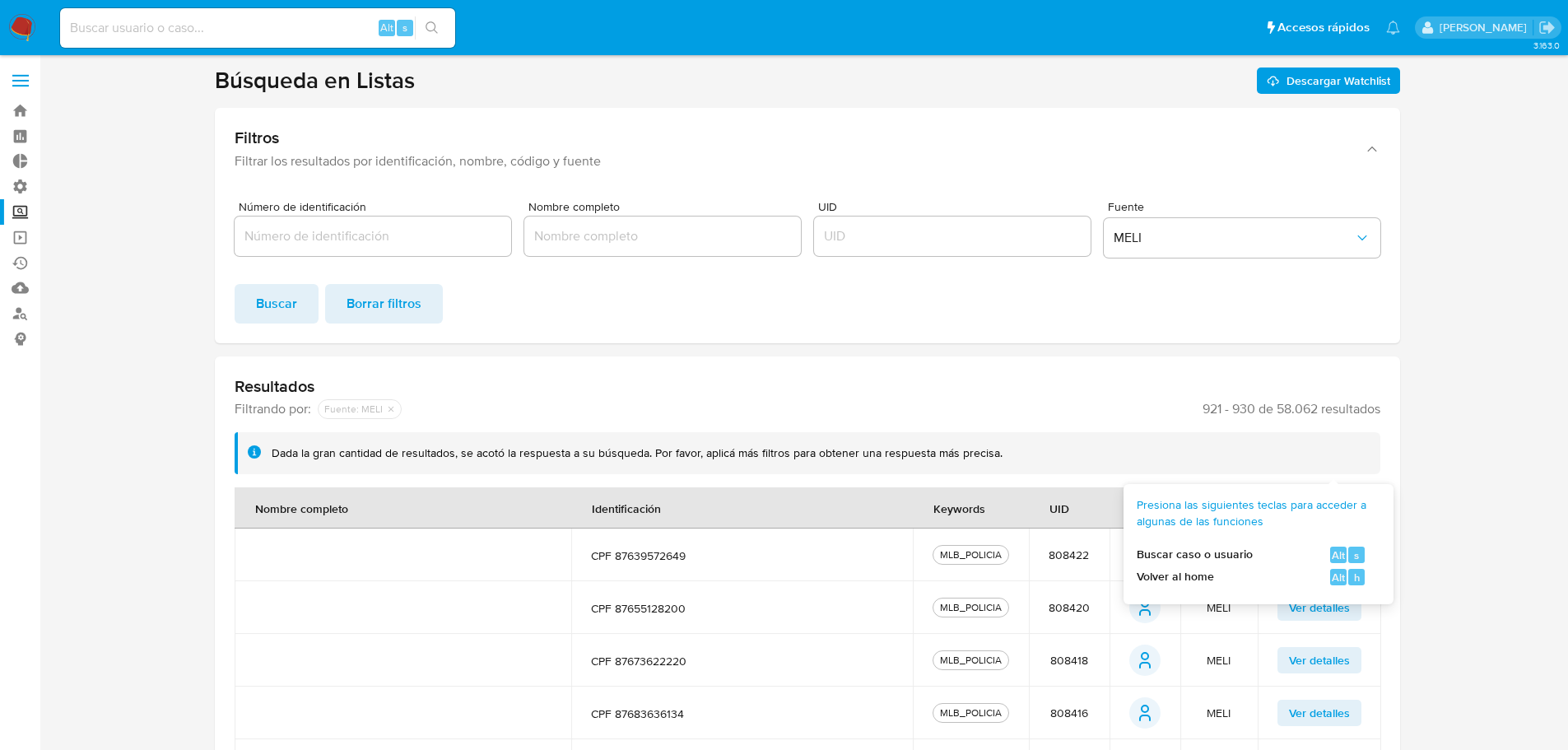
scroll to position [435, 0]
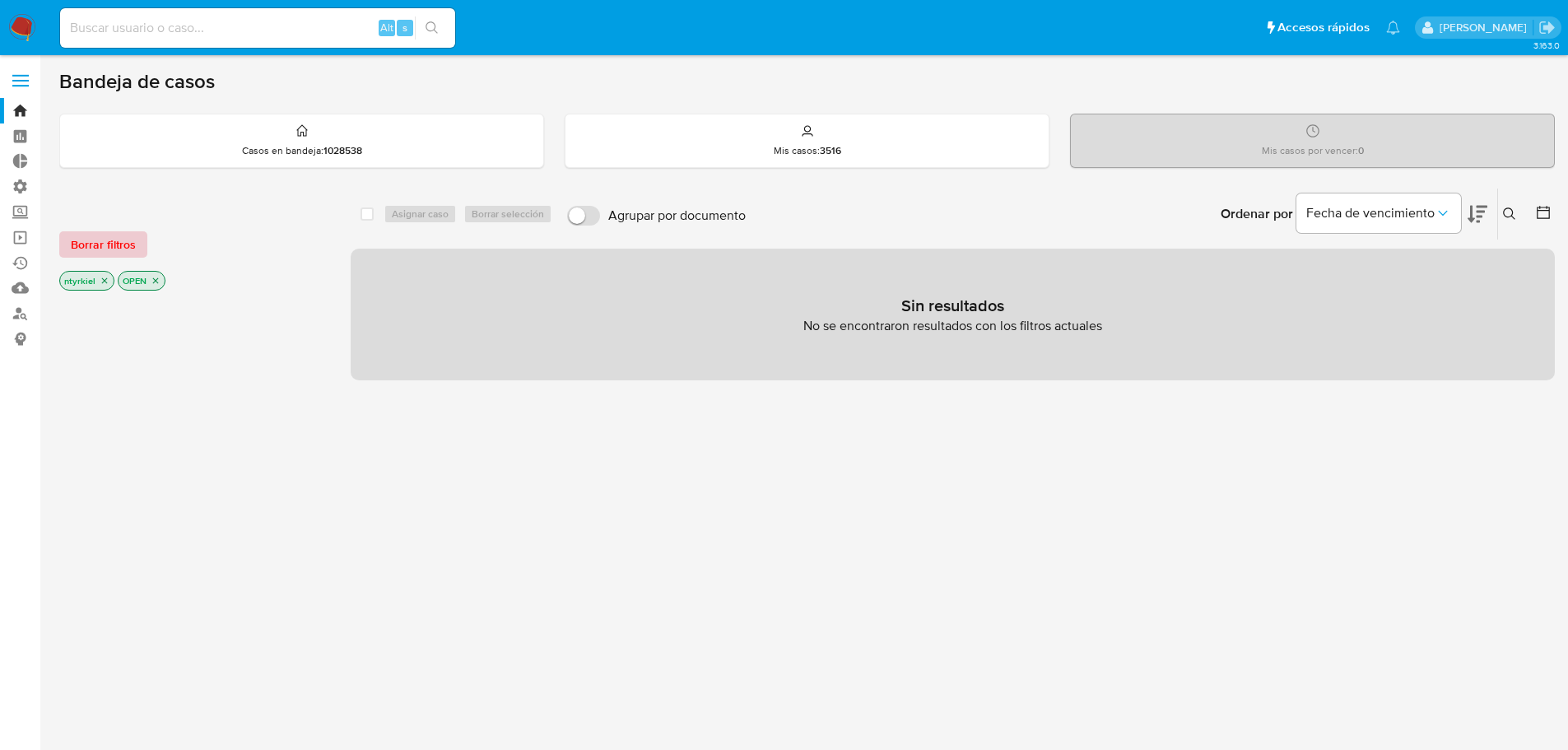
click at [127, 252] on span "Borrar filtros" at bounding box center [104, 245] width 65 height 23
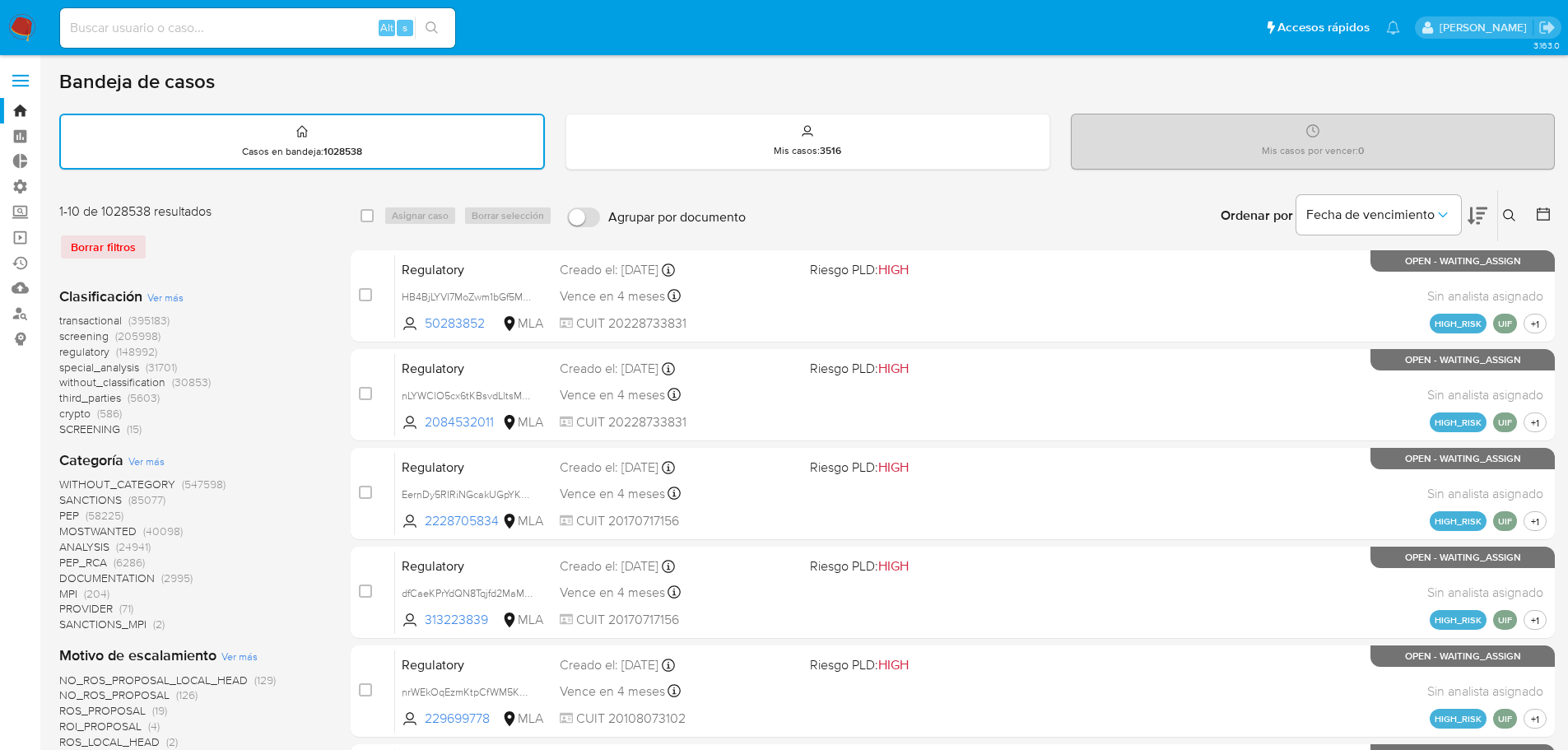
click at [76, 411] on span "crypto" at bounding box center [75, 413] width 31 height 16
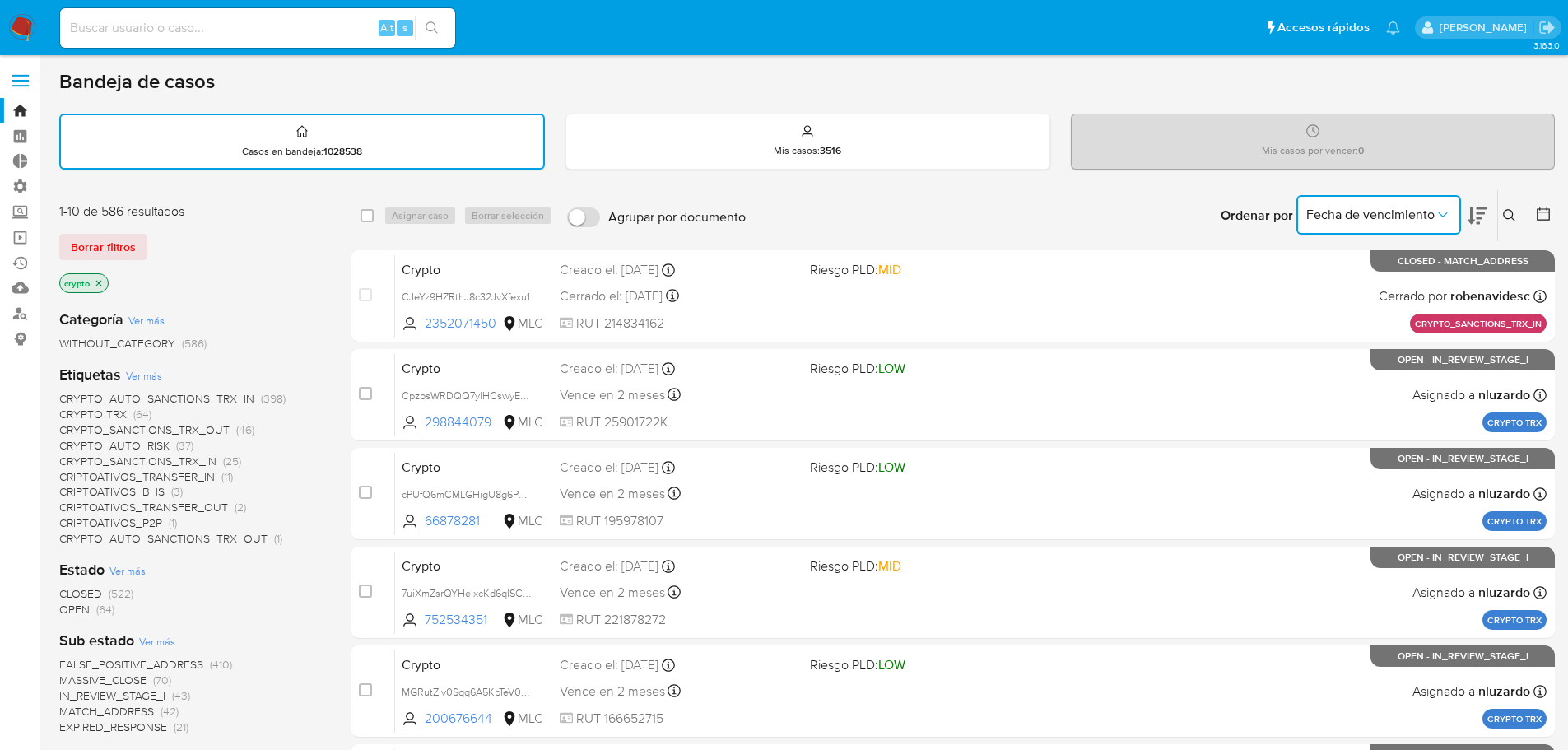
click at [1351, 215] on span "Fecha de vencimiento" at bounding box center [1371, 215] width 129 height 16
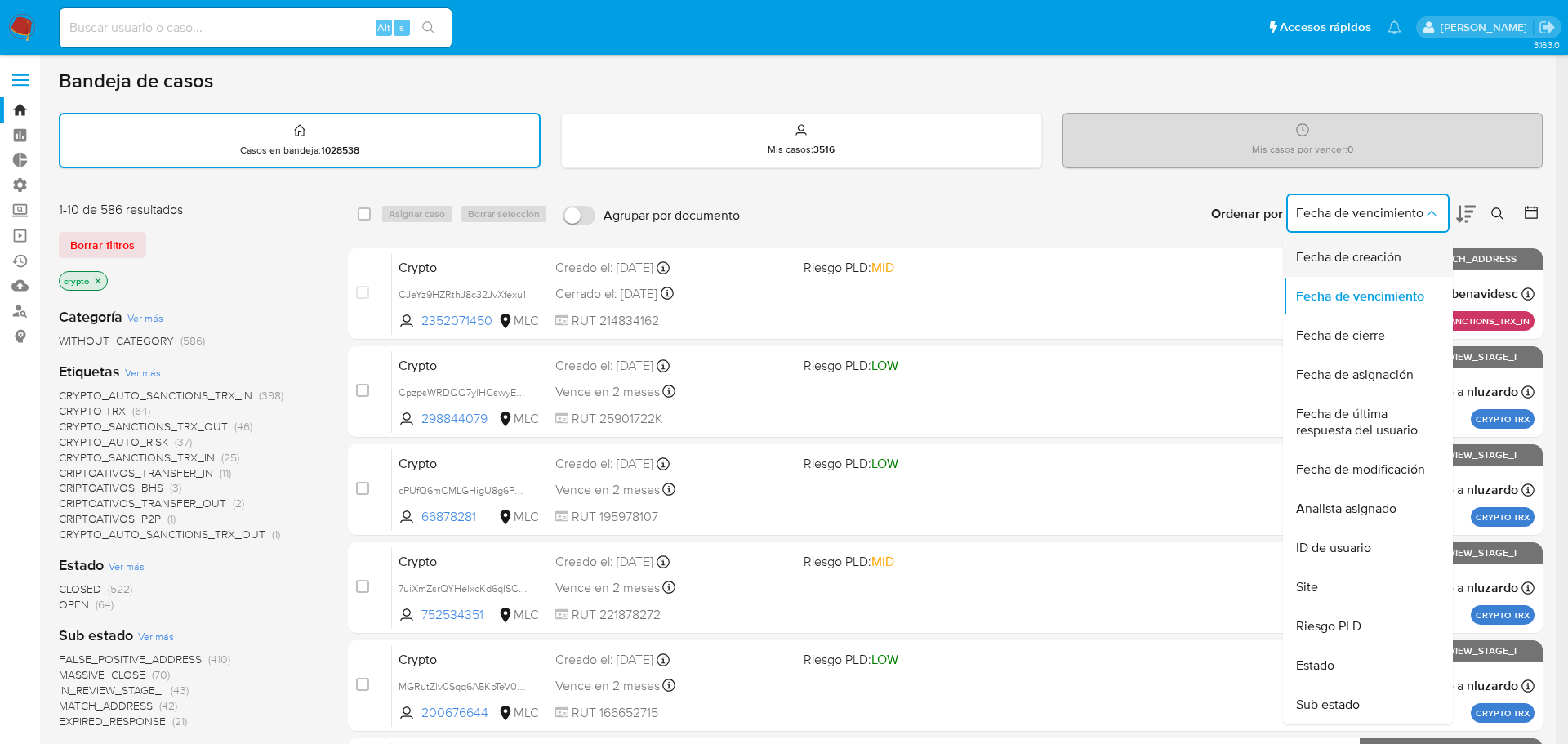
click at [1354, 255] on span "Fecha de creación" at bounding box center [1349, 257] width 106 height 16
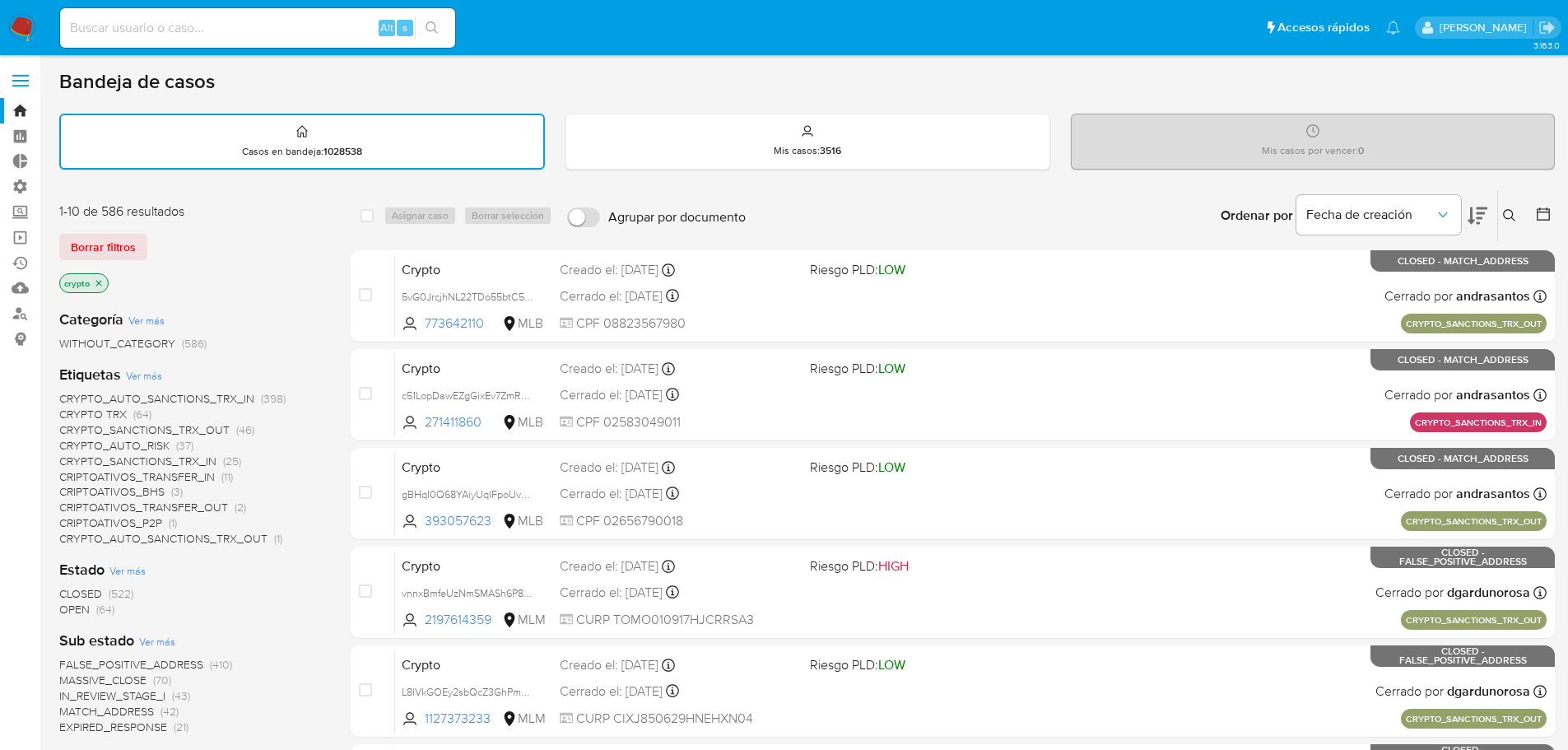
click at [1473, 217] on icon at bounding box center [1477, 216] width 20 height 17
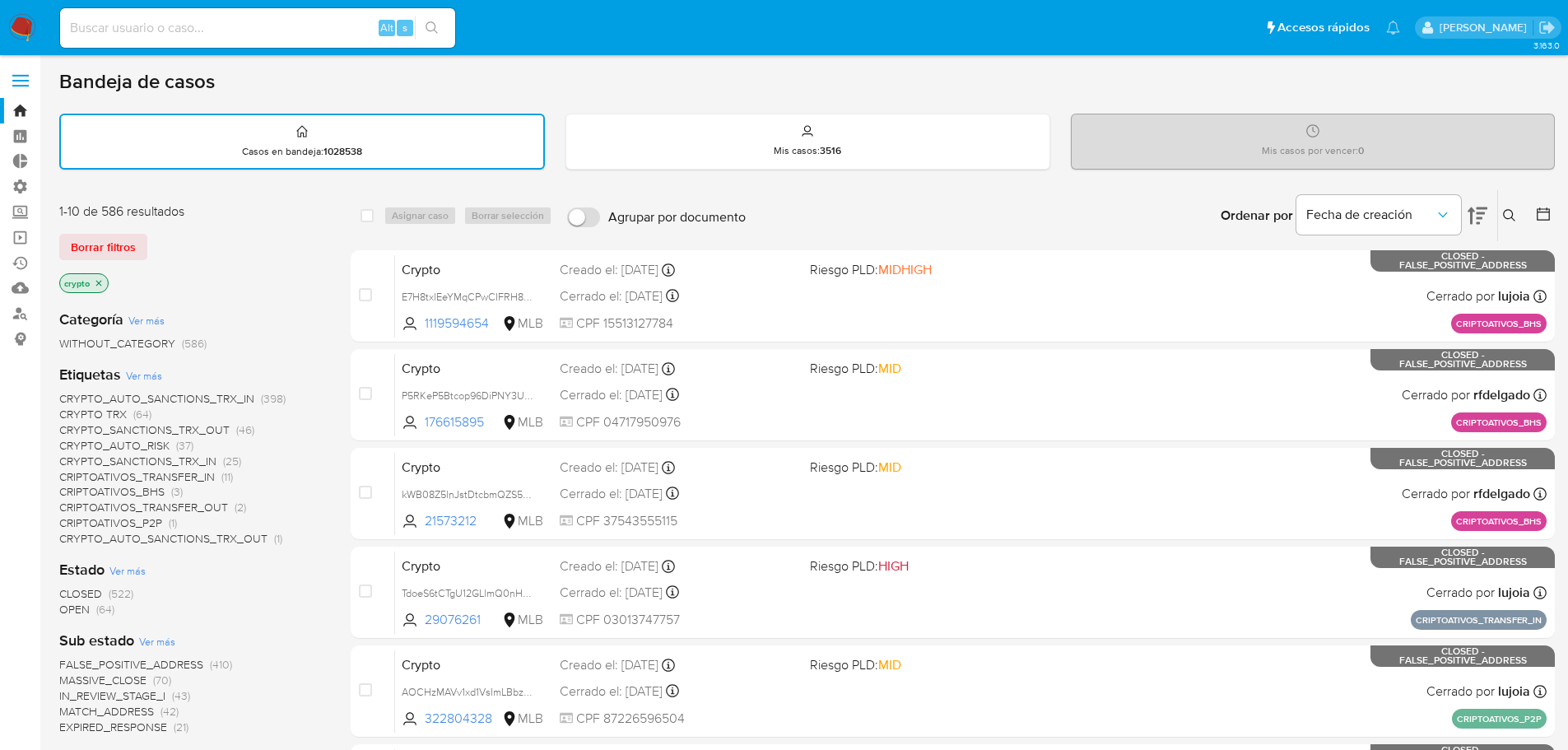
click at [1474, 217] on icon at bounding box center [1477, 215] width 20 height 20
